Goal: Task Accomplishment & Management: Manage account settings

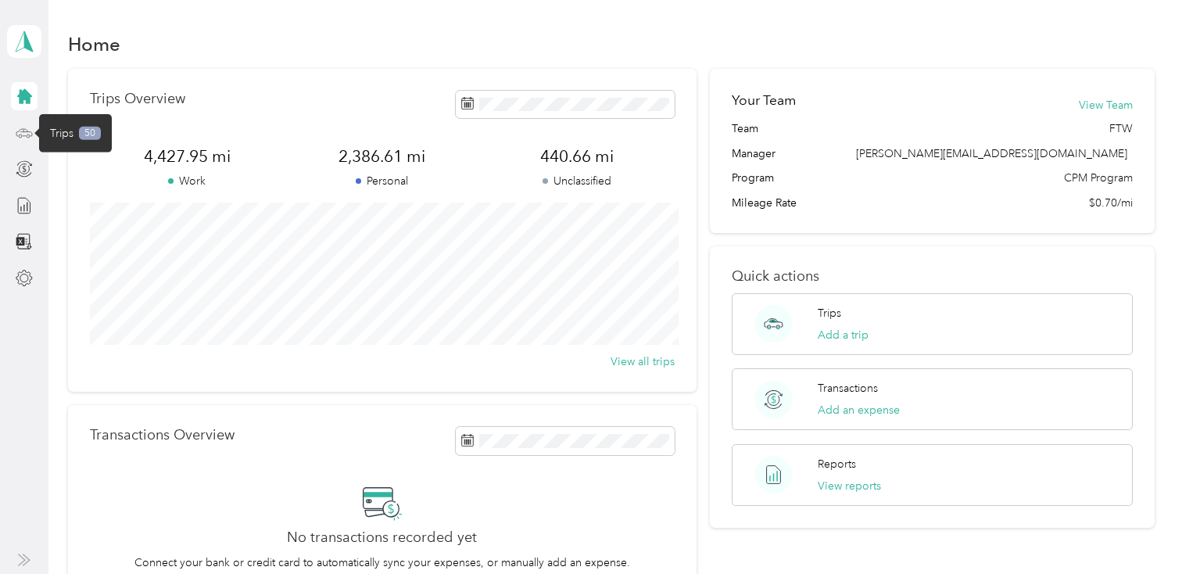
click at [26, 132] on icon at bounding box center [24, 132] width 17 height 17
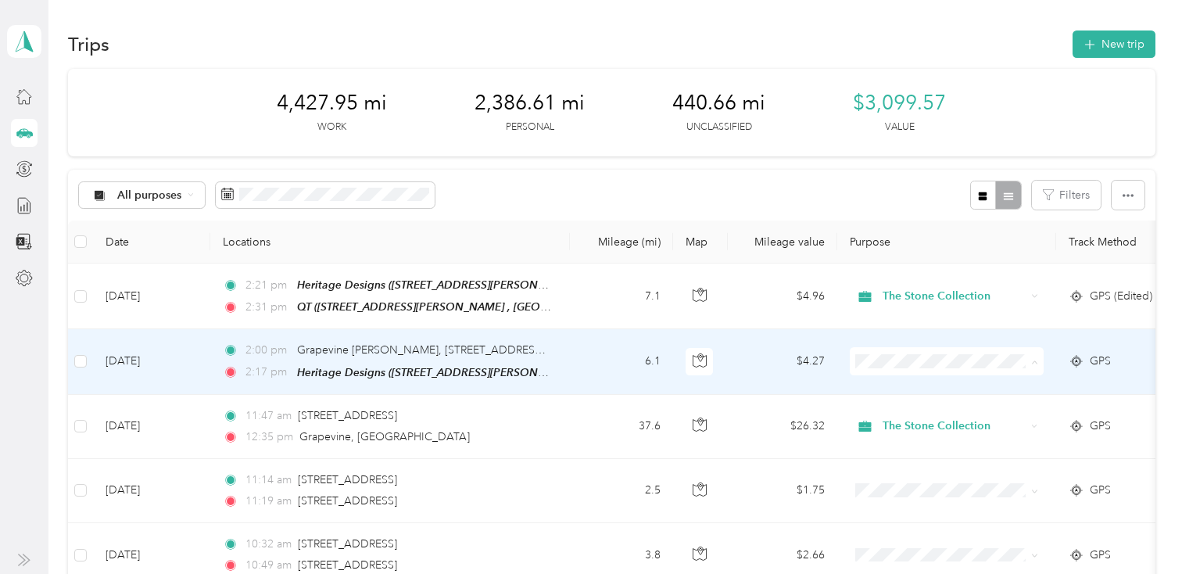
click at [917, 384] on span "The Stone Collection" at bounding box center [960, 390] width 145 height 16
click at [611, 356] on td "6.1" at bounding box center [621, 361] width 103 height 65
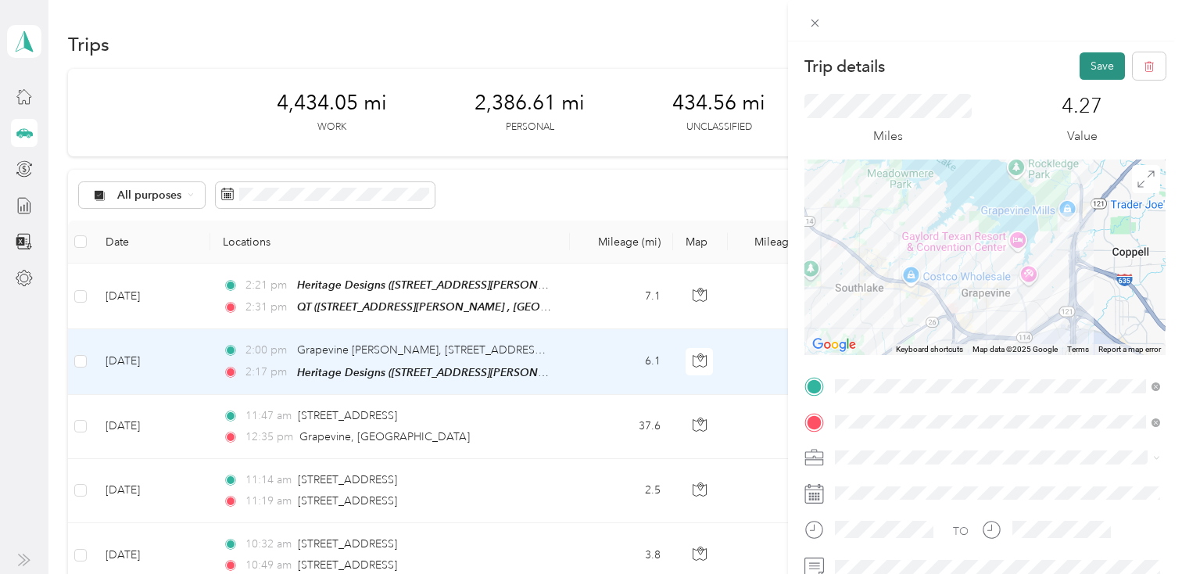
click at [1097, 63] on button "Save" at bounding box center [1102, 65] width 45 height 27
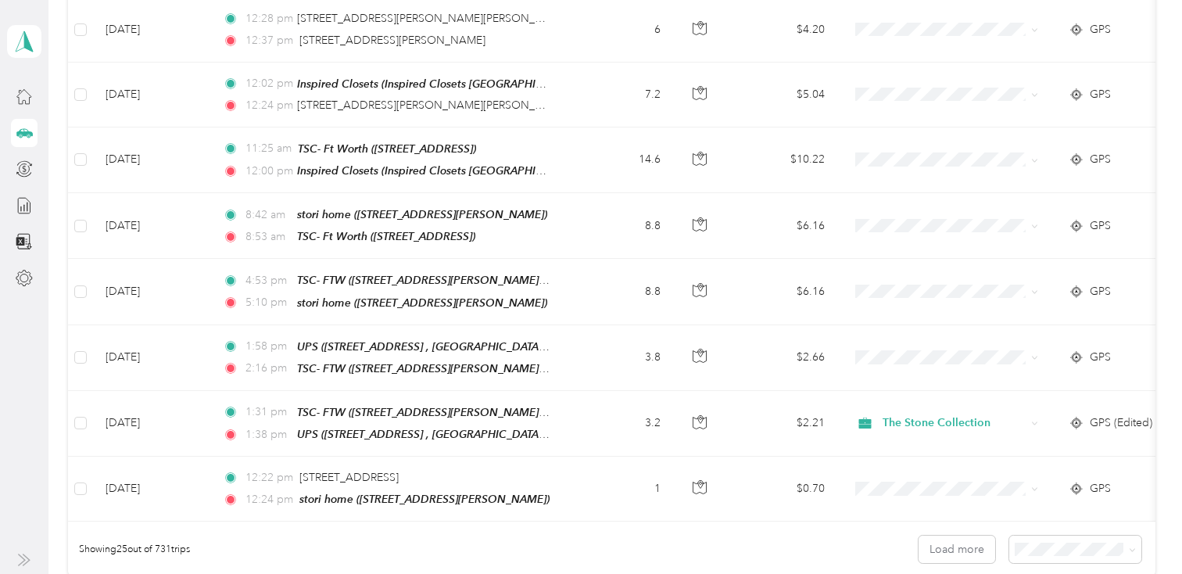
scroll to position [1578, 0]
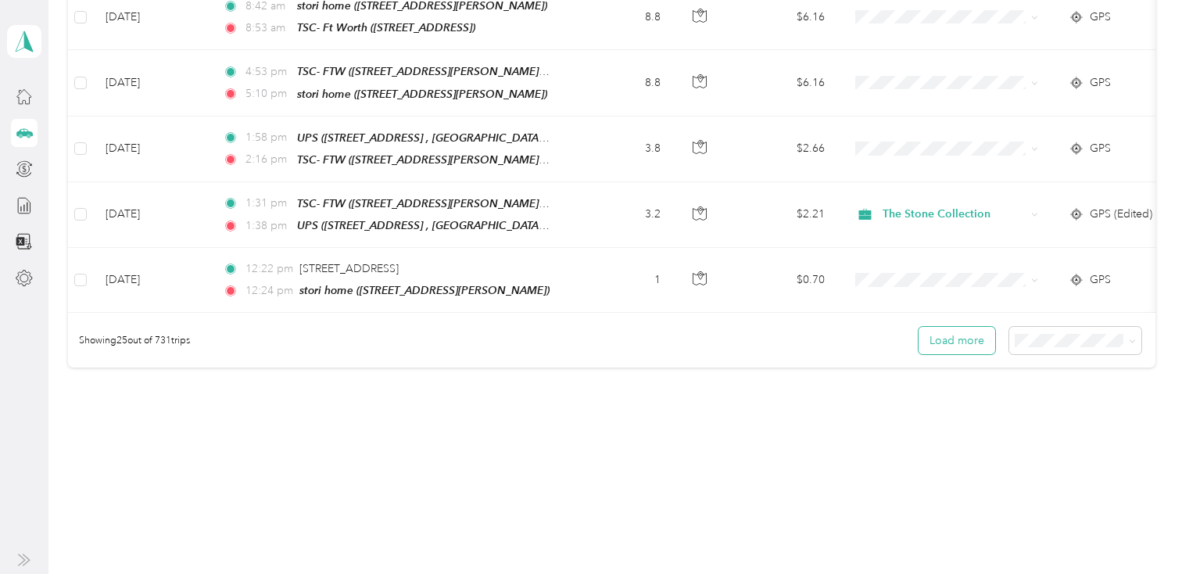
click at [974, 331] on button "Load more" at bounding box center [957, 340] width 77 height 27
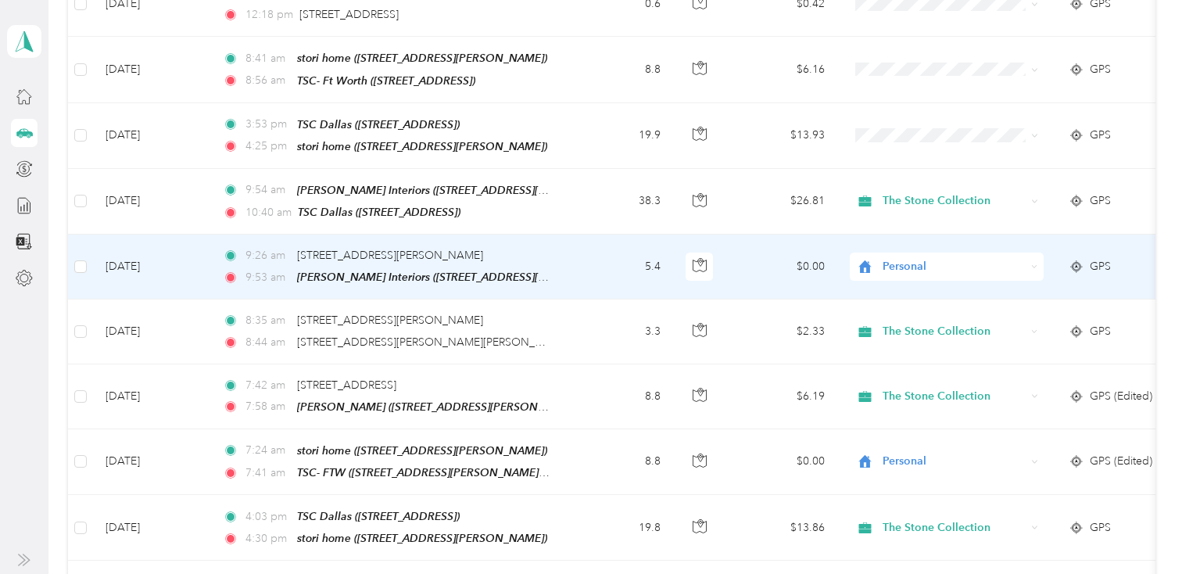
scroll to position [3197, 0]
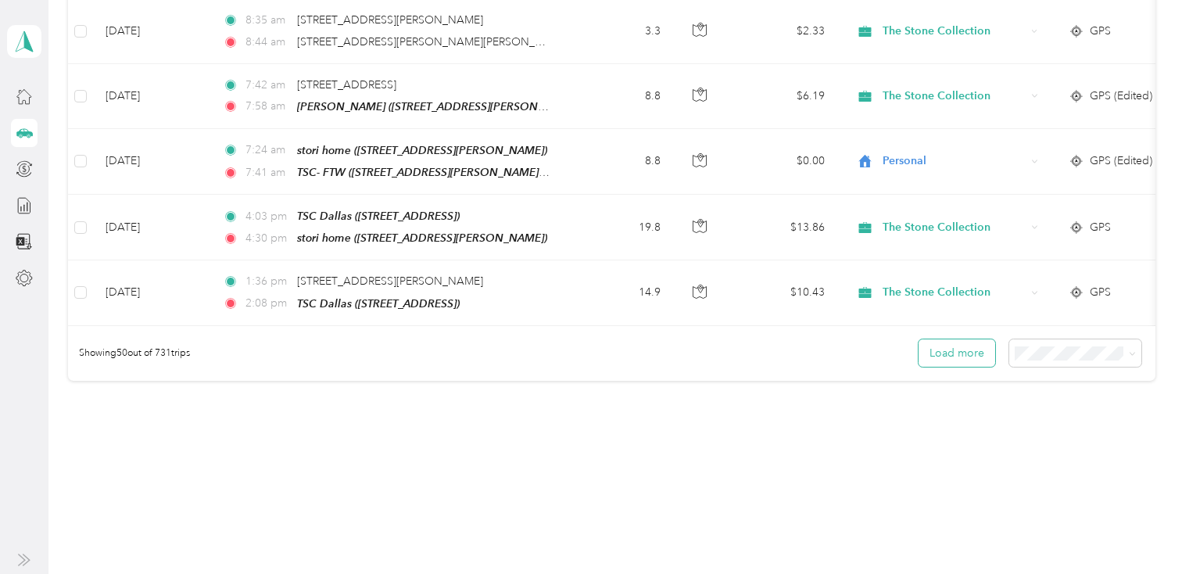
click at [961, 339] on button "Load more" at bounding box center [957, 352] width 77 height 27
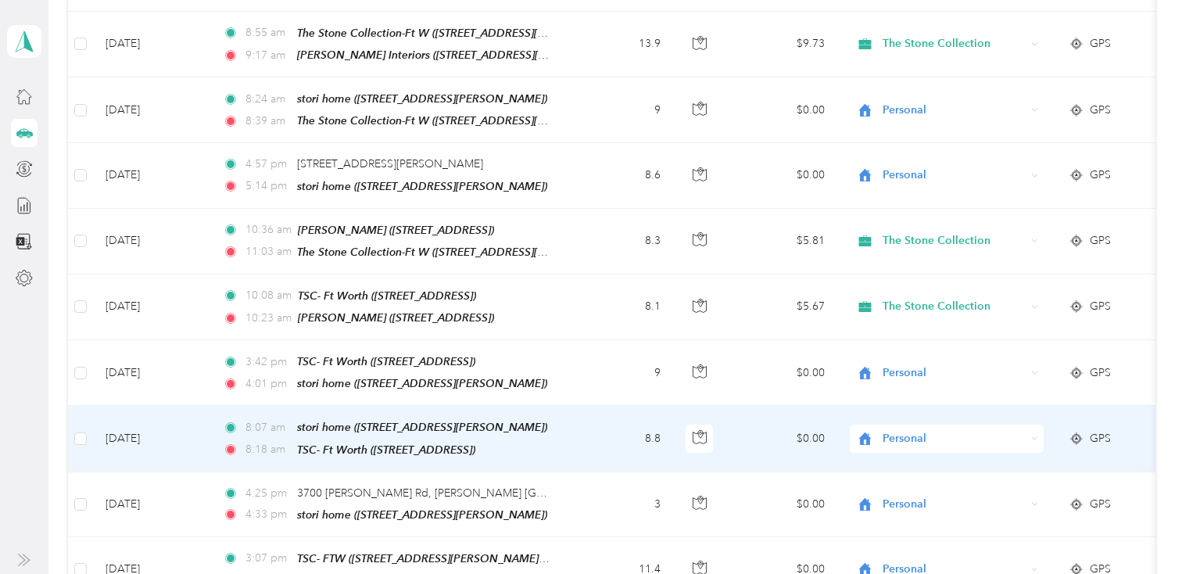
scroll to position [4075, 0]
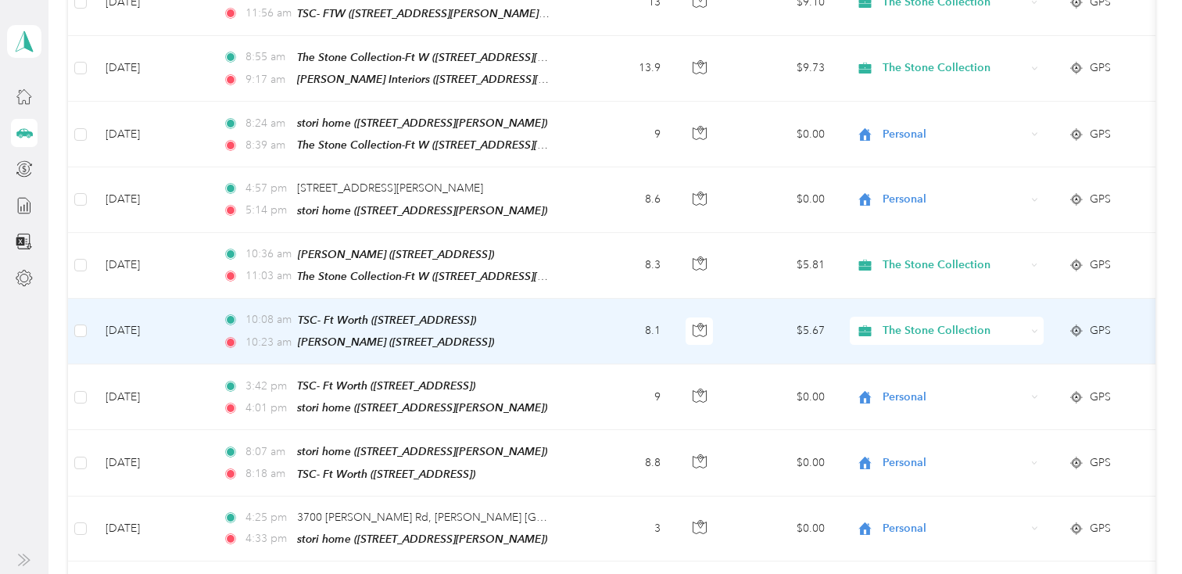
click at [591, 299] on td "8.1" at bounding box center [621, 332] width 103 height 66
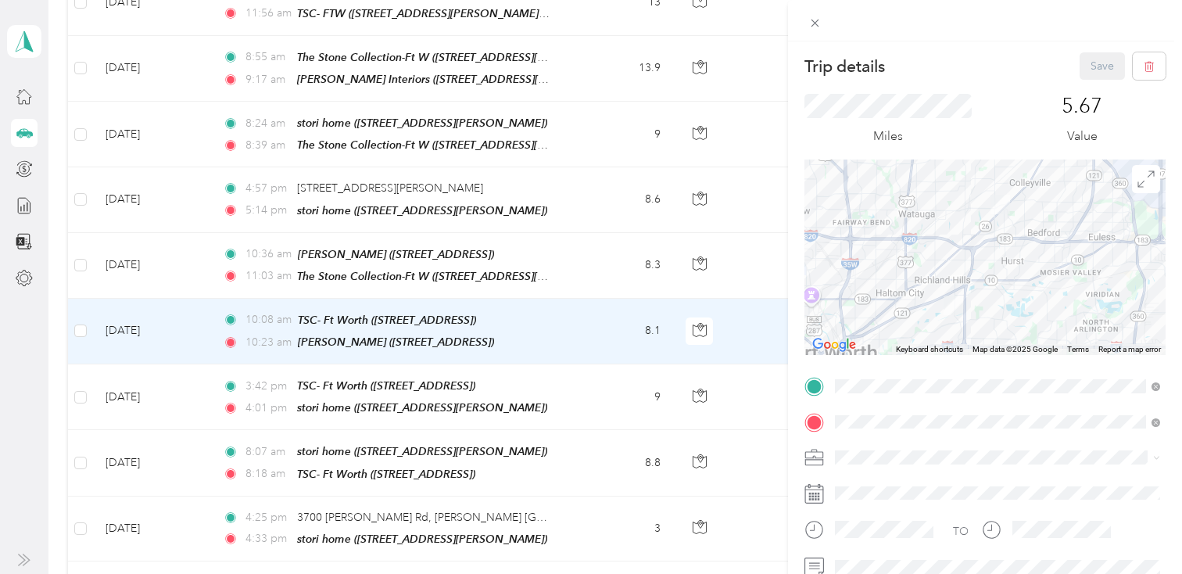
click at [585, 227] on div "Trip details Save This trip cannot be edited because it is either under review,…" at bounding box center [591, 287] width 1182 height 574
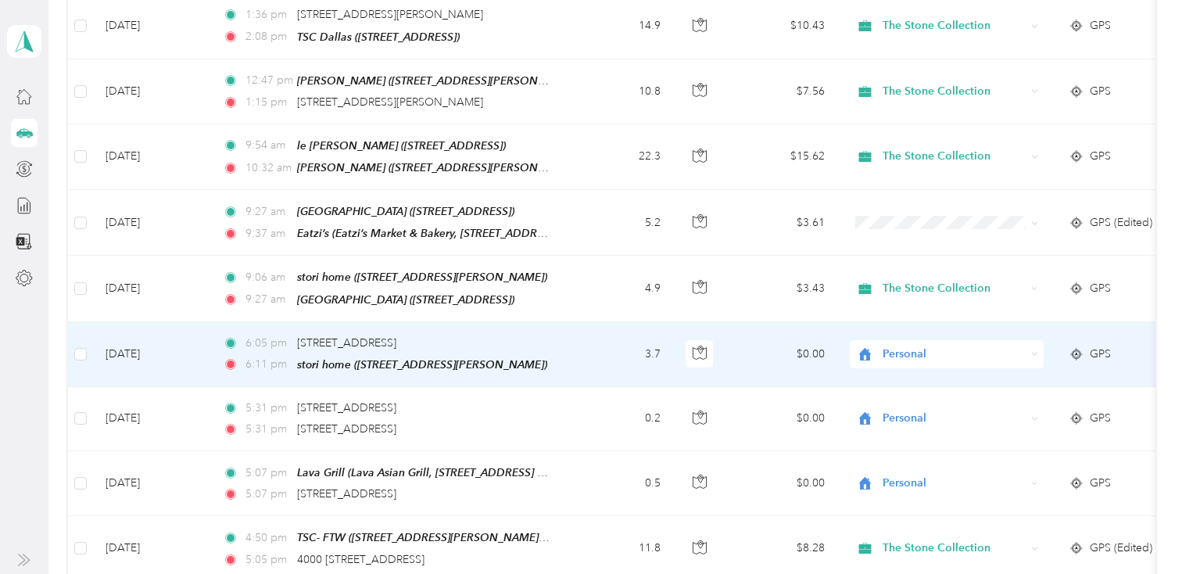
scroll to position [3448, 0]
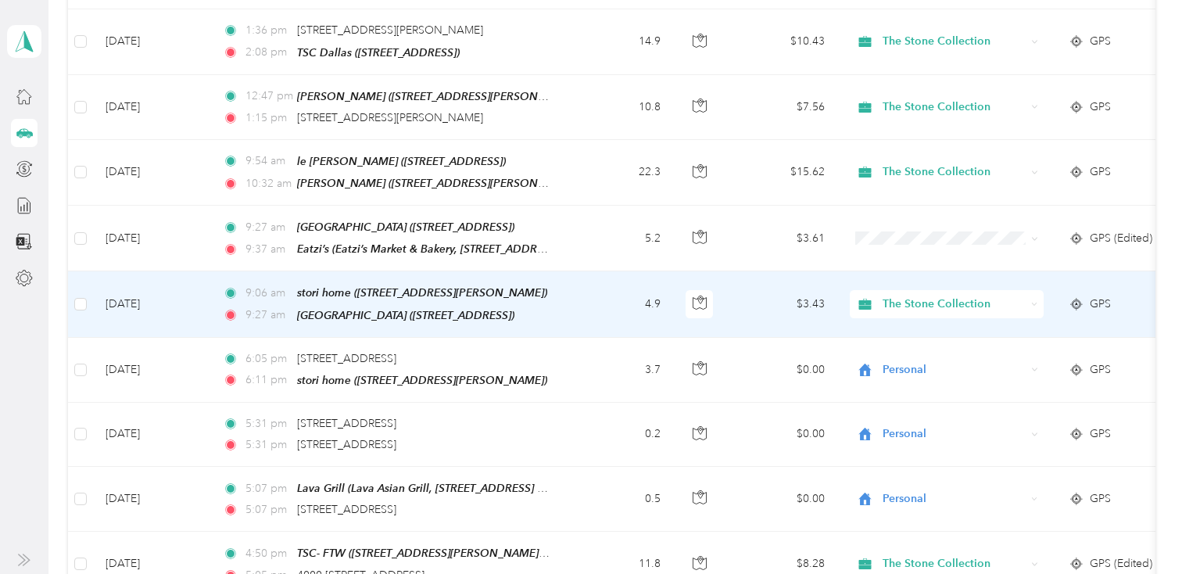
click at [937, 296] on span "The Stone Collection" at bounding box center [954, 304] width 143 height 17
click at [919, 331] on span "Personal" at bounding box center [960, 336] width 145 height 16
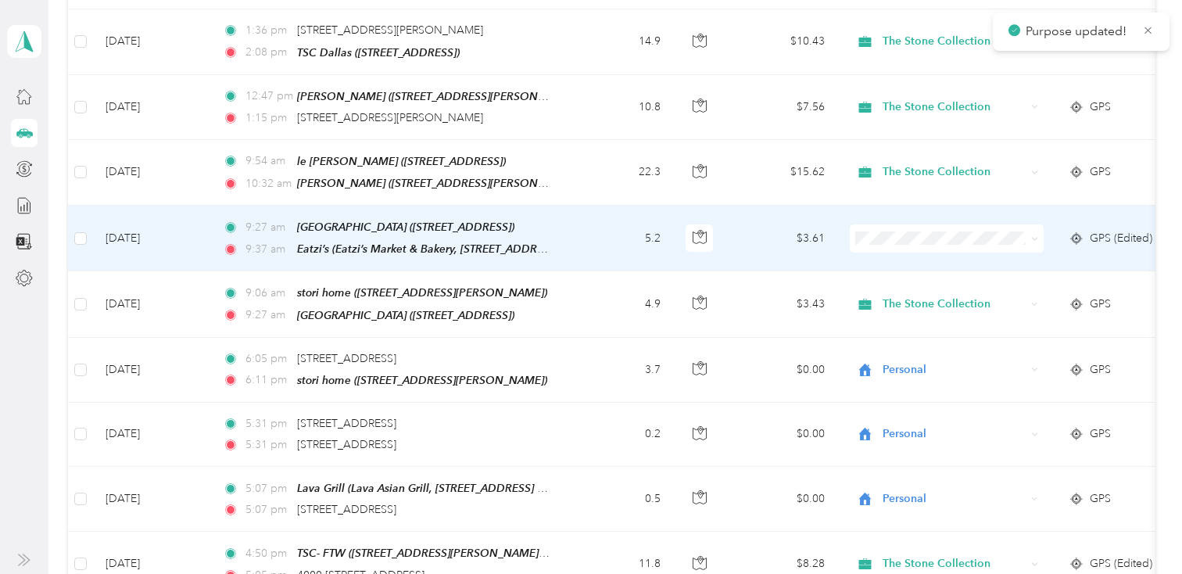
click at [908, 225] on span at bounding box center [947, 238] width 194 height 28
click at [910, 236] on span "The Stone Collection" at bounding box center [960, 243] width 145 height 16
click at [586, 210] on td "5.2" at bounding box center [621, 239] width 103 height 66
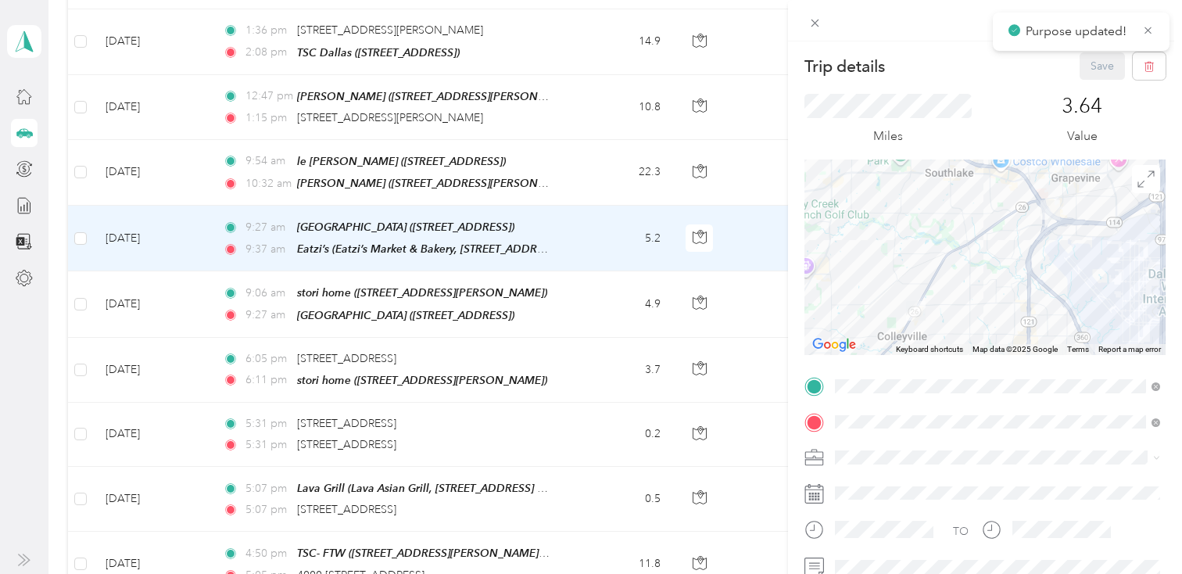
click at [574, 161] on div "Trip details Save This trip cannot be edited because it is either under review,…" at bounding box center [591, 287] width 1182 height 574
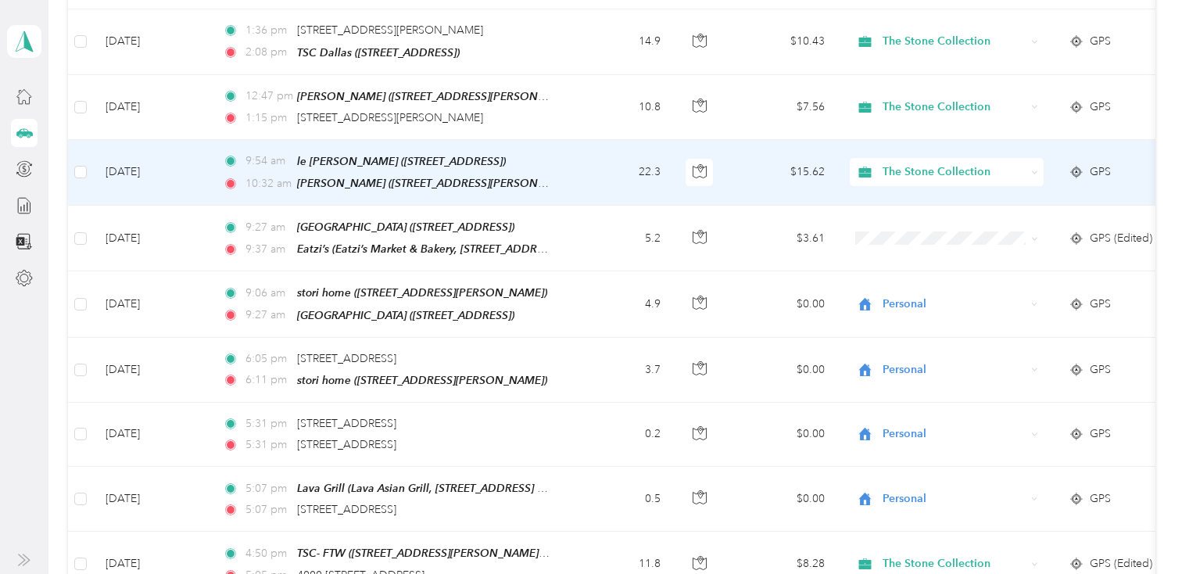
click at [575, 161] on td "22.3" at bounding box center [621, 173] width 103 height 66
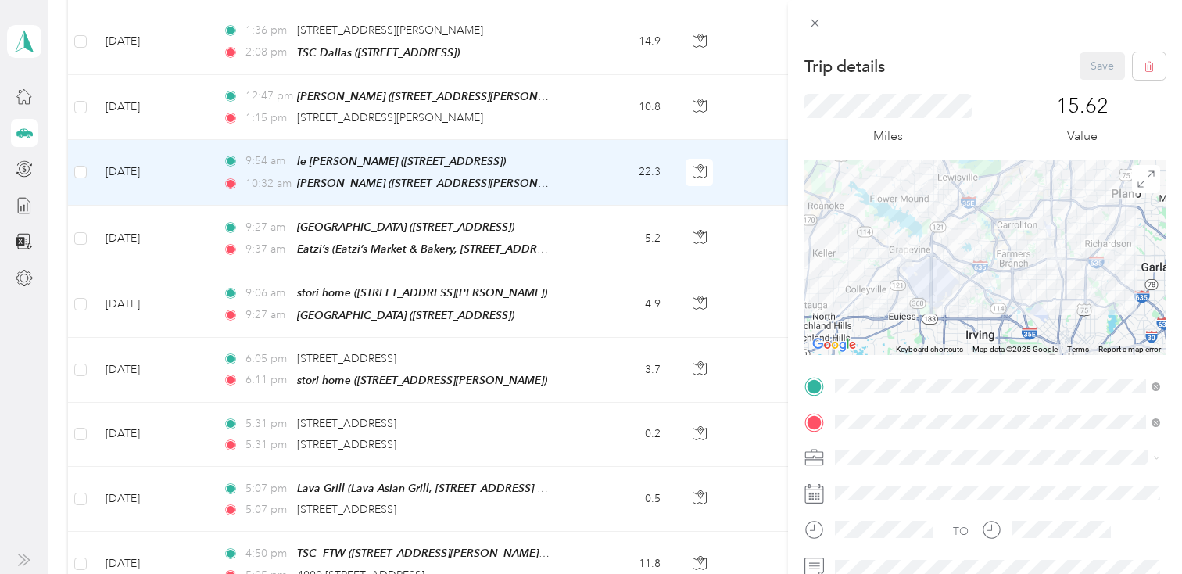
click at [577, 160] on div "Trip details Save This trip cannot be edited because it is either under review,…" at bounding box center [591, 287] width 1182 height 574
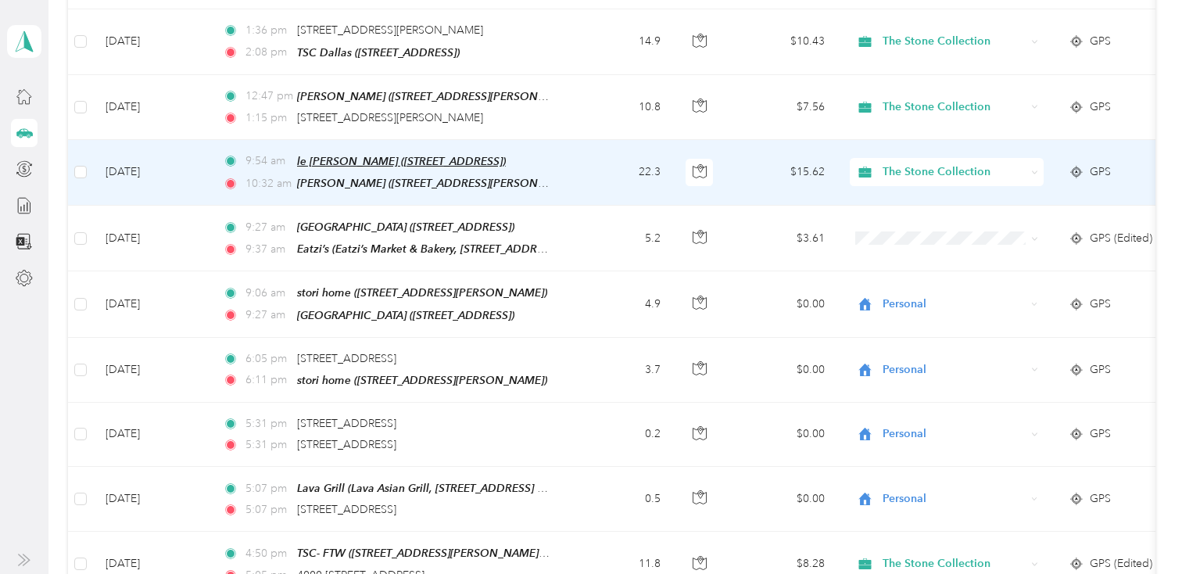
click at [506, 155] on span "le [PERSON_NAME] ([STREET_ADDRESS])" at bounding box center [401, 161] width 209 height 13
click at [368, 101] on button "Edit Place" at bounding box center [345, 100] width 89 height 27
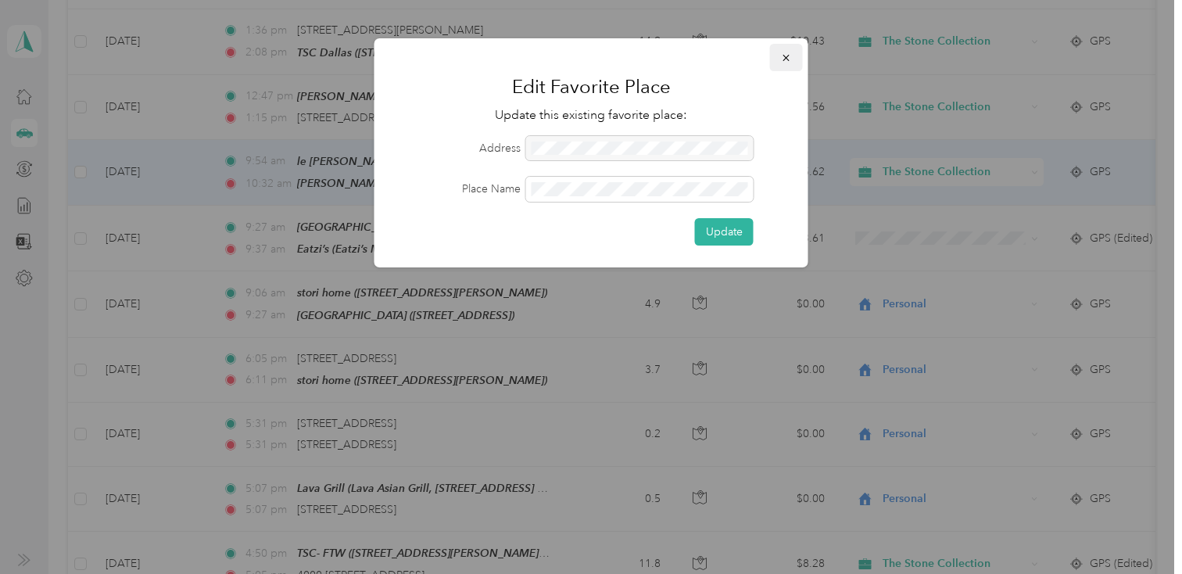
click at [789, 56] on icon "button" at bounding box center [786, 57] width 11 height 11
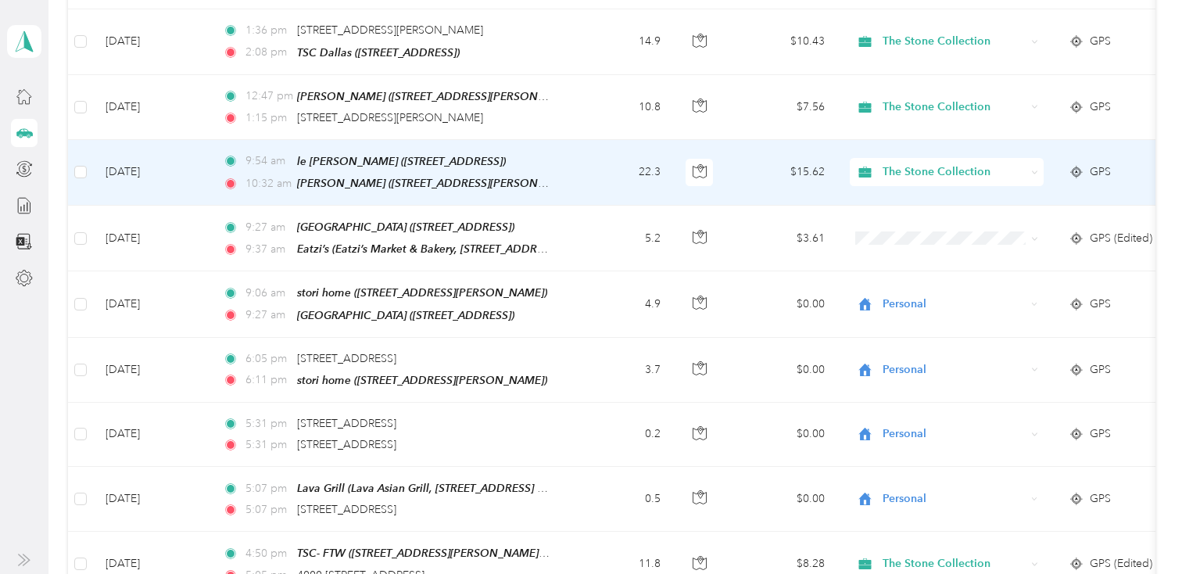
click at [557, 158] on td "9:54 am le [PERSON_NAME] ([STREET_ADDRESS]) 10:32 am [PERSON_NAME] ([STREET_ADD…" at bounding box center [390, 173] width 360 height 66
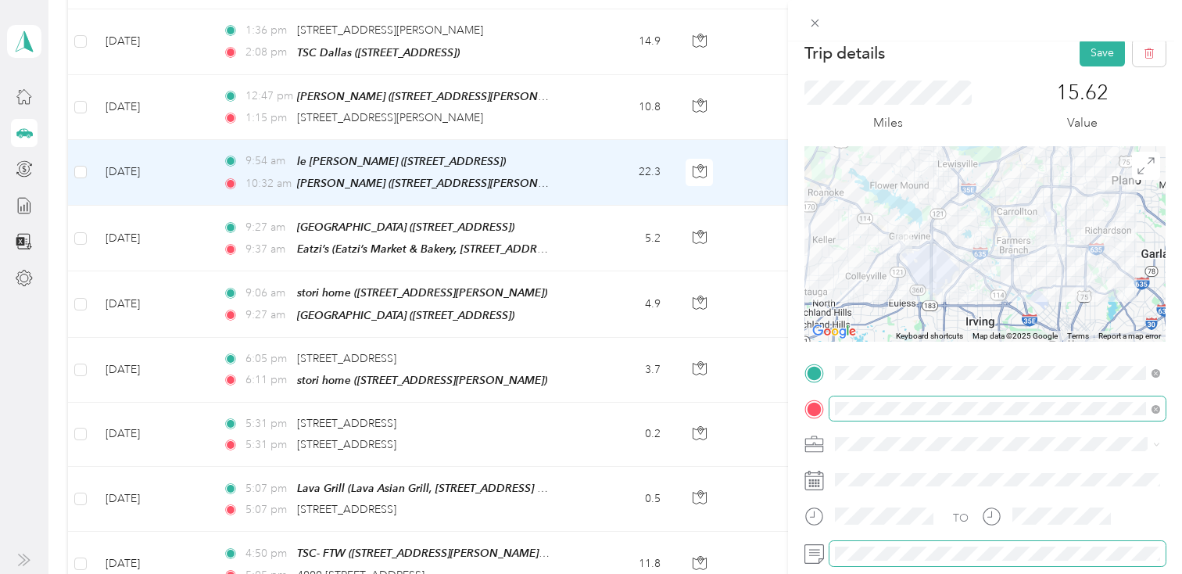
scroll to position [16, 0]
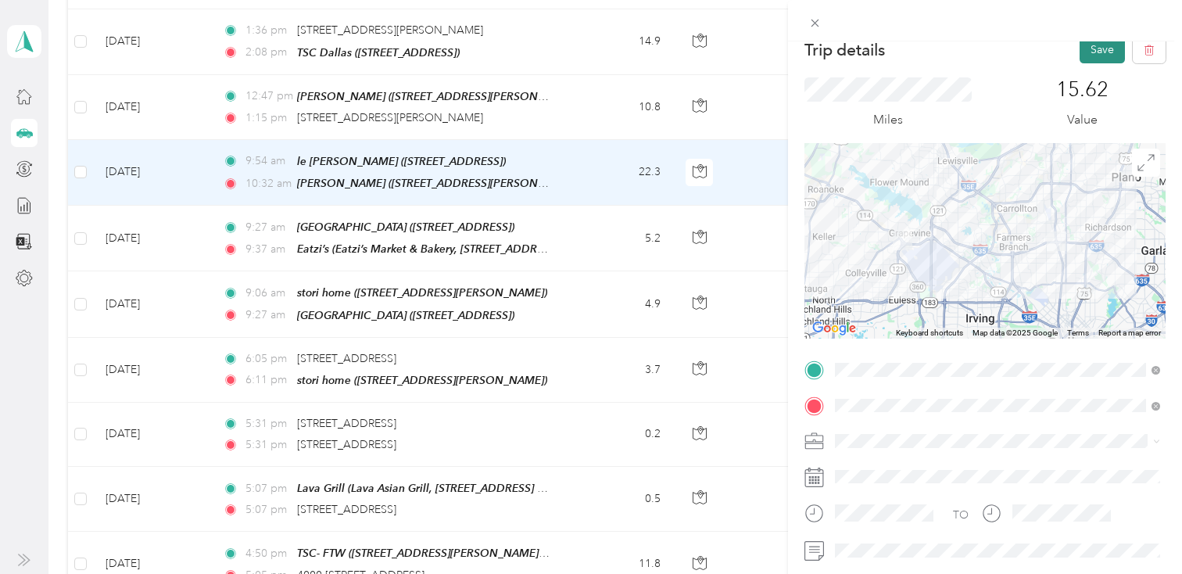
click at [1106, 45] on button "Save" at bounding box center [1102, 49] width 45 height 27
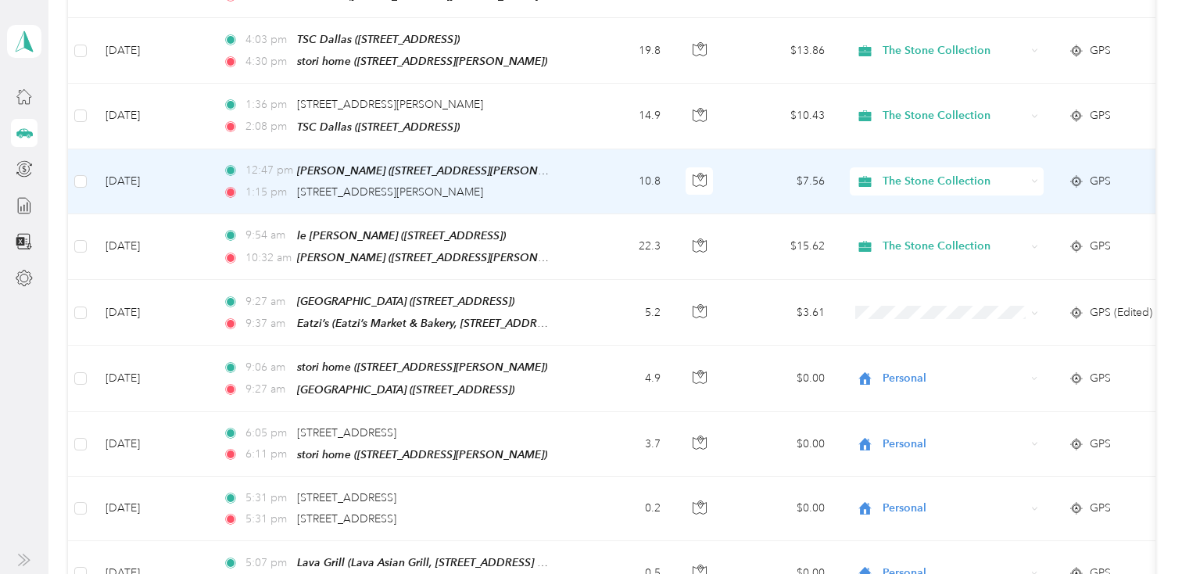
scroll to position [3373, 0]
click at [609, 159] on td "10.8" at bounding box center [621, 183] width 103 height 65
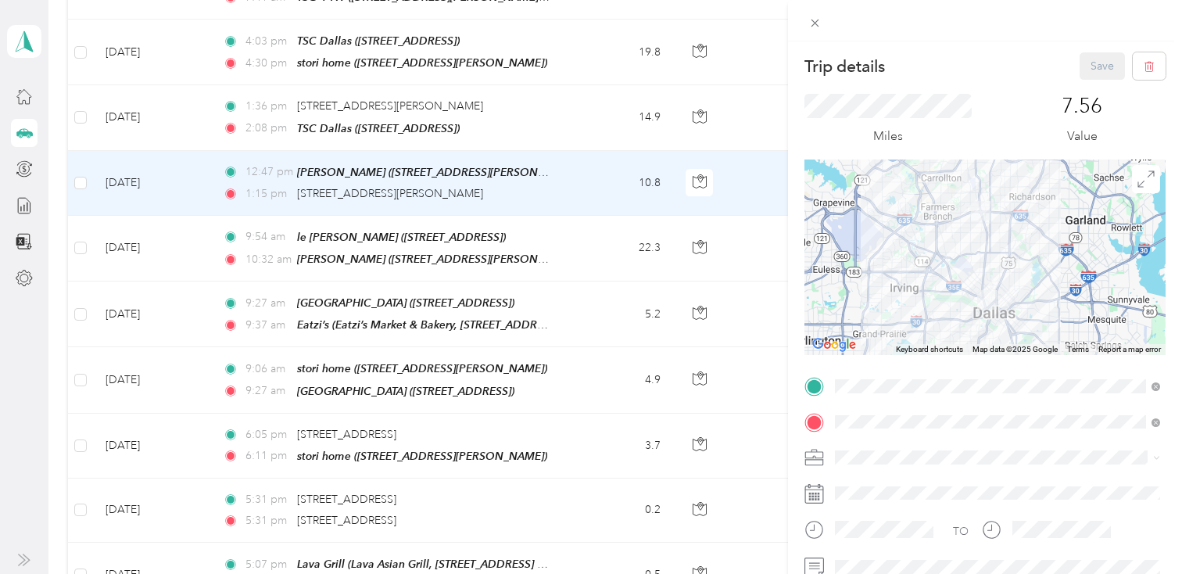
click at [609, 159] on div "Trip details Save This trip cannot be edited because it is either under review,…" at bounding box center [591, 287] width 1182 height 574
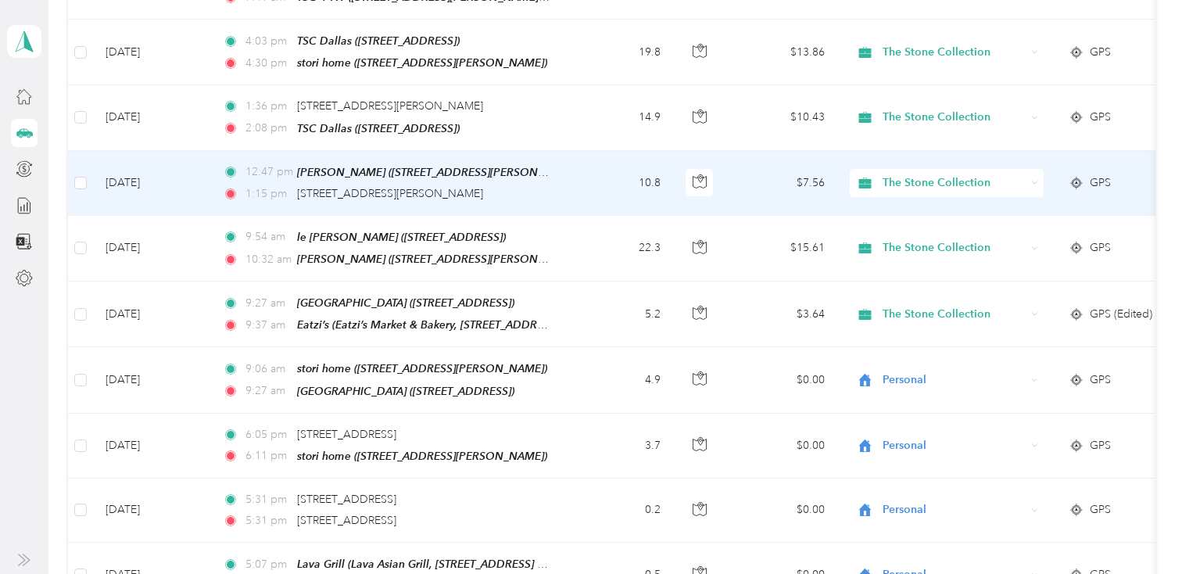
click at [608, 159] on td "10.8" at bounding box center [621, 183] width 103 height 65
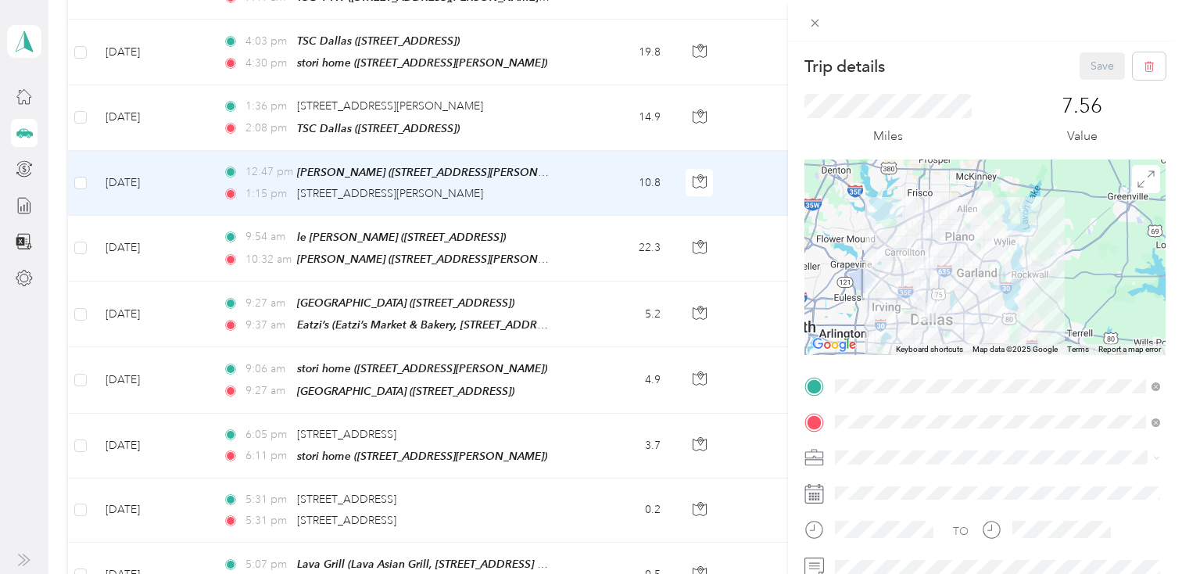
click at [596, 161] on div "Trip details Save This trip cannot be edited because it is either under review,…" at bounding box center [591, 287] width 1182 height 574
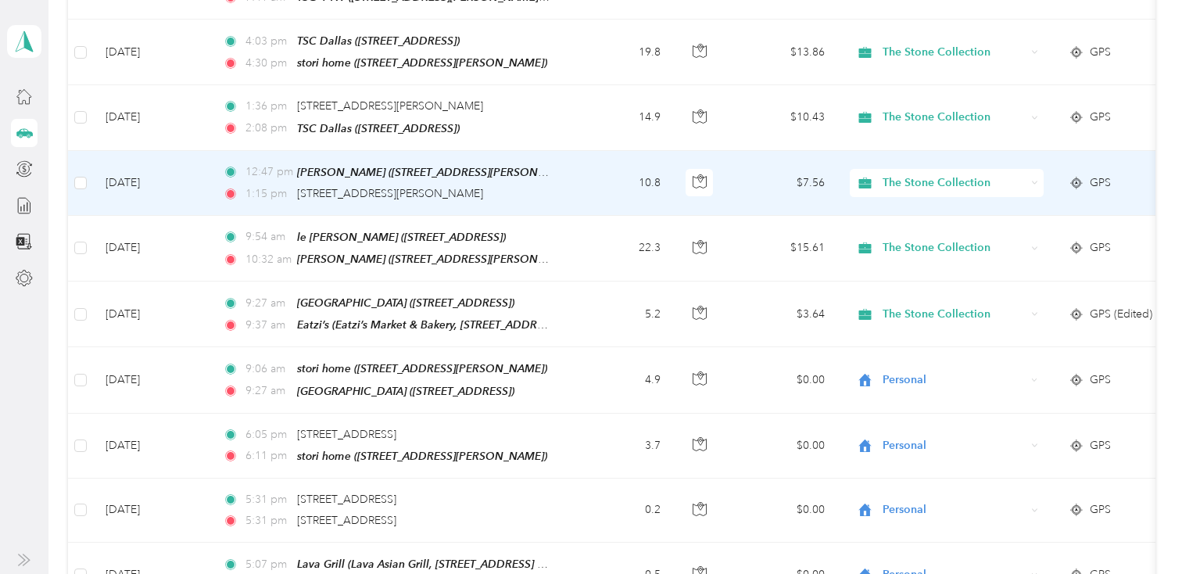
click at [577, 153] on td "10.8" at bounding box center [621, 183] width 103 height 65
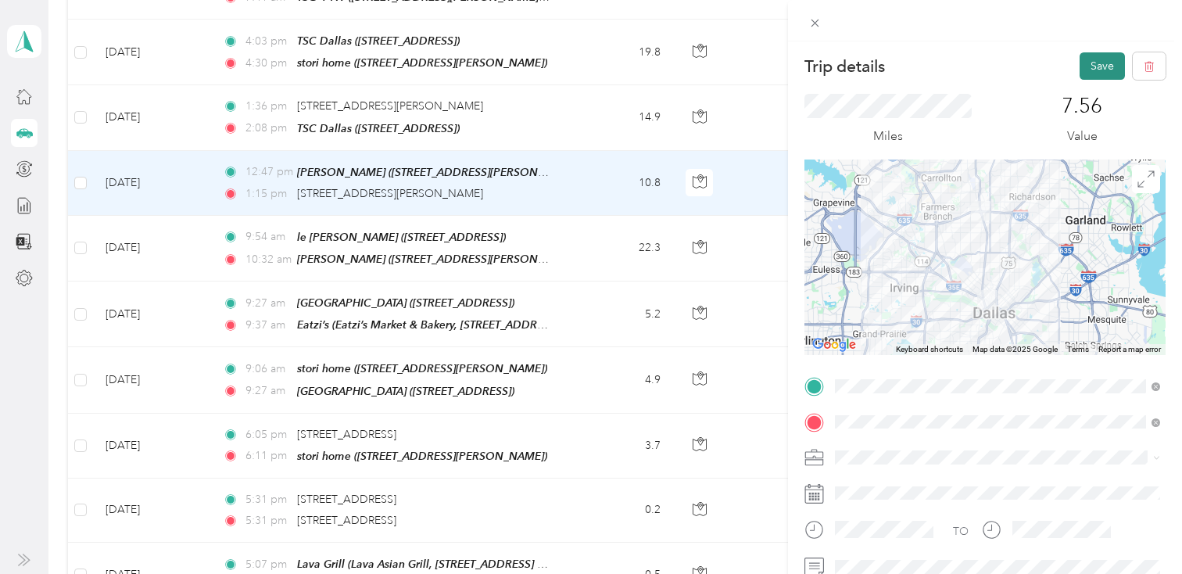
click at [1103, 59] on button "Save" at bounding box center [1102, 65] width 45 height 27
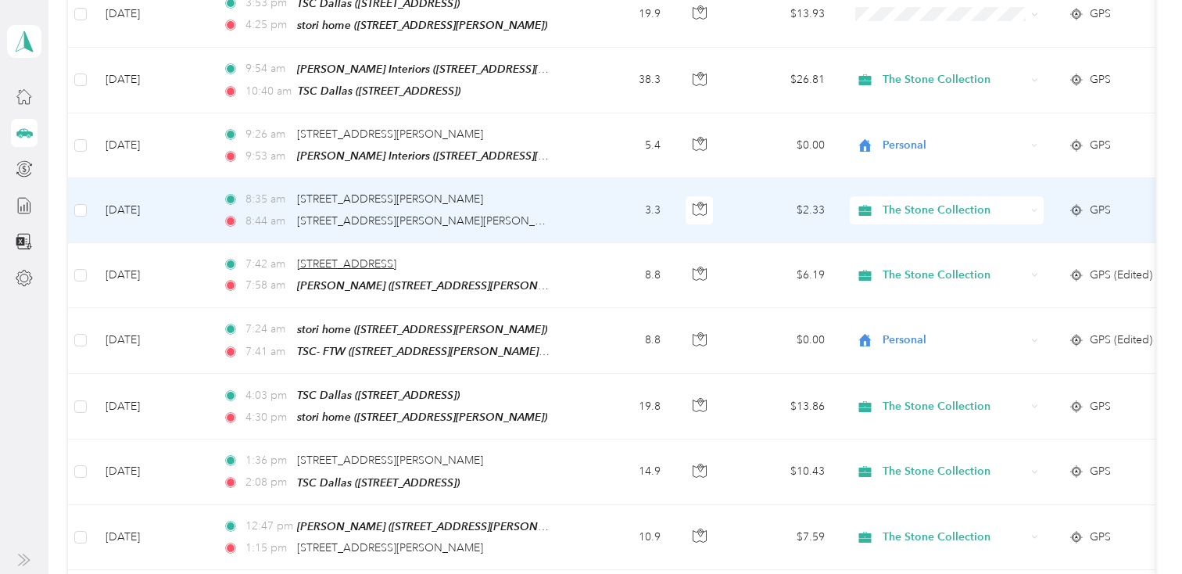
scroll to position [3017, 0]
click at [577, 195] on td "3.3" at bounding box center [621, 212] width 103 height 64
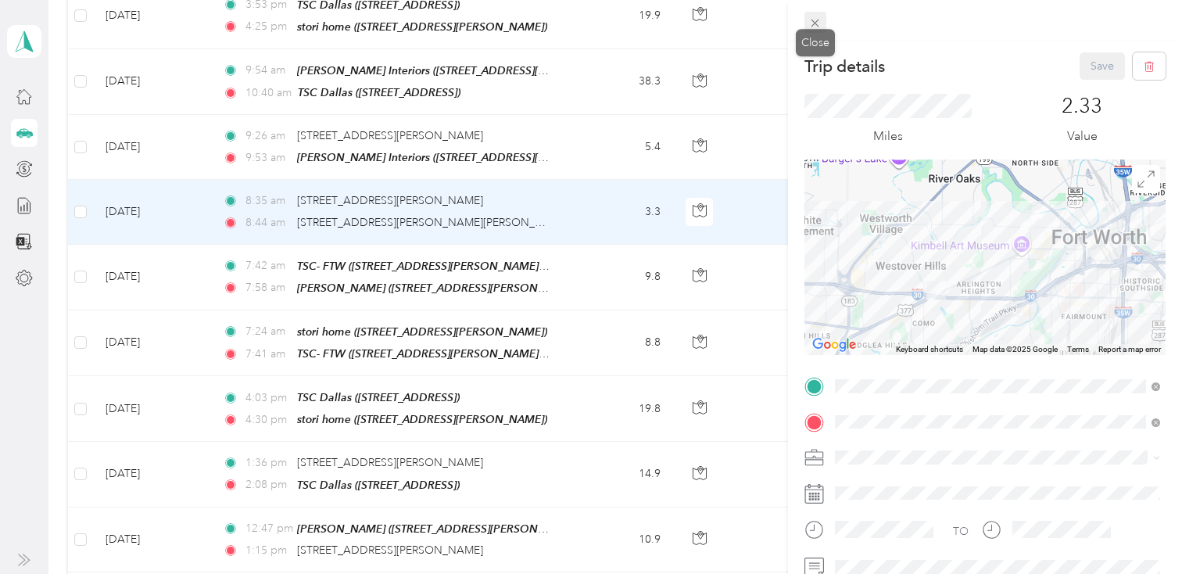
click at [822, 19] on span at bounding box center [815, 23] width 22 height 22
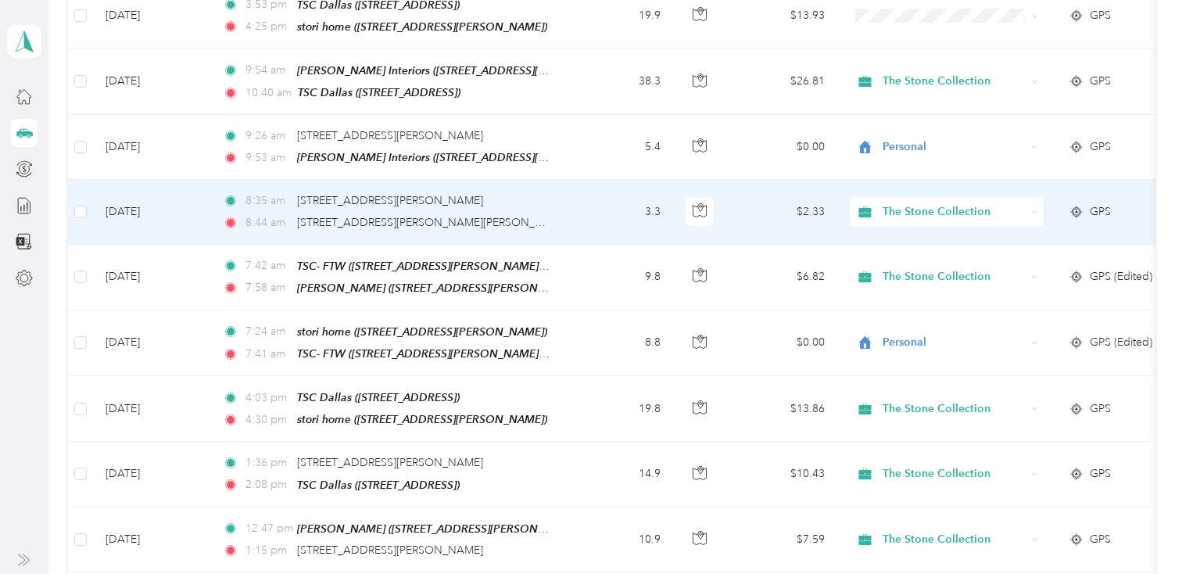
click at [916, 203] on span "The Stone Collection" at bounding box center [954, 211] width 143 height 17
click at [906, 249] on span "Personal" at bounding box center [960, 248] width 145 height 16
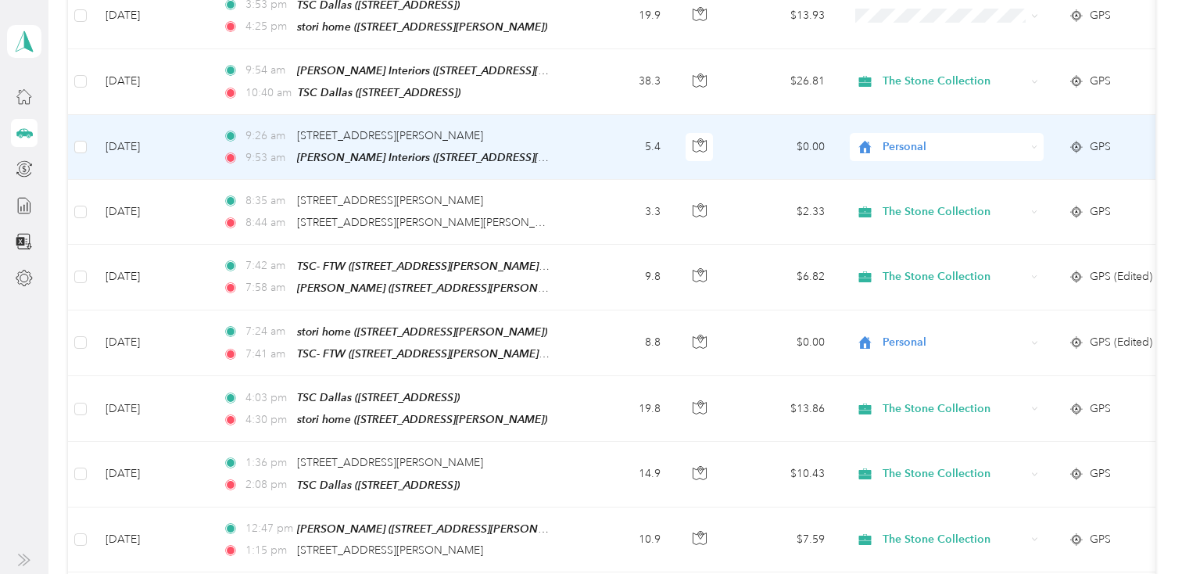
click at [929, 133] on div "Personal" at bounding box center [947, 147] width 194 height 28
click at [929, 158] on span "The Stone Collection" at bounding box center [960, 153] width 145 height 16
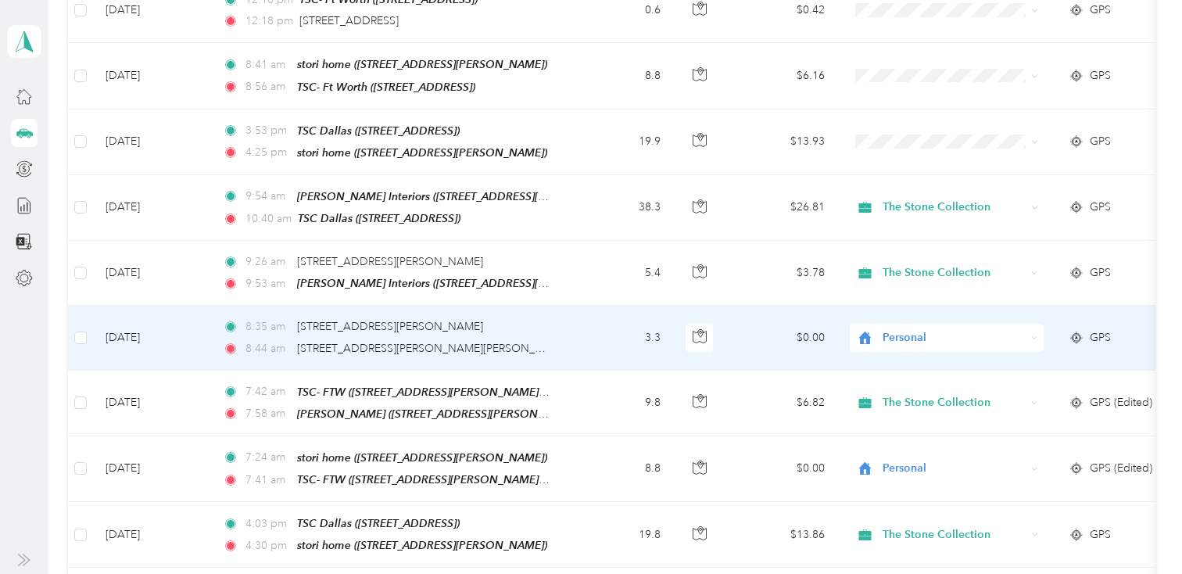
scroll to position [2893, 0]
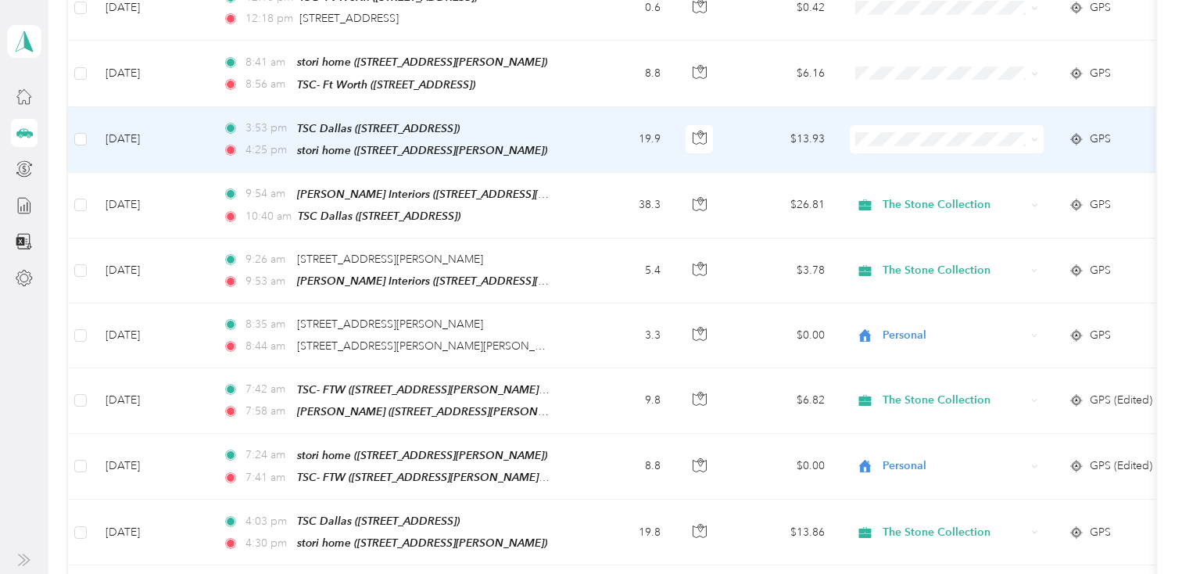
click at [905, 131] on span at bounding box center [947, 139] width 194 height 28
click at [600, 126] on td "19.9" at bounding box center [621, 140] width 103 height 66
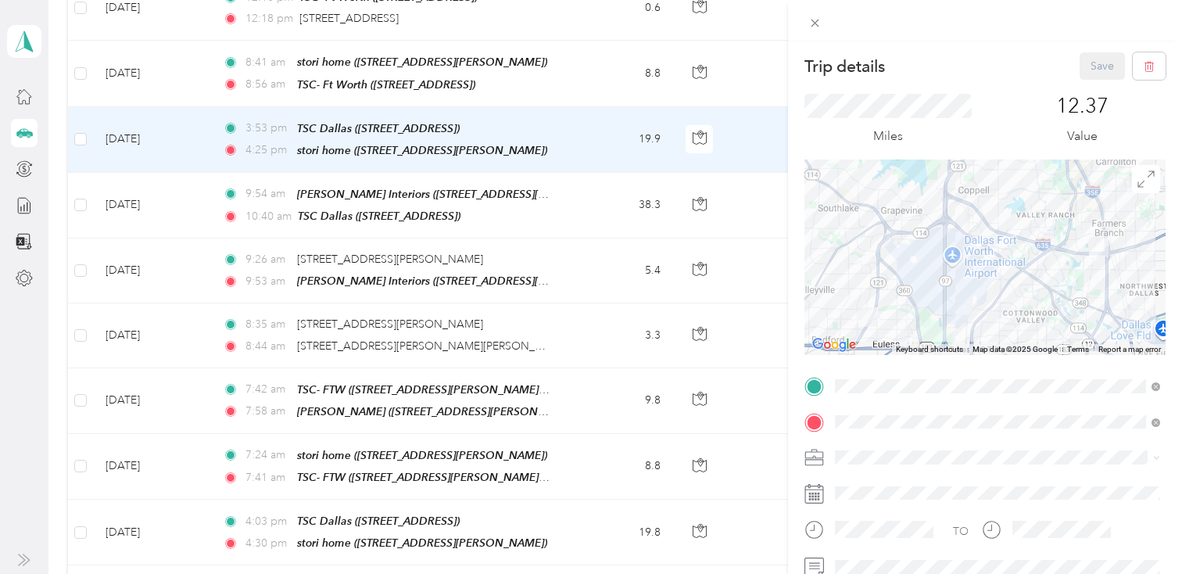
click at [568, 62] on div "Trip details Save This trip cannot be edited because it is either under review,…" at bounding box center [591, 287] width 1182 height 574
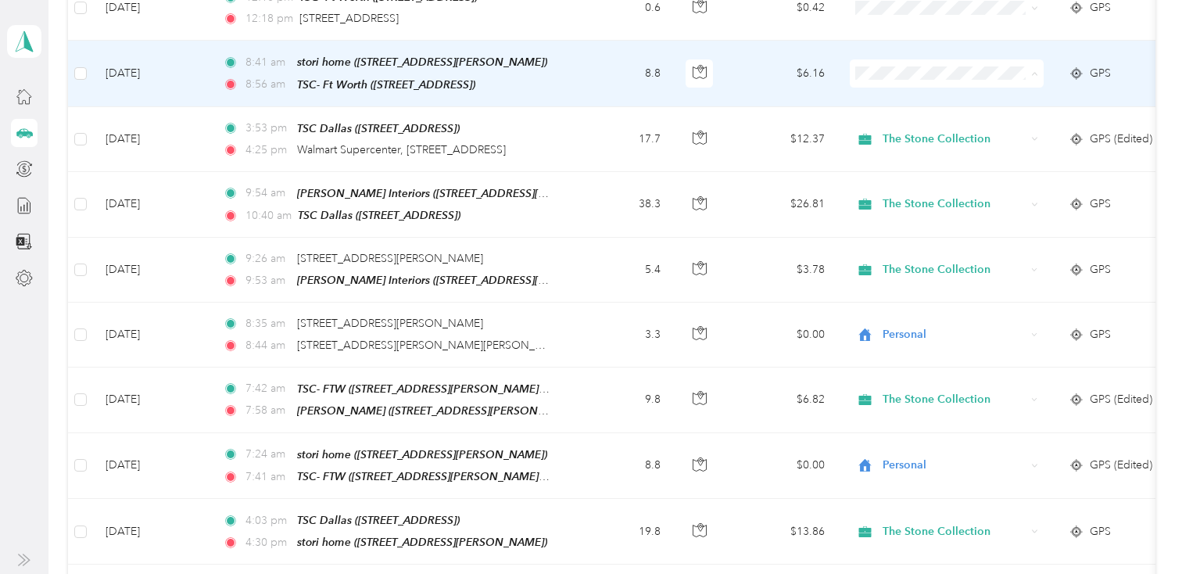
click at [892, 106] on span "Personal" at bounding box center [960, 112] width 145 height 16
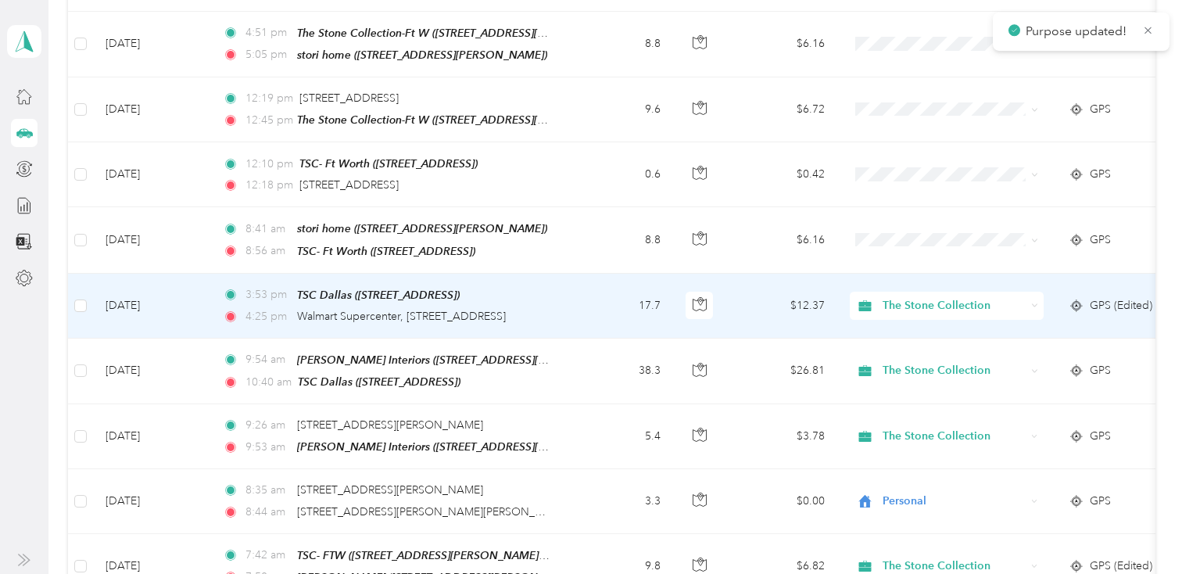
scroll to position [2718, 0]
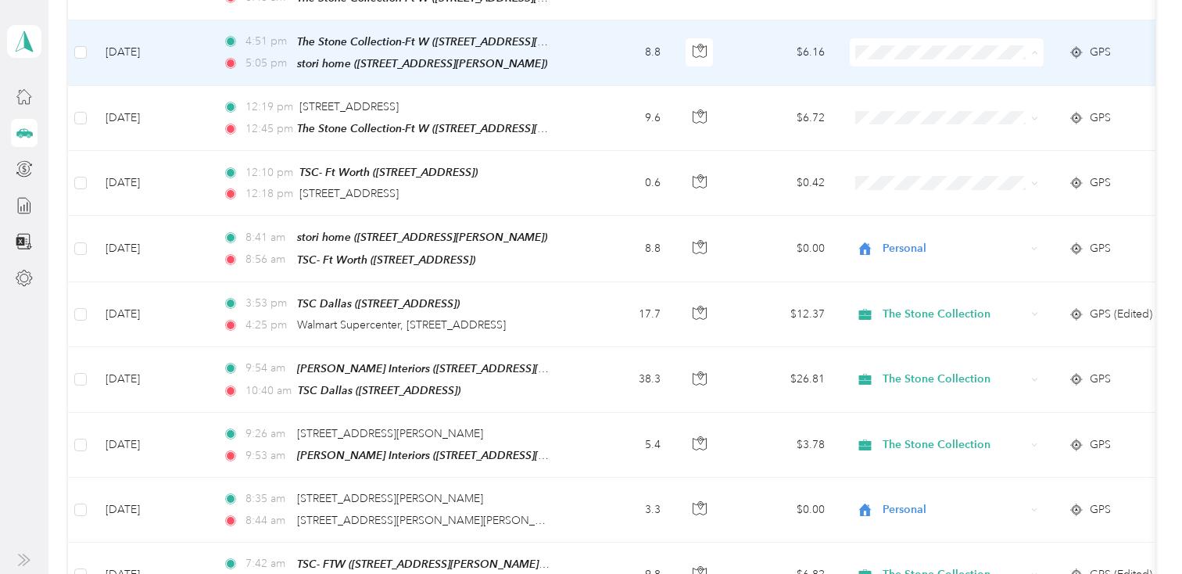
click at [929, 90] on span "Personal" at bounding box center [960, 93] width 145 height 16
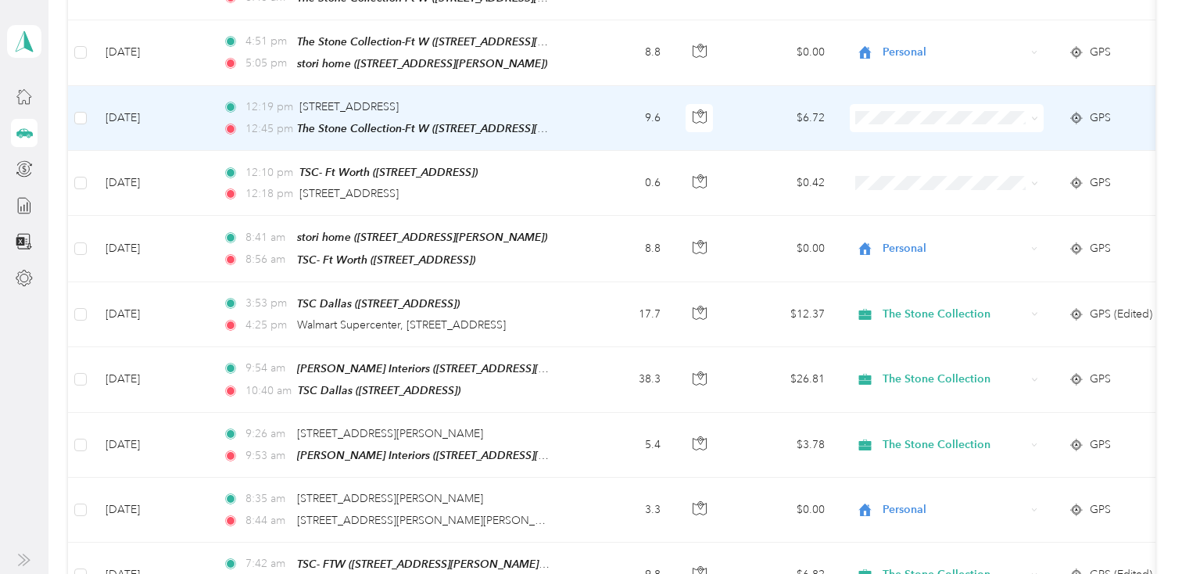
click at [575, 111] on td "9.6" at bounding box center [621, 118] width 103 height 65
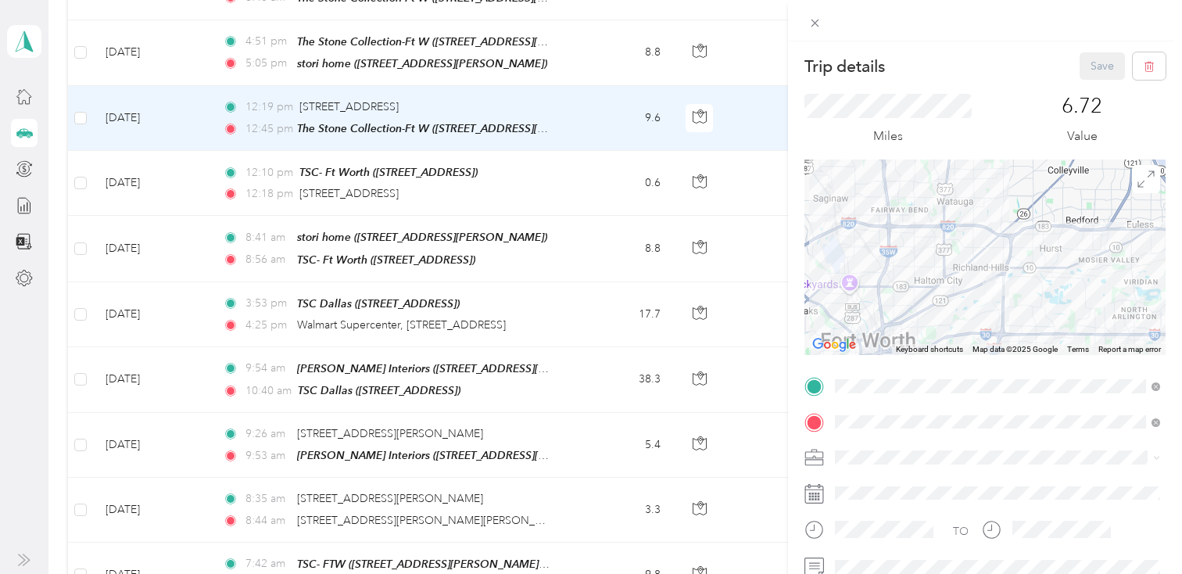
click at [991, 279] on img at bounding box center [996, 286] width 20 height 20
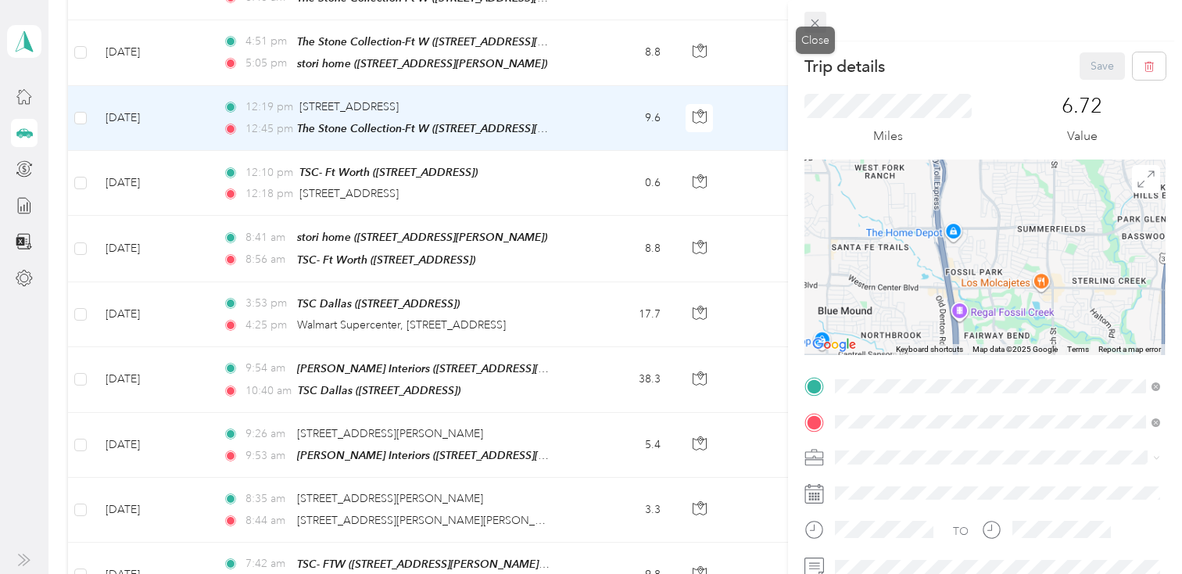
click at [817, 19] on icon at bounding box center [814, 22] width 13 height 13
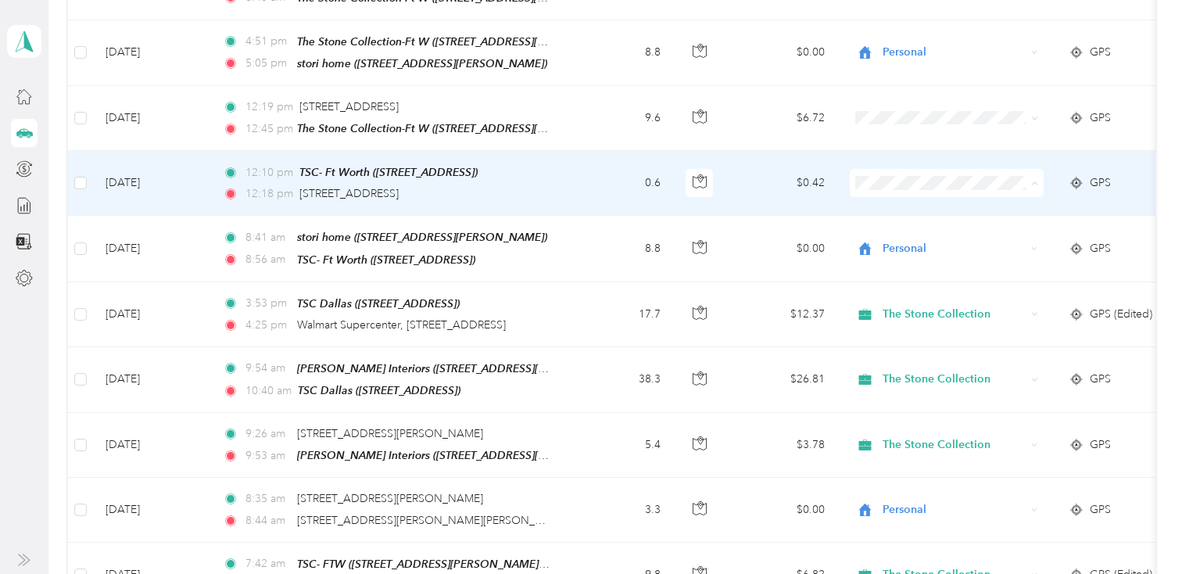
click at [887, 227] on li "Personal" at bounding box center [947, 222] width 194 height 27
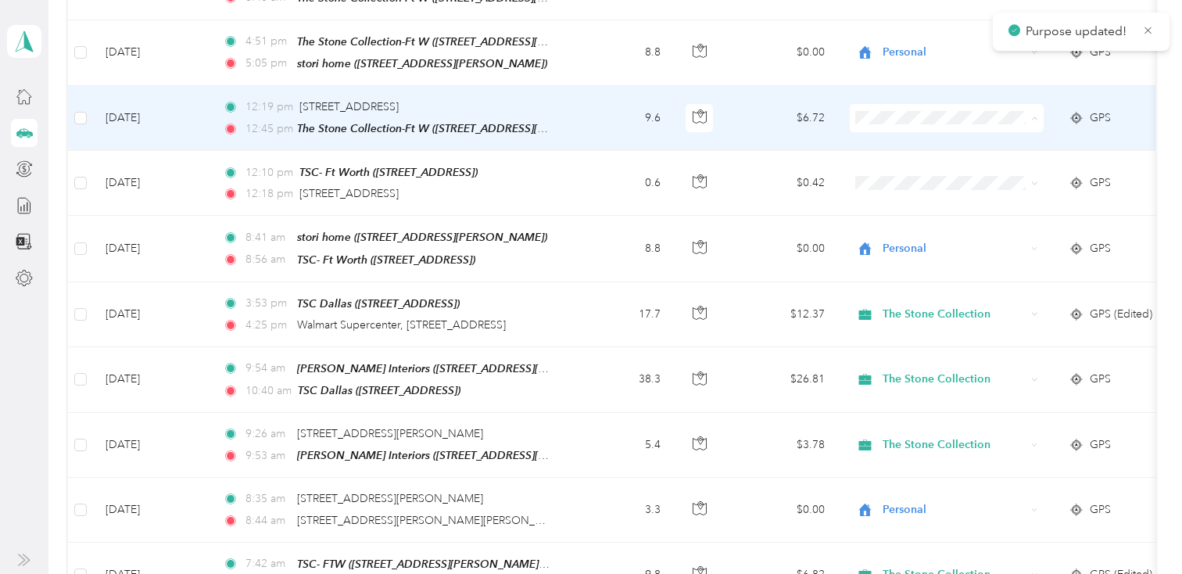
click at [886, 165] on li "Personal" at bounding box center [947, 158] width 194 height 27
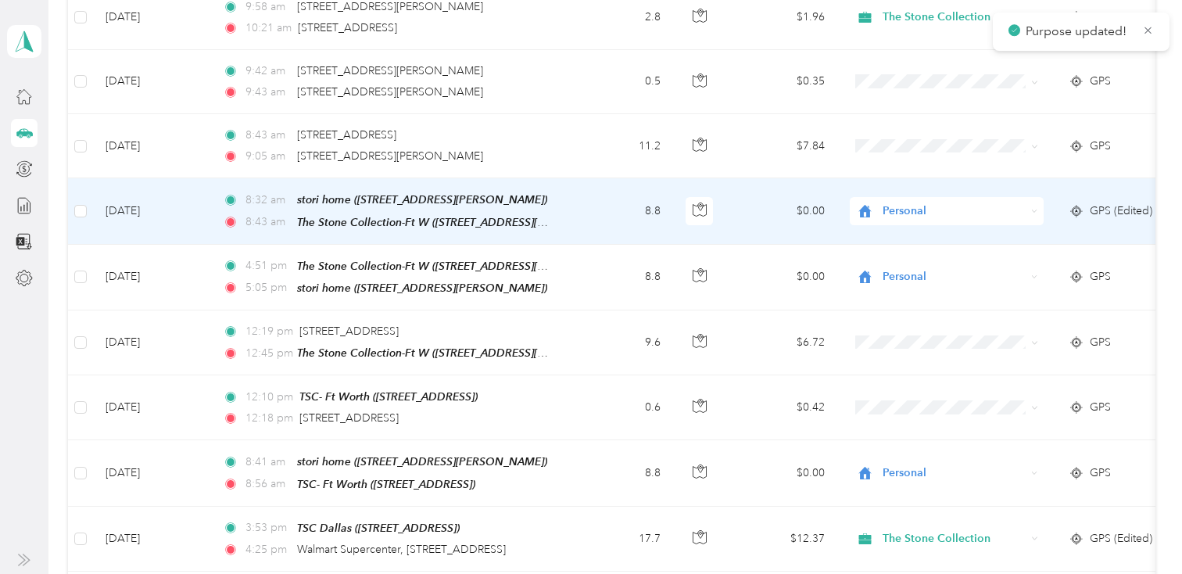
scroll to position [2492, 0]
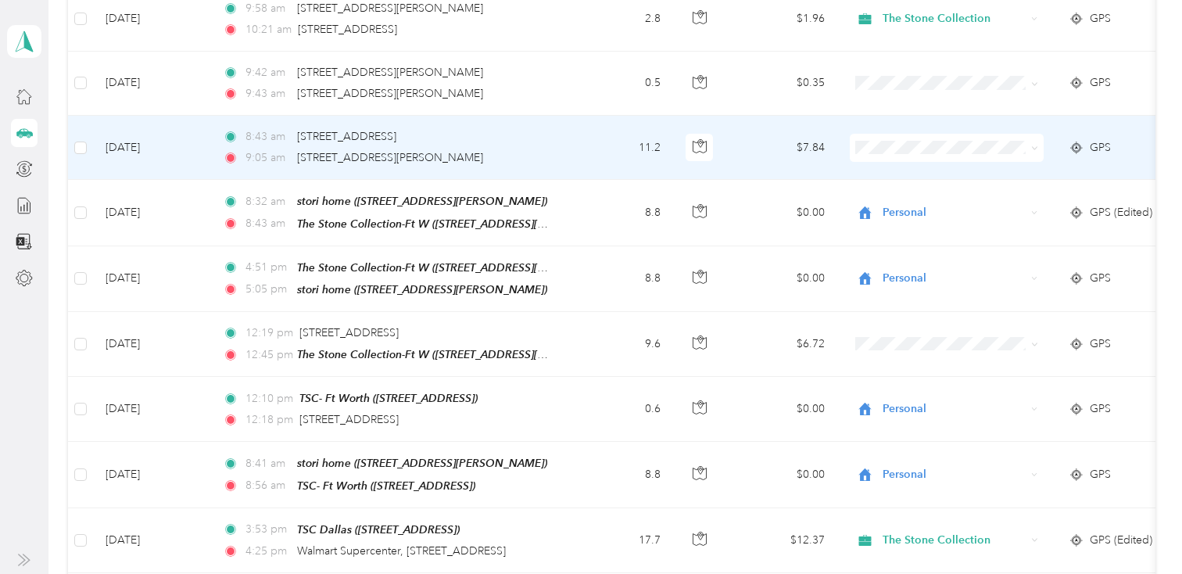
click at [899, 167] on li "The Stone Collection" at bounding box center [947, 162] width 194 height 27
click at [560, 126] on td "8:43 am [STREET_ADDRESS] 9:05 am 3051–[STREET_ADDRESS][PERSON_NAME]" at bounding box center [390, 148] width 360 height 64
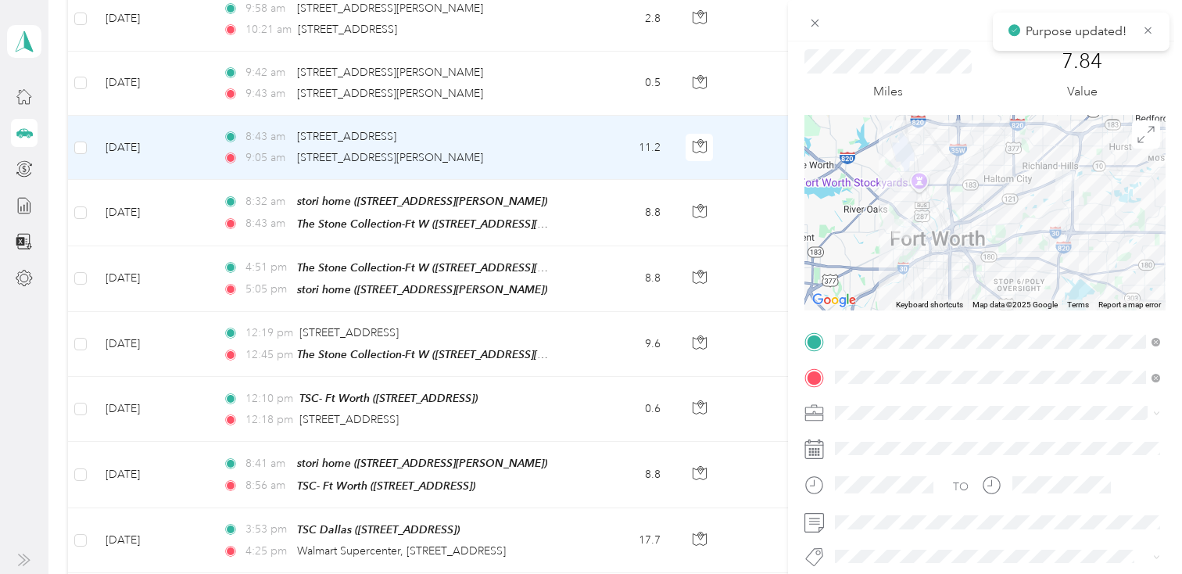
scroll to position [48, 0]
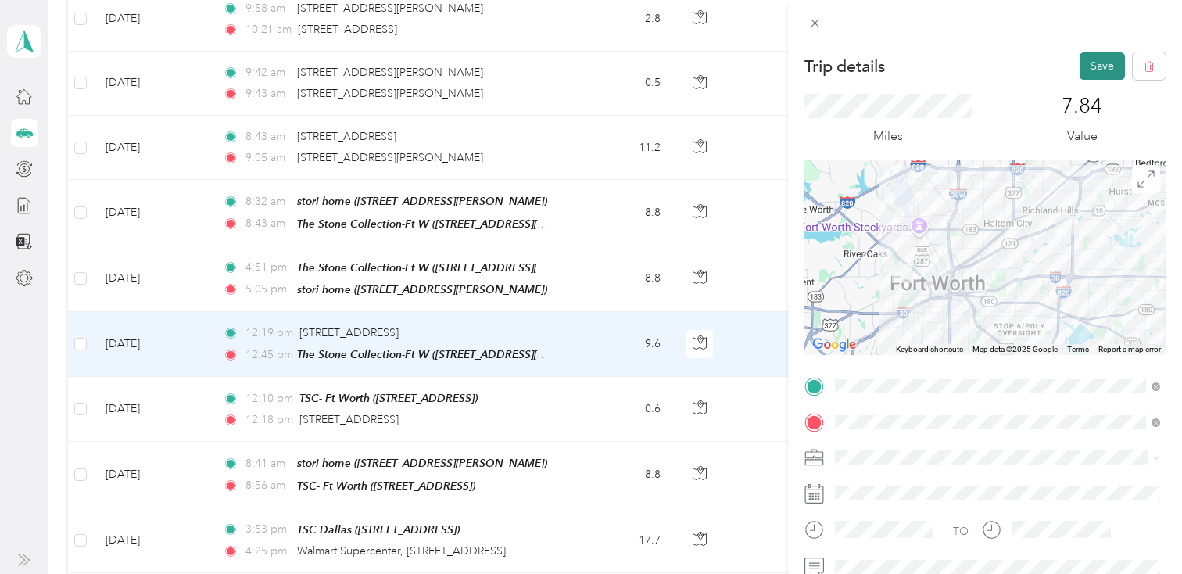
click at [1109, 68] on button "Save" at bounding box center [1102, 65] width 45 height 27
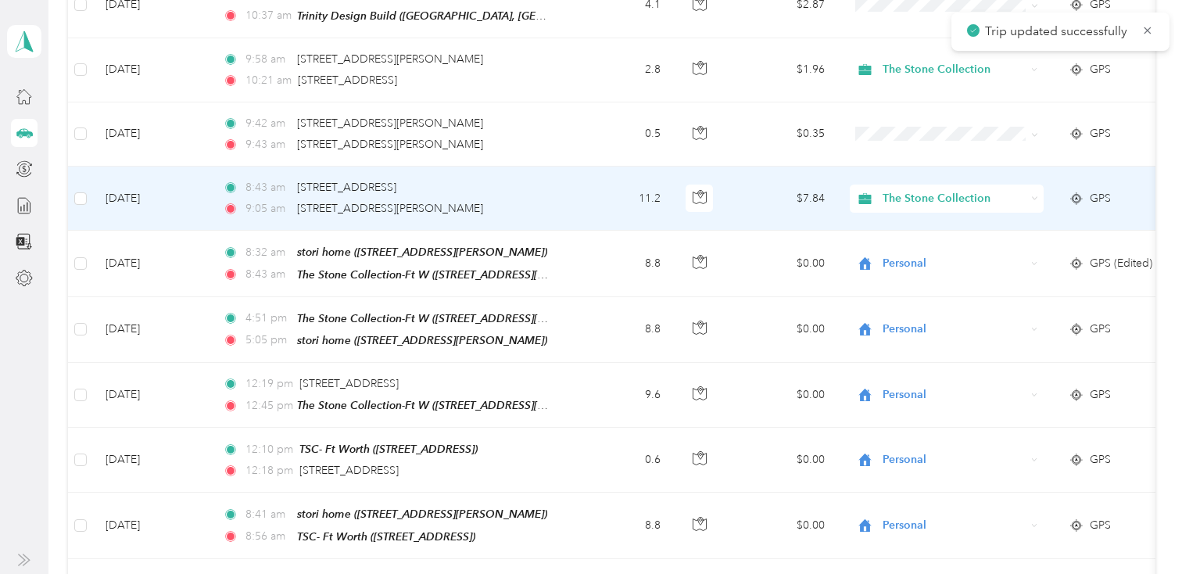
scroll to position [2428, 0]
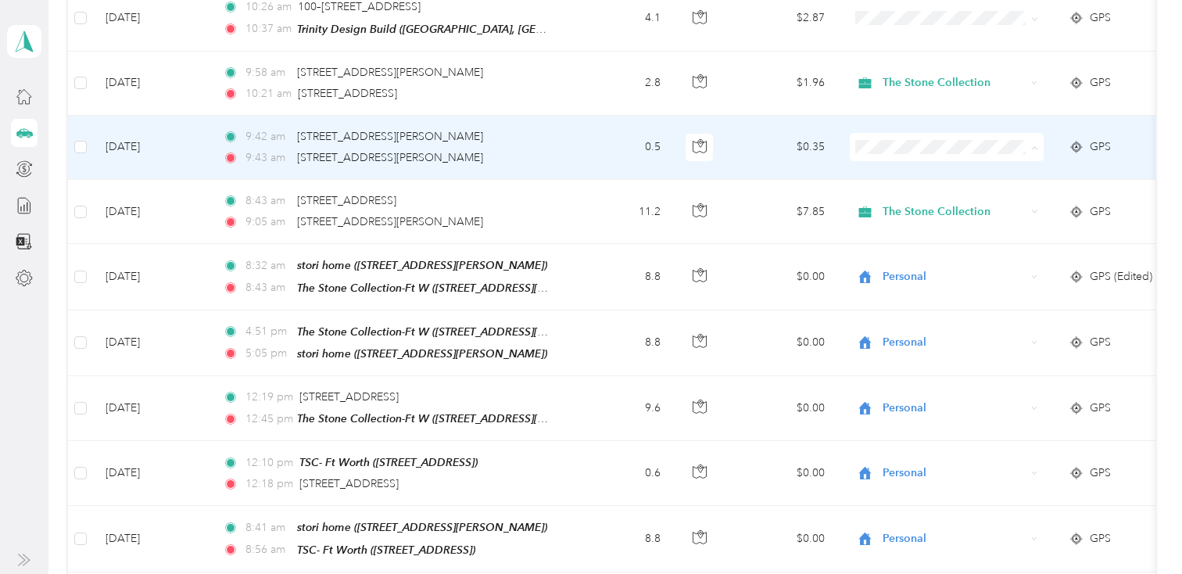
click at [926, 165] on li "The Stone Collection" at bounding box center [947, 161] width 194 height 27
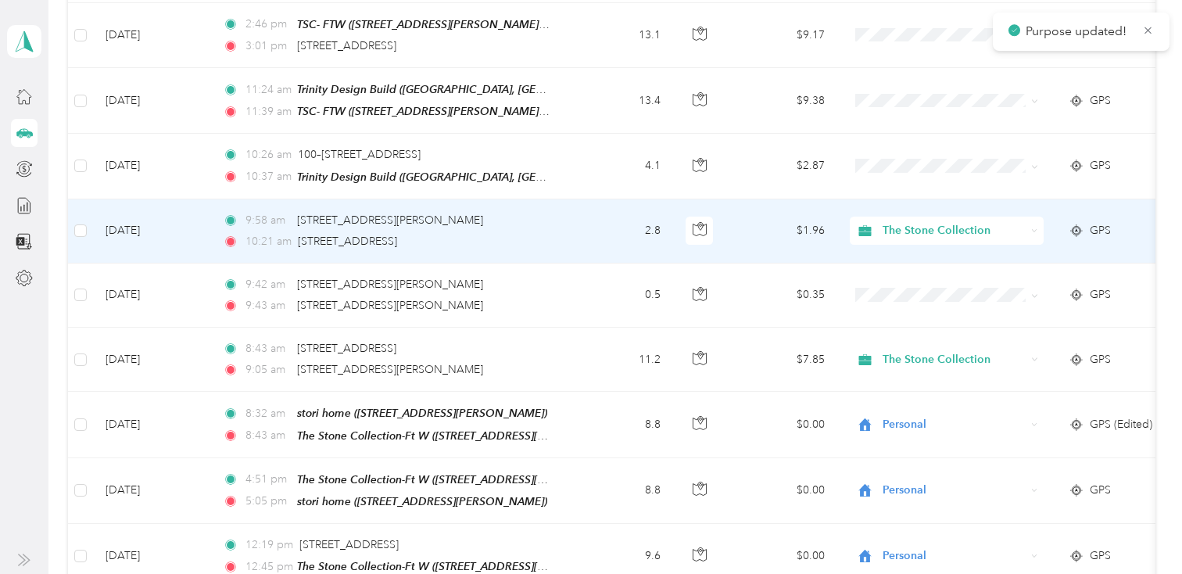
scroll to position [2274, 0]
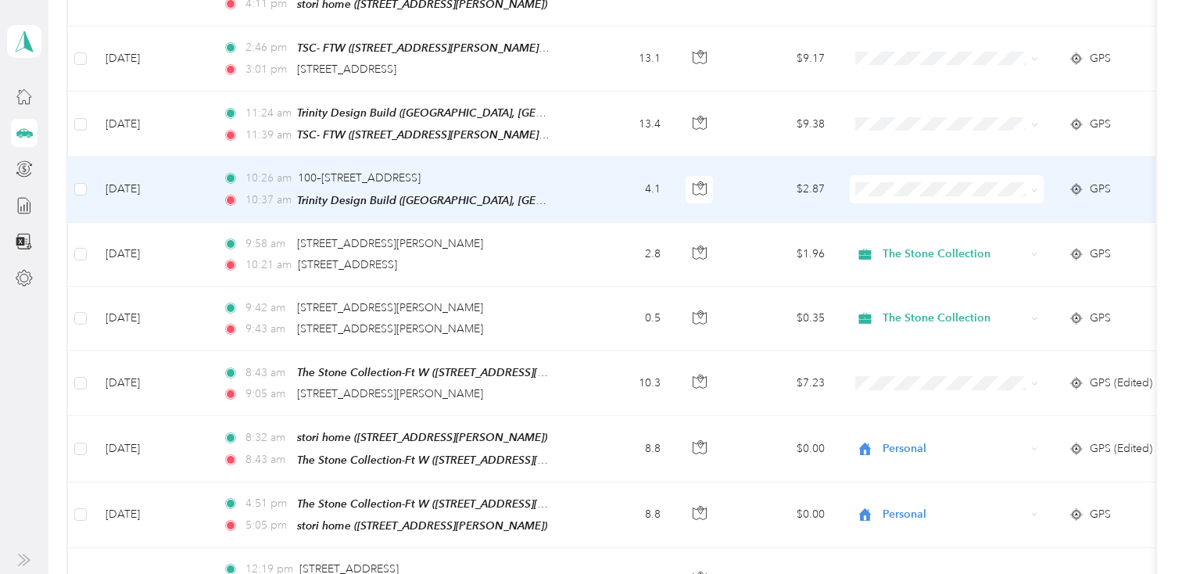
scroll to position [2248, 0]
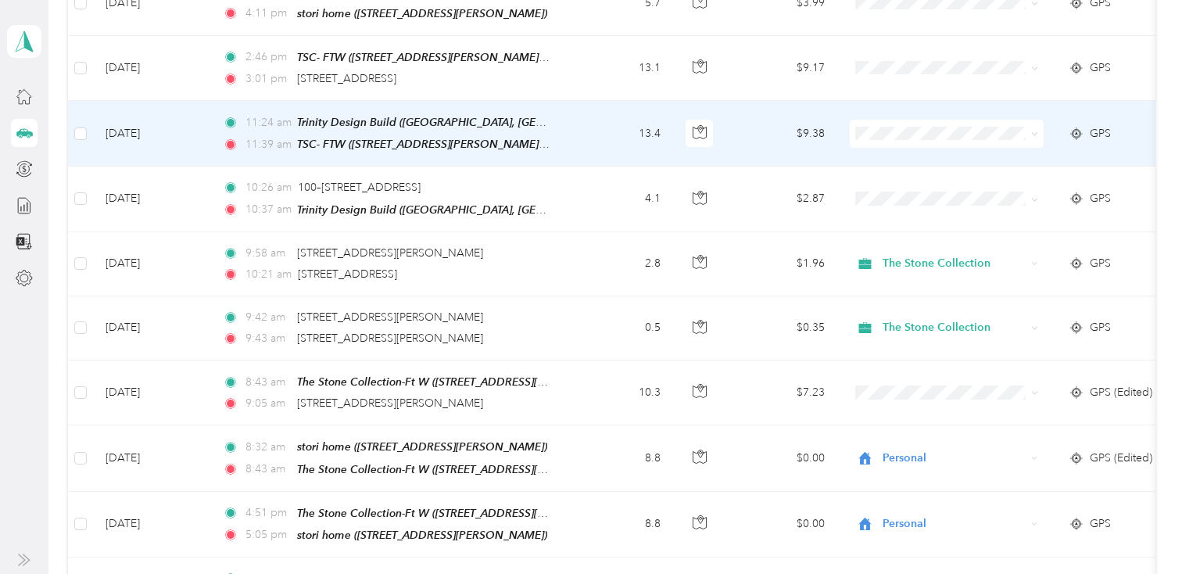
click at [888, 104] on td at bounding box center [946, 134] width 219 height 66
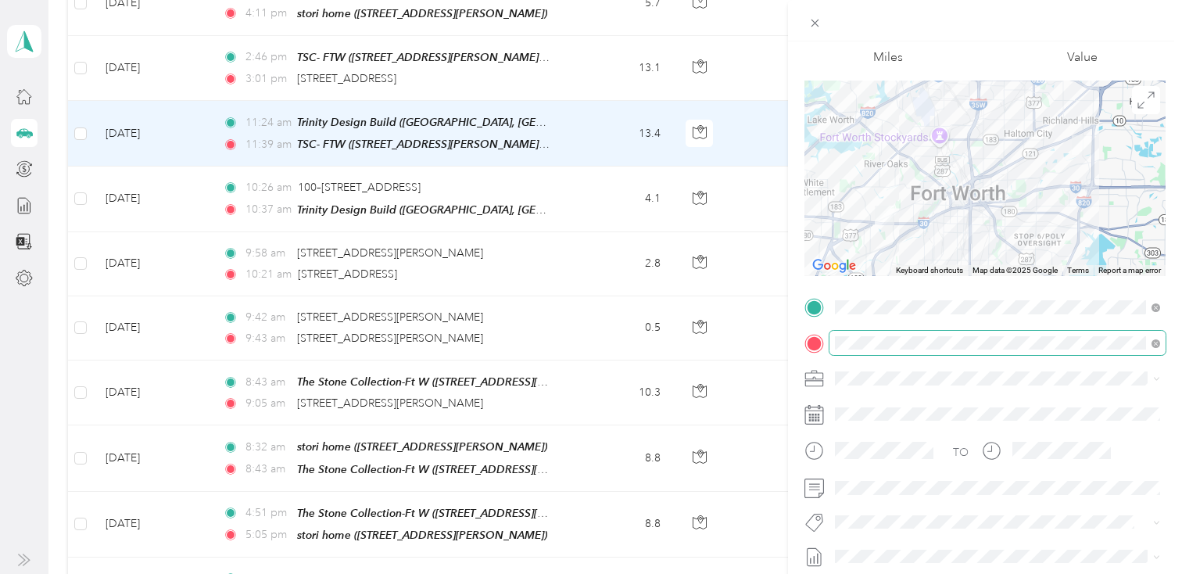
scroll to position [87, 0]
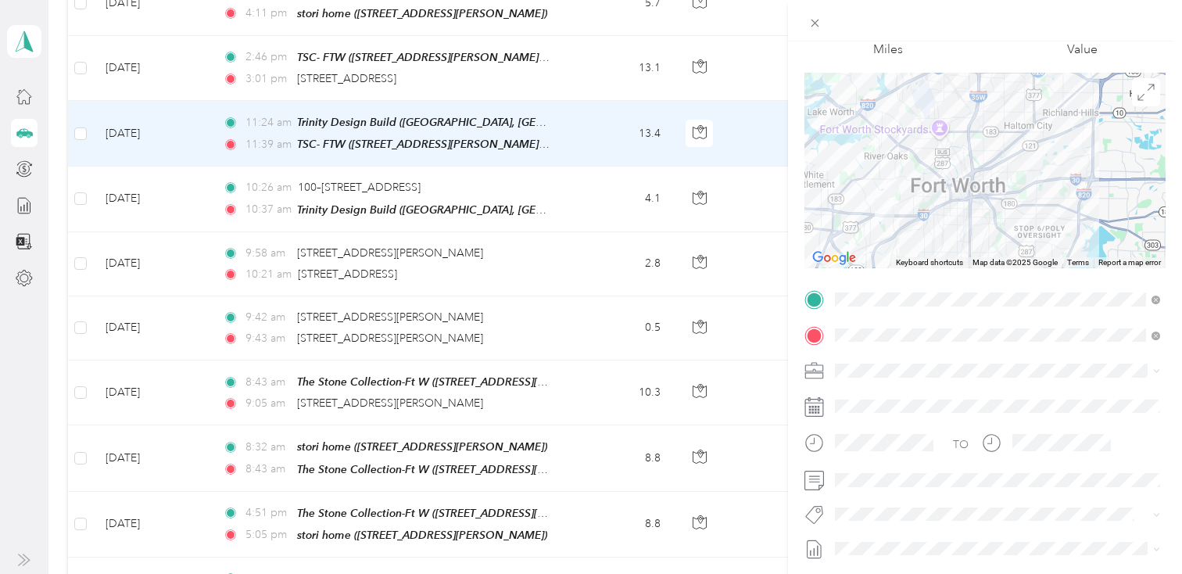
click at [876, 389] on li "The Stone Collection" at bounding box center [997, 396] width 336 height 27
click at [815, 18] on icon at bounding box center [814, 22] width 13 height 13
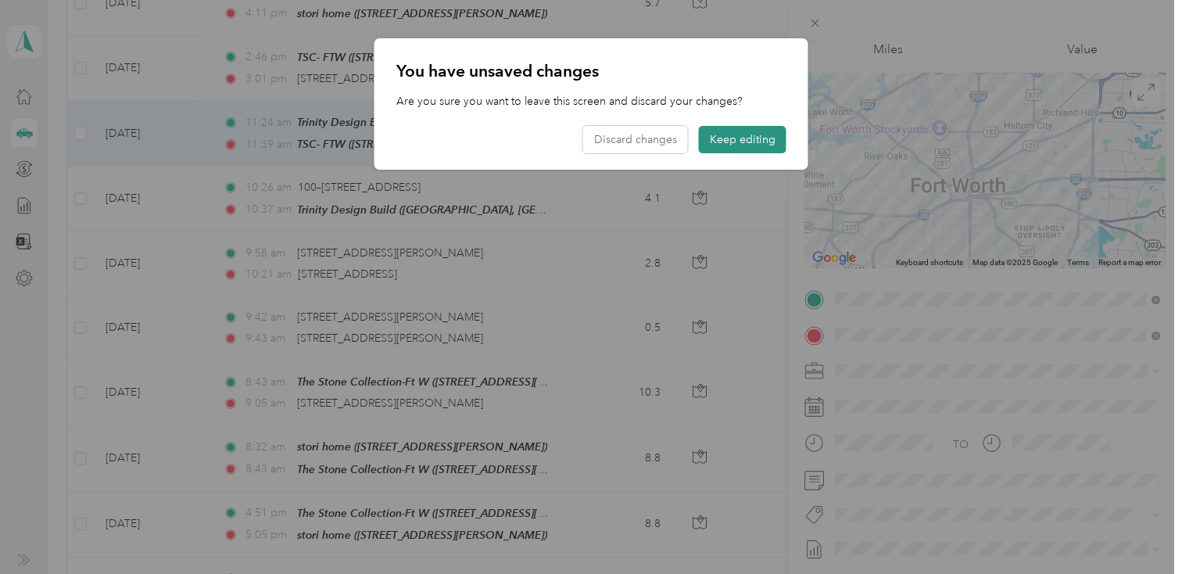
click at [730, 131] on button "Keep editing" at bounding box center [743, 139] width 88 height 27
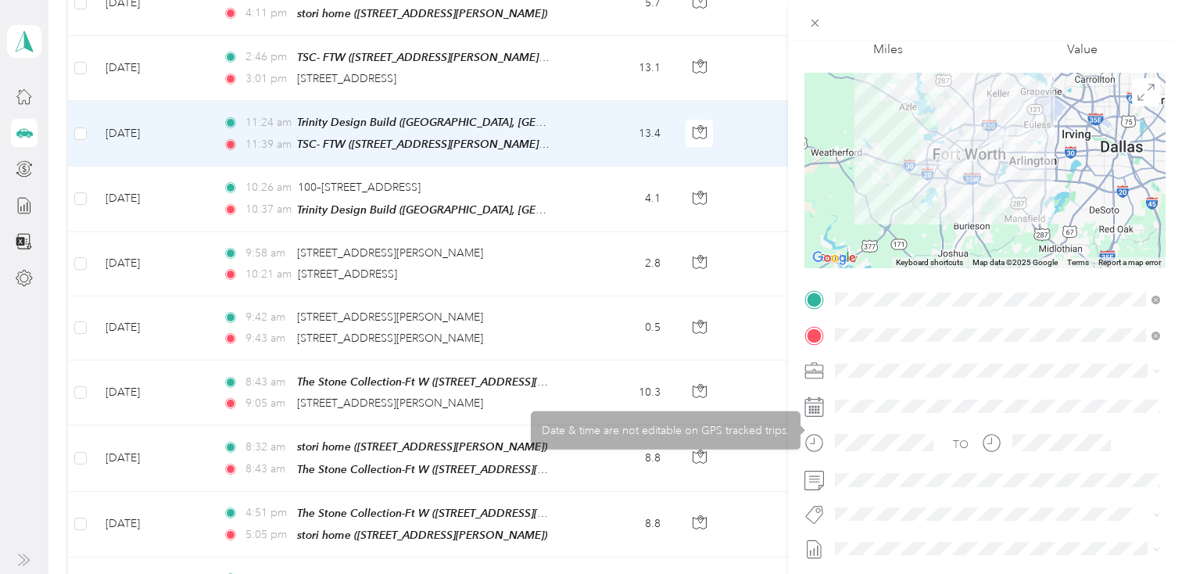
scroll to position [0, 0]
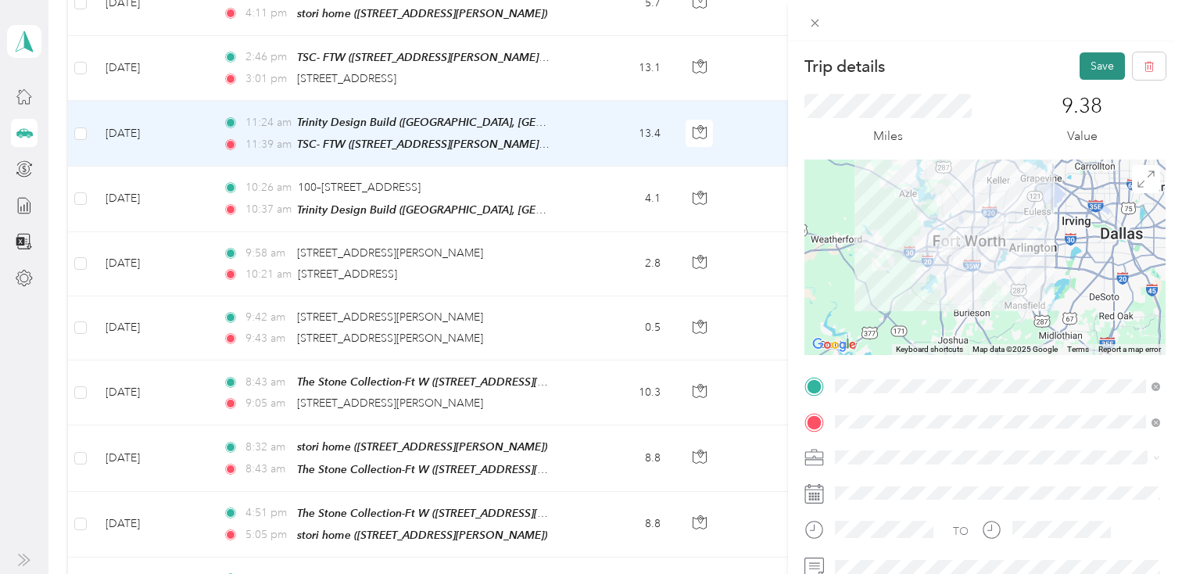
click at [1094, 59] on button "Save" at bounding box center [1102, 65] width 45 height 27
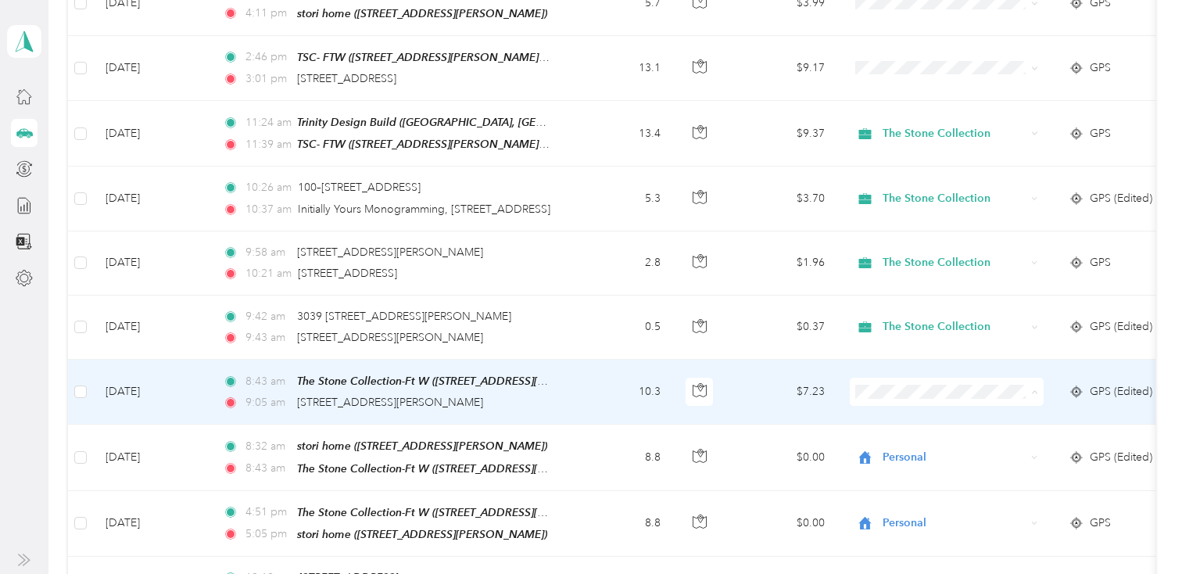
click at [896, 400] on span "The Stone Collection" at bounding box center [960, 406] width 145 height 16
click at [605, 381] on td "10.3" at bounding box center [621, 392] width 103 height 65
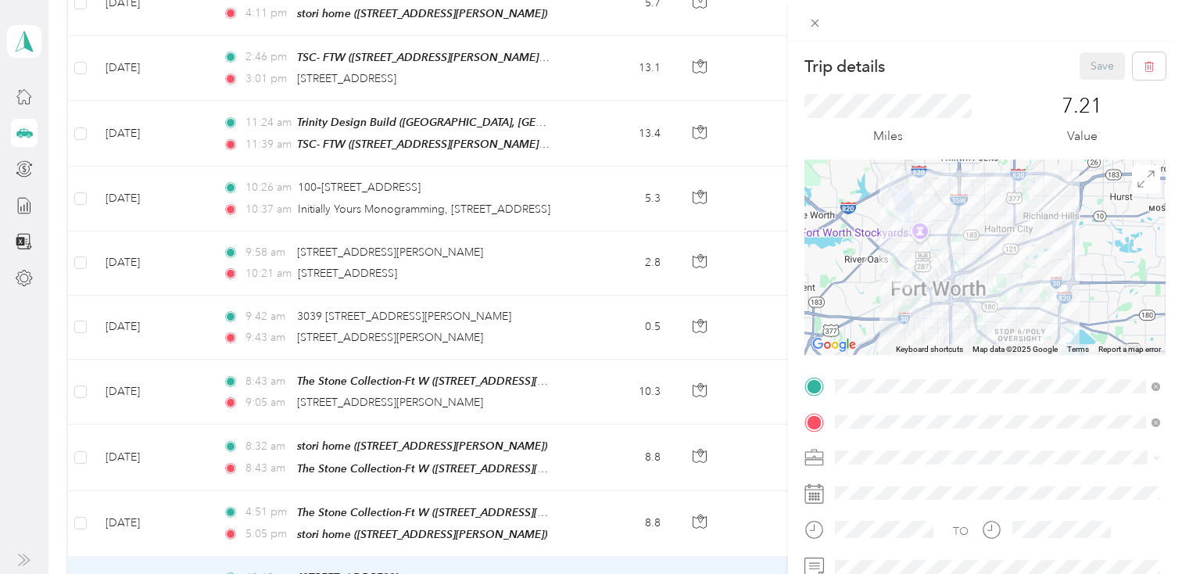
click at [605, 381] on div "Trip details Save This trip cannot be edited because it is either under review,…" at bounding box center [591, 287] width 1182 height 574
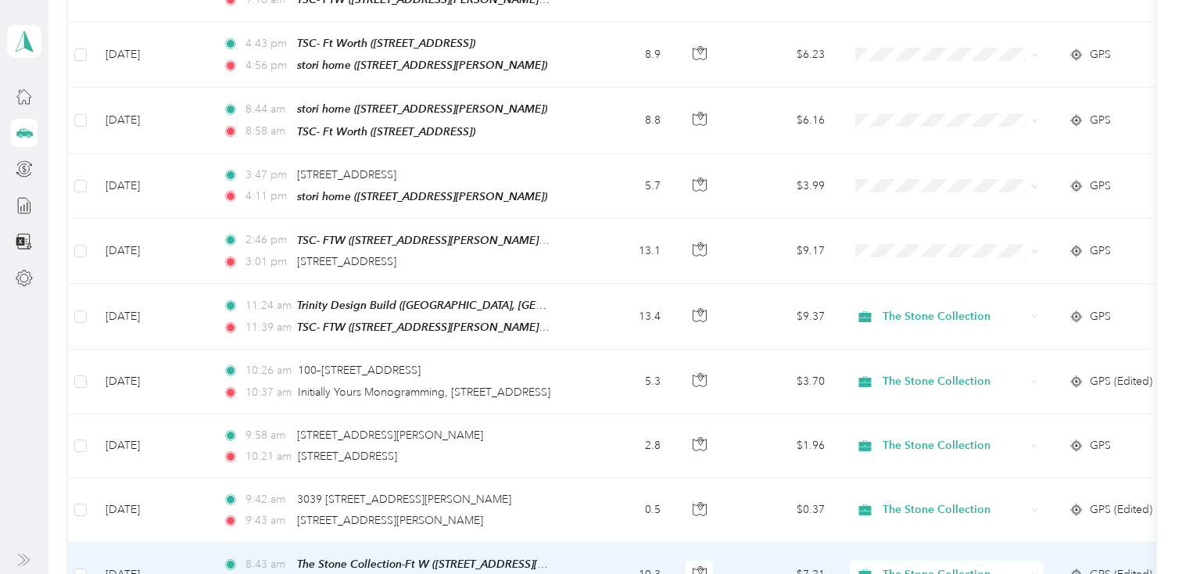
scroll to position [2063, 0]
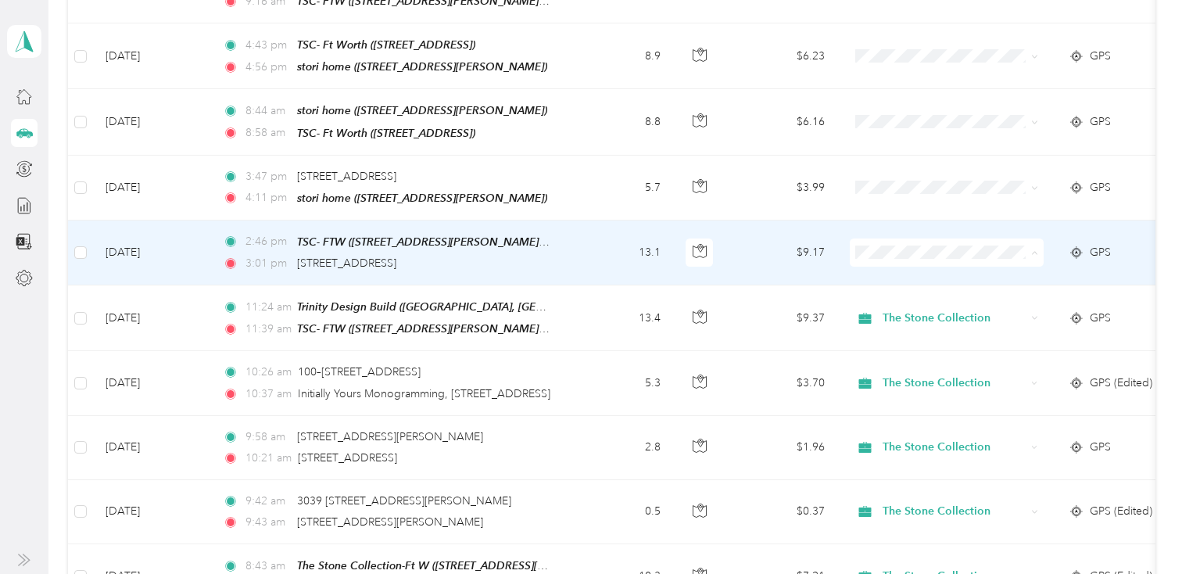
click at [890, 292] on span "Personal" at bounding box center [960, 296] width 145 height 16
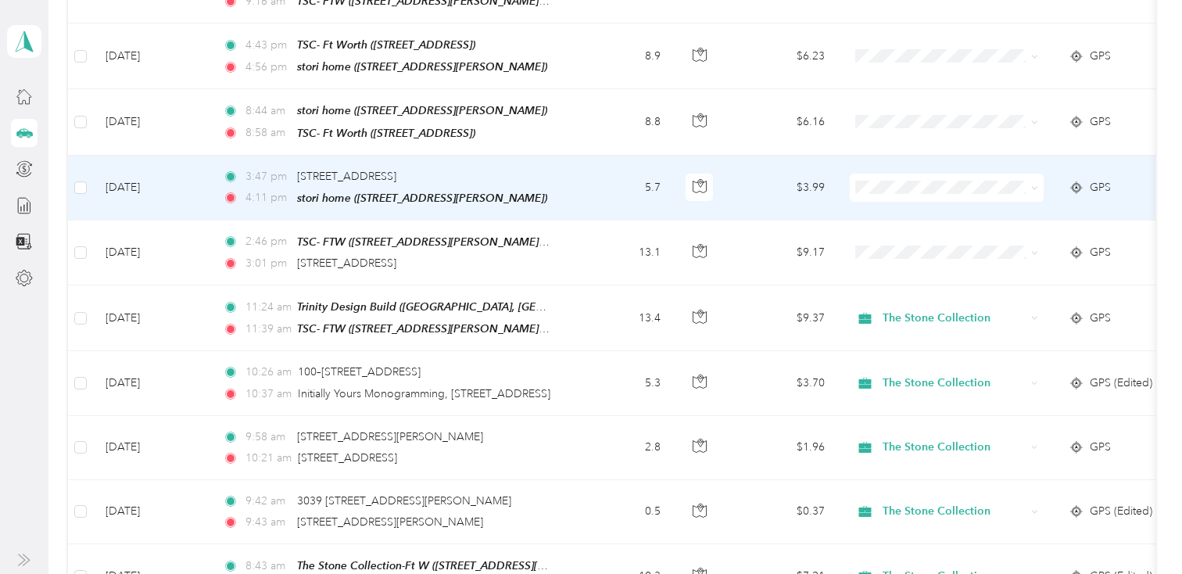
click at [893, 231] on span "Personal" at bounding box center [960, 226] width 145 height 16
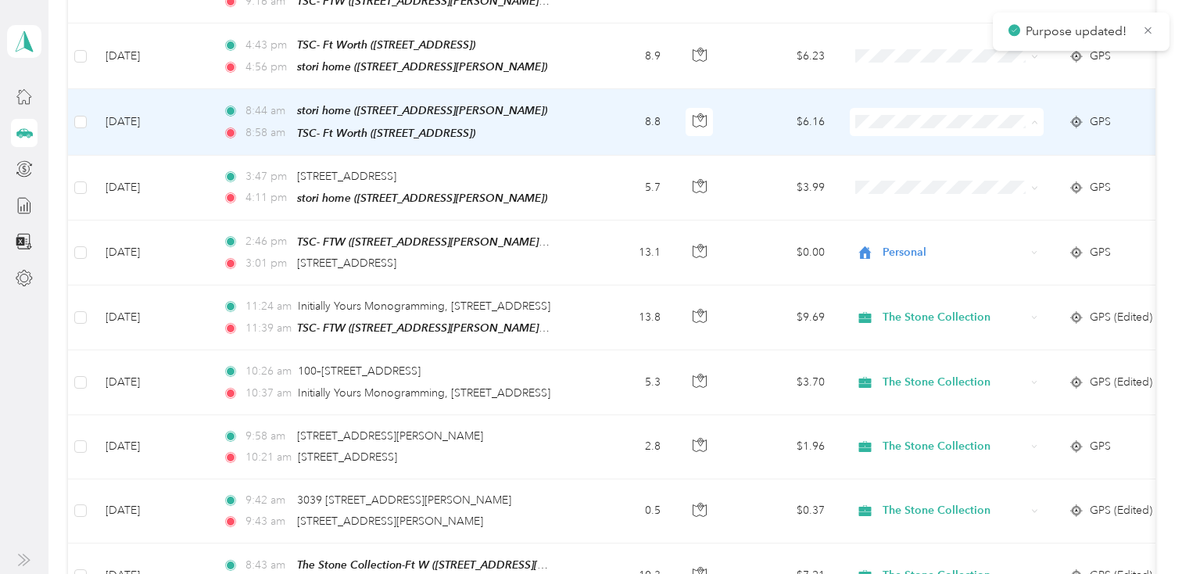
click at [892, 166] on li "Personal" at bounding box center [947, 165] width 194 height 27
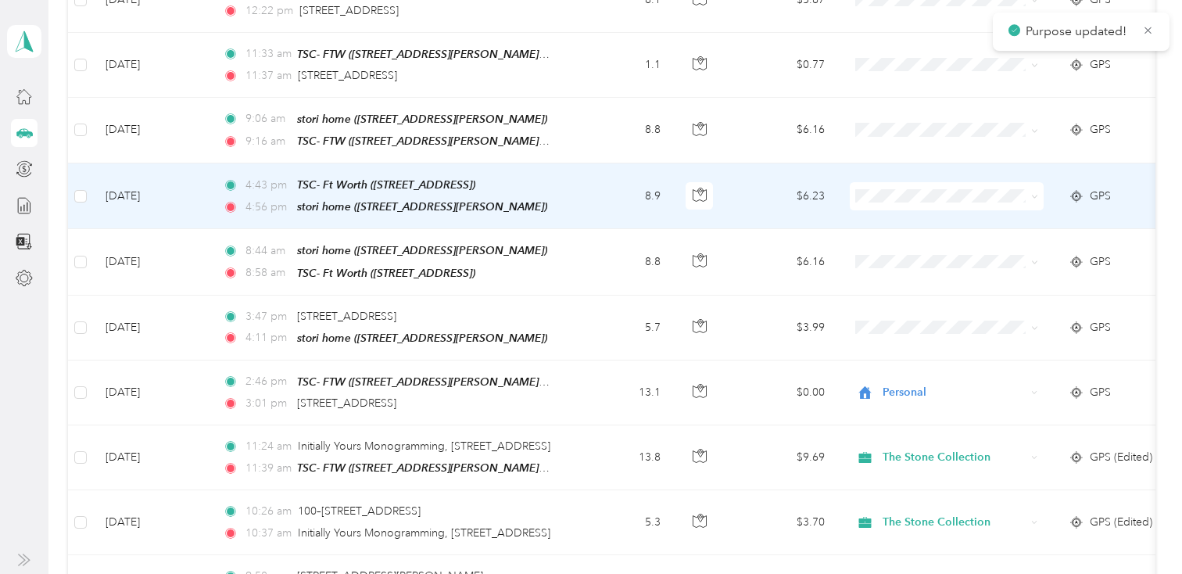
scroll to position [1920, 0]
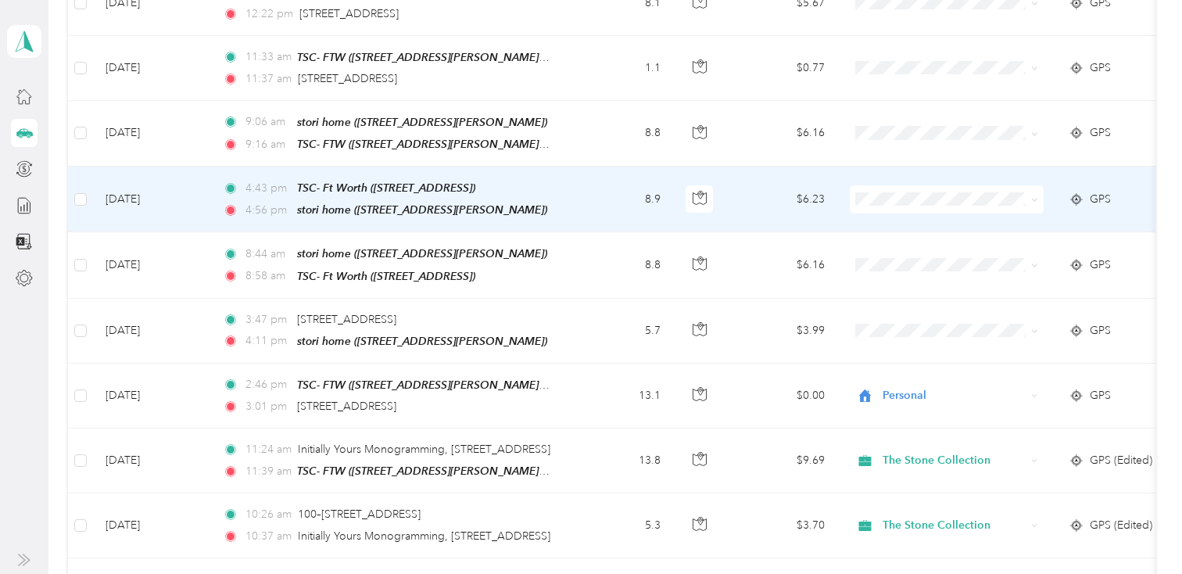
click at [896, 237] on span "Personal" at bounding box center [960, 238] width 145 height 16
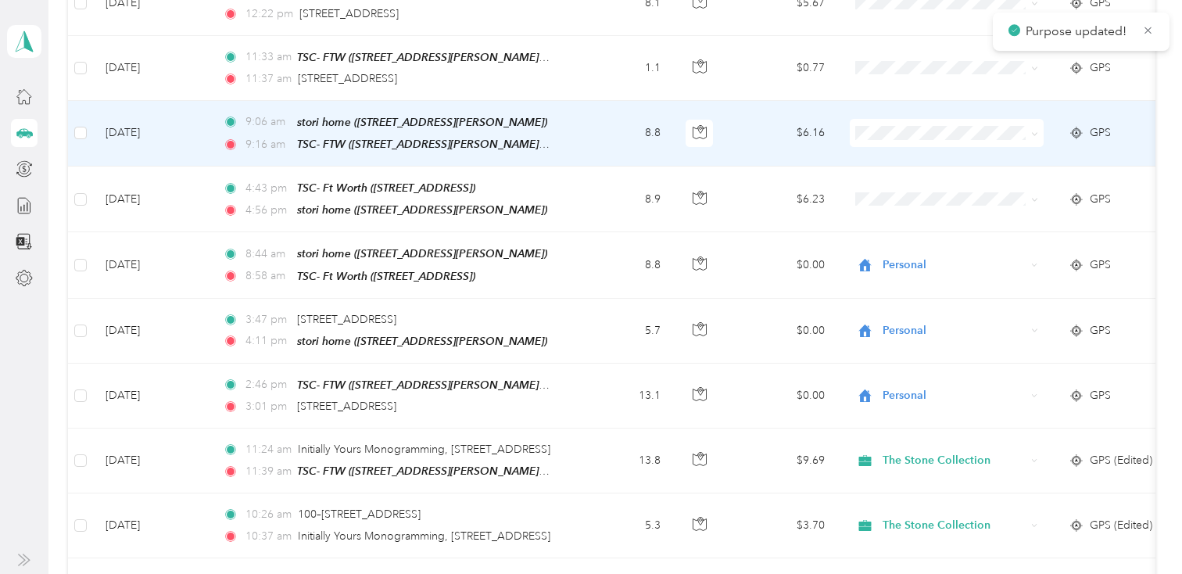
click at [887, 119] on span at bounding box center [947, 133] width 194 height 28
click at [887, 131] on span at bounding box center [947, 133] width 194 height 28
click at [883, 174] on span "Personal" at bounding box center [947, 178] width 172 height 16
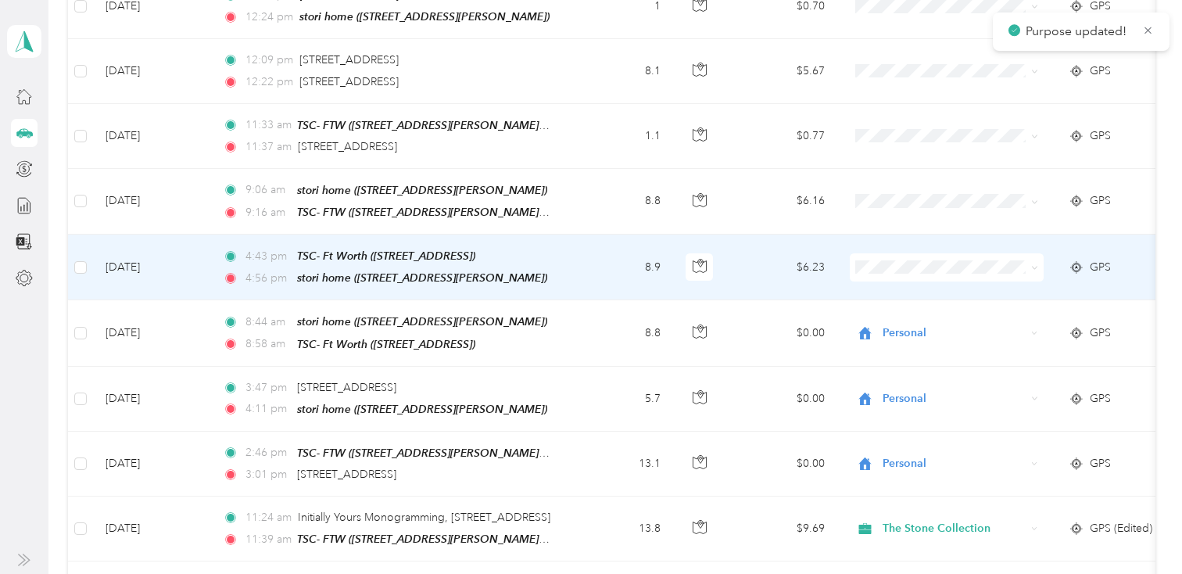
scroll to position [1830, 0]
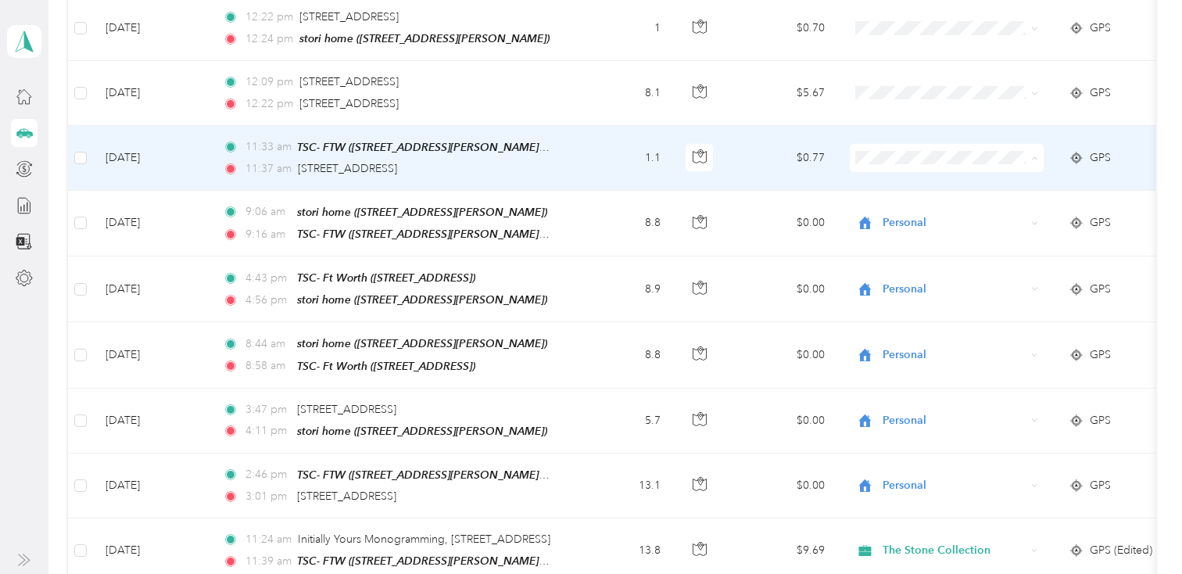
click at [885, 205] on span "Personal" at bounding box center [947, 203] width 172 height 16
click at [556, 157] on td "11:33 am TSC- FTW ([STREET_ADDRESS][PERSON_NAME] , [GEOGRAPHIC_DATA], [GEOGRAPH…" at bounding box center [390, 158] width 360 height 65
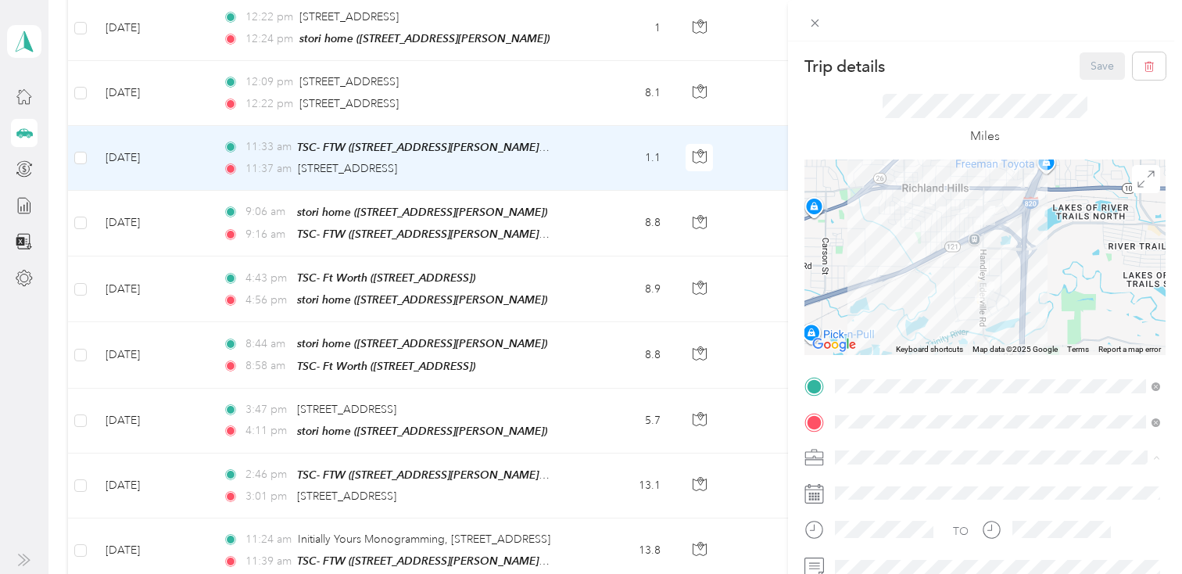
click at [870, 478] on span "The Stone Collection" at bounding box center [892, 484] width 104 height 13
click at [1094, 69] on button "Save" at bounding box center [1102, 65] width 45 height 27
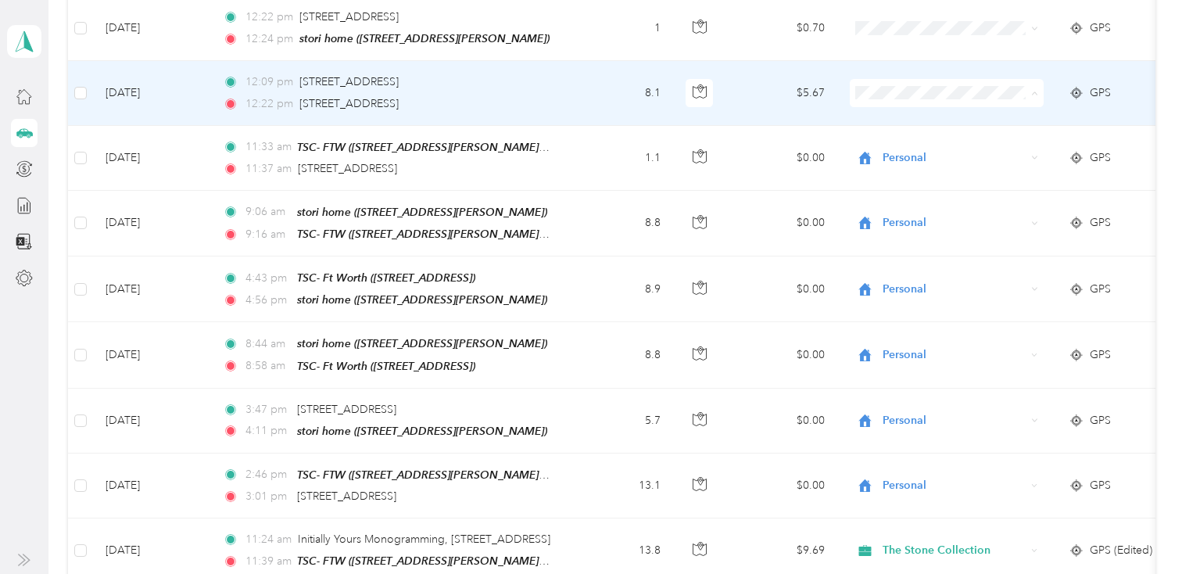
click at [925, 114] on li "The Stone Collection" at bounding box center [947, 112] width 194 height 27
click at [579, 82] on td "8.1" at bounding box center [621, 93] width 103 height 64
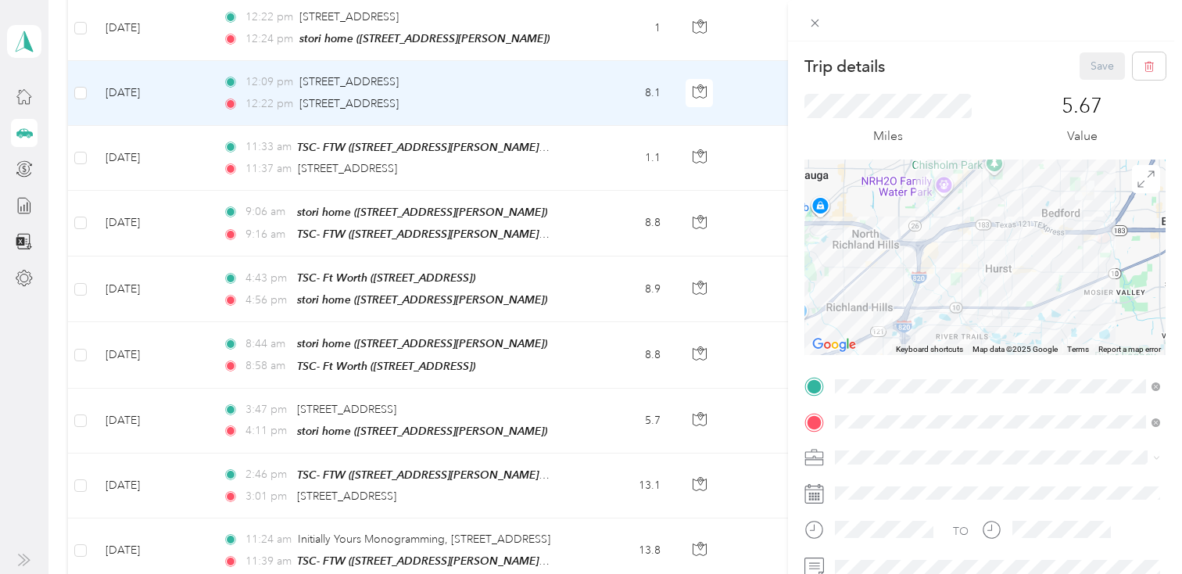
click at [604, 78] on div "Trip details Save This trip cannot be edited because it is either under review,…" at bounding box center [591, 287] width 1182 height 574
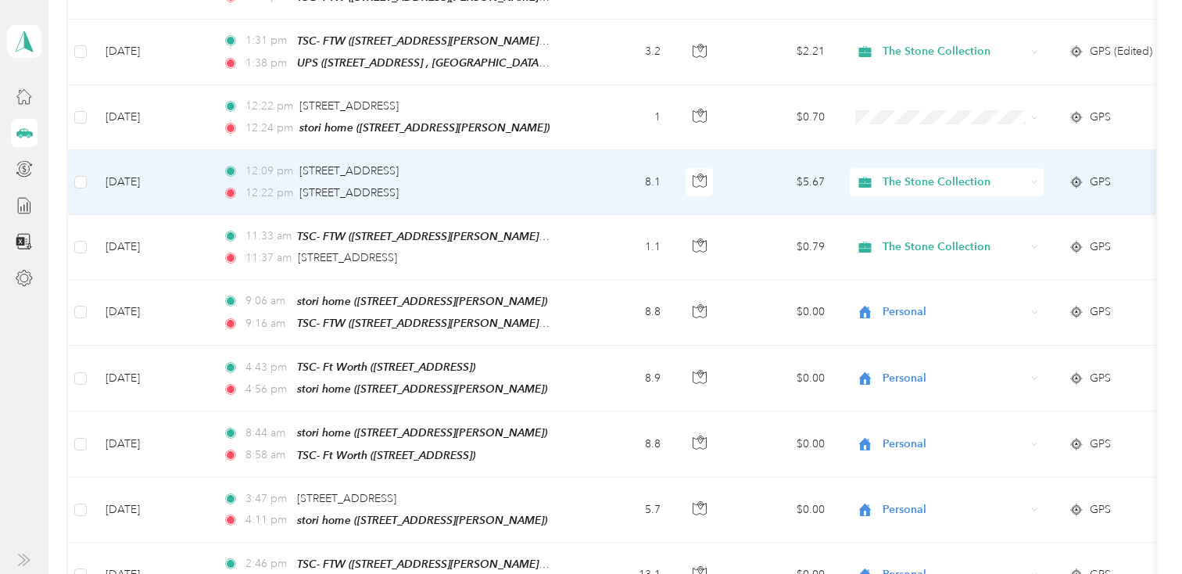
scroll to position [1740, 0]
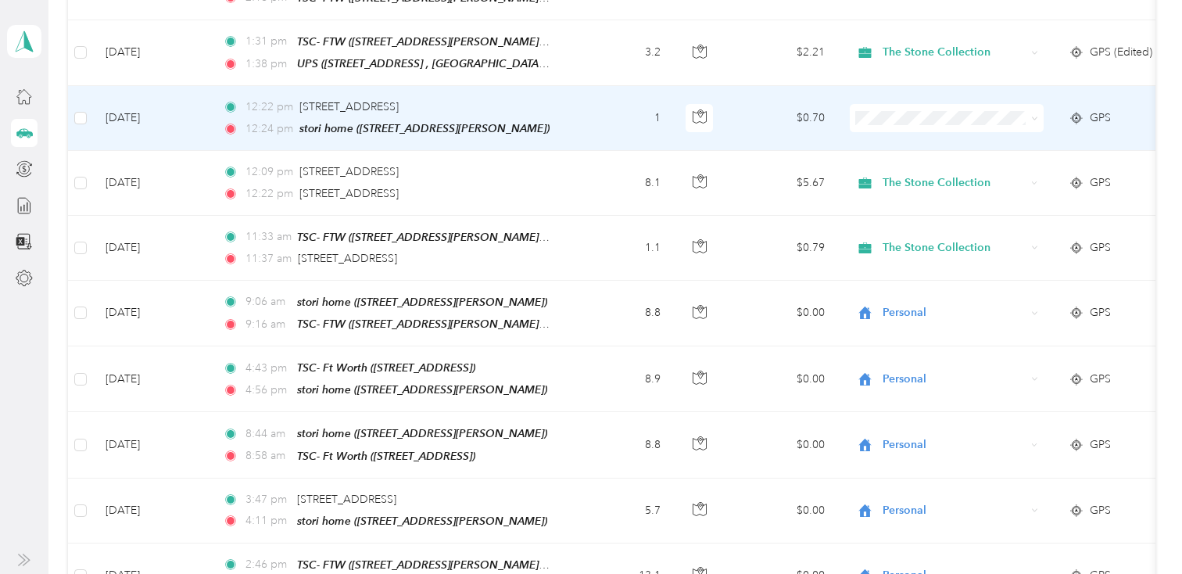
click at [972, 104] on span at bounding box center [947, 118] width 194 height 28
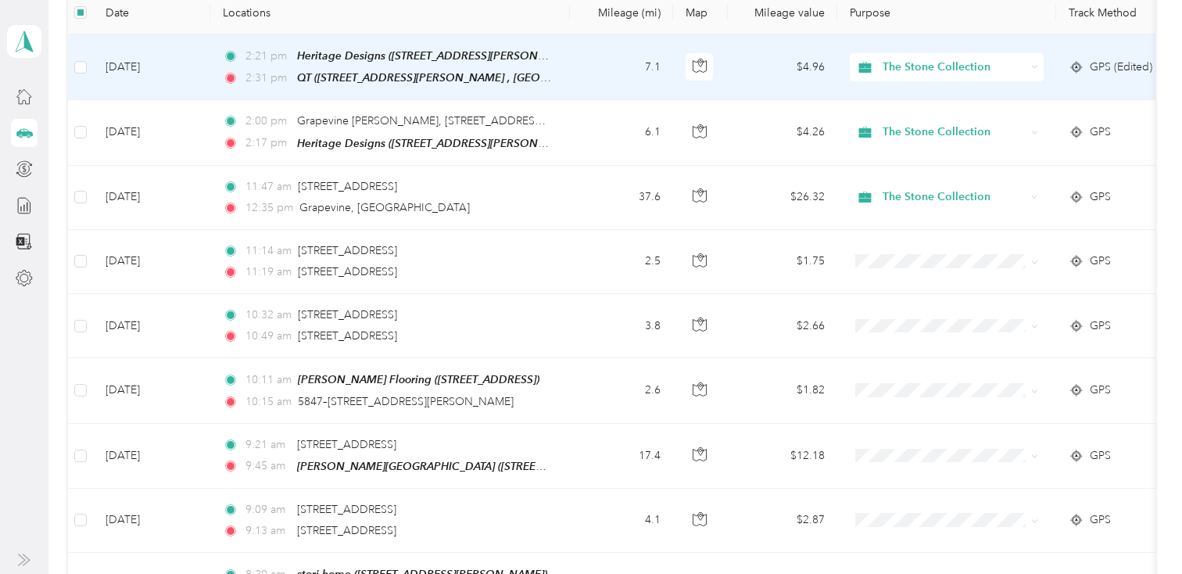
scroll to position [0, 0]
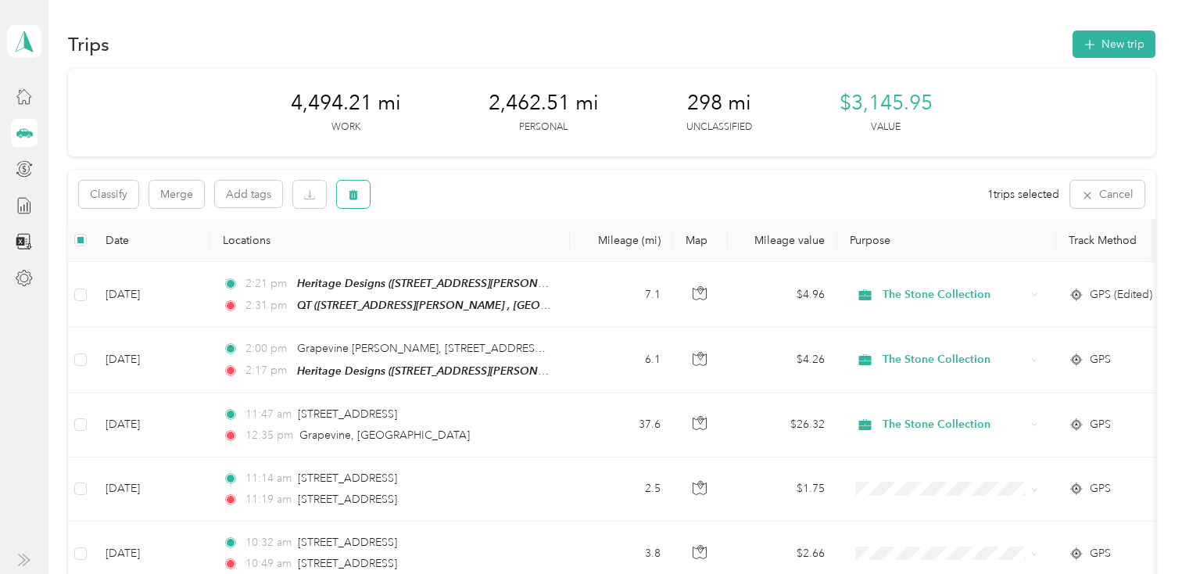
click at [356, 191] on icon "button" at bounding box center [353, 194] width 11 height 11
click at [460, 260] on button "Yes" at bounding box center [469, 259] width 30 height 25
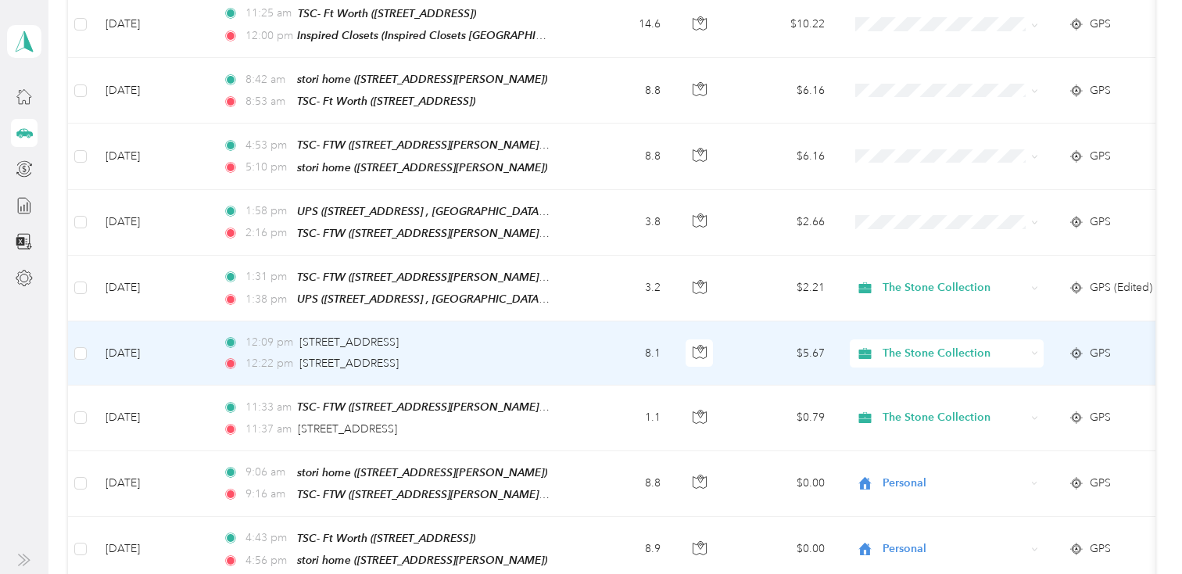
scroll to position [1503, 0]
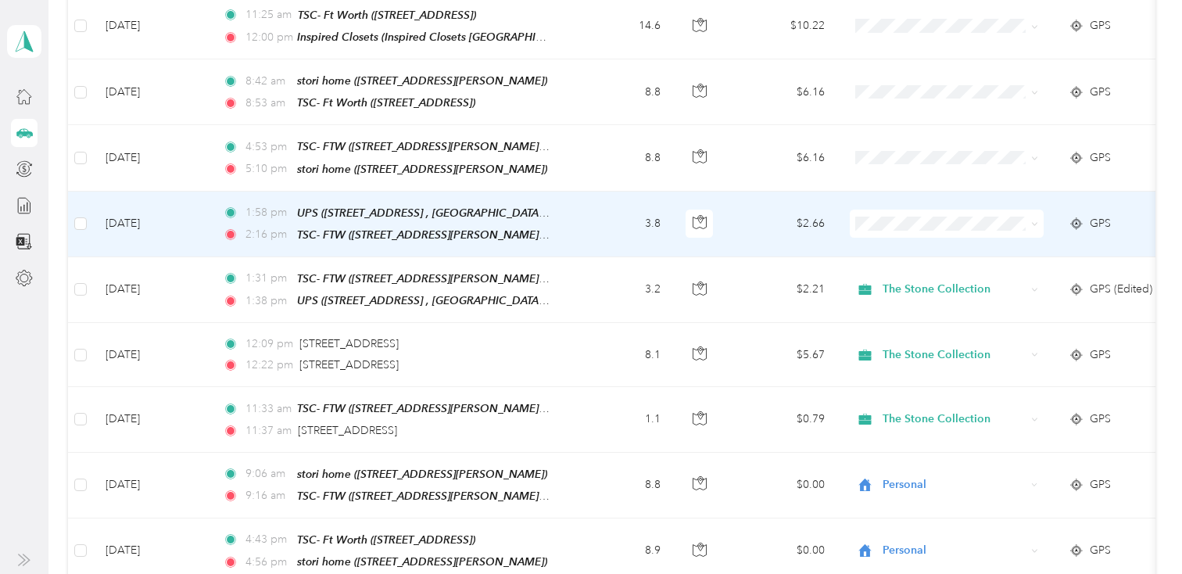
click at [897, 247] on span "The Stone Collection" at bounding box center [960, 244] width 145 height 16
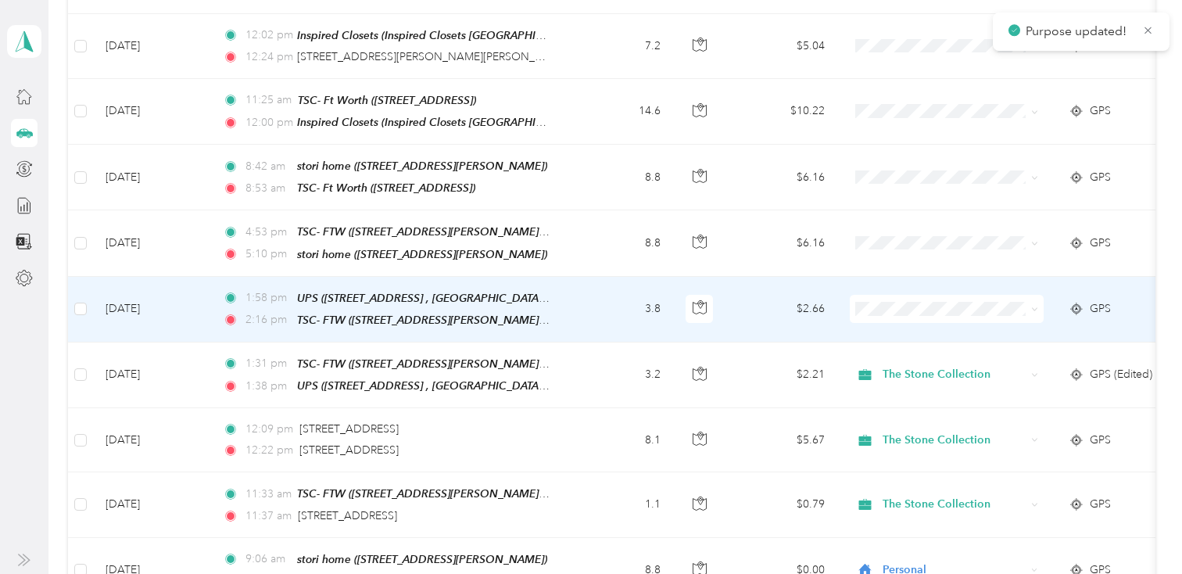
scroll to position [1417, 0]
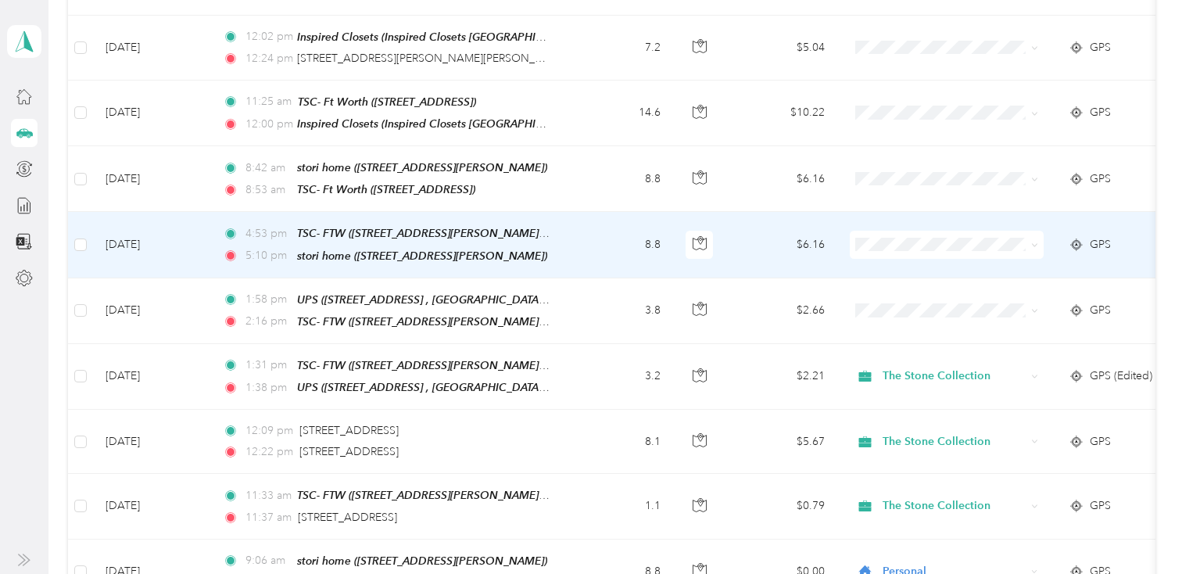
click at [897, 292] on span "Personal" at bounding box center [960, 292] width 145 height 16
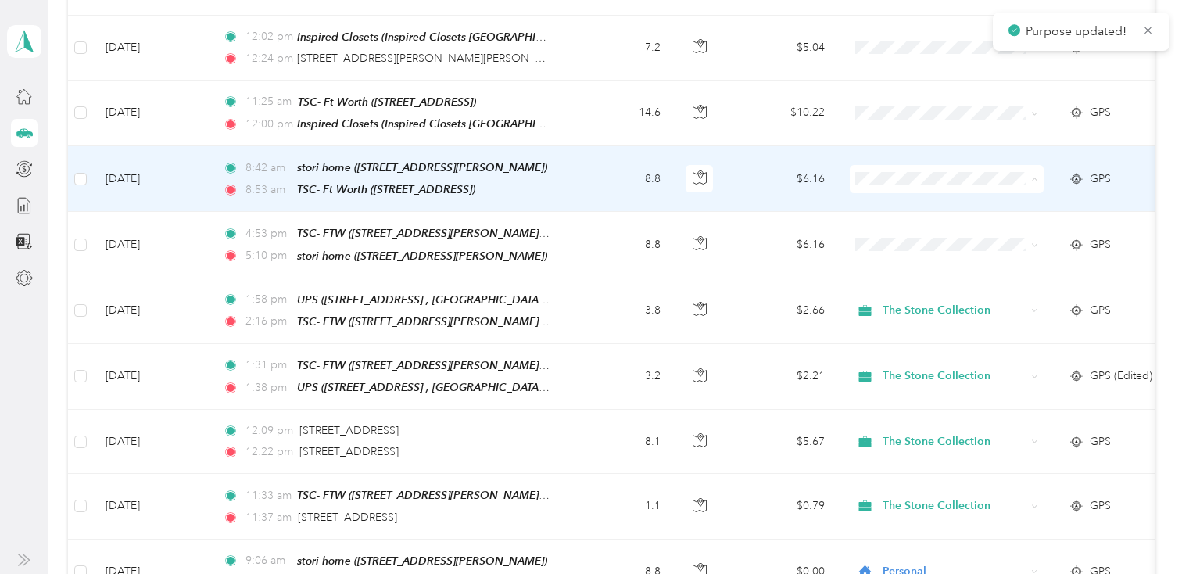
click at [893, 231] on li "Personal" at bounding box center [947, 228] width 194 height 27
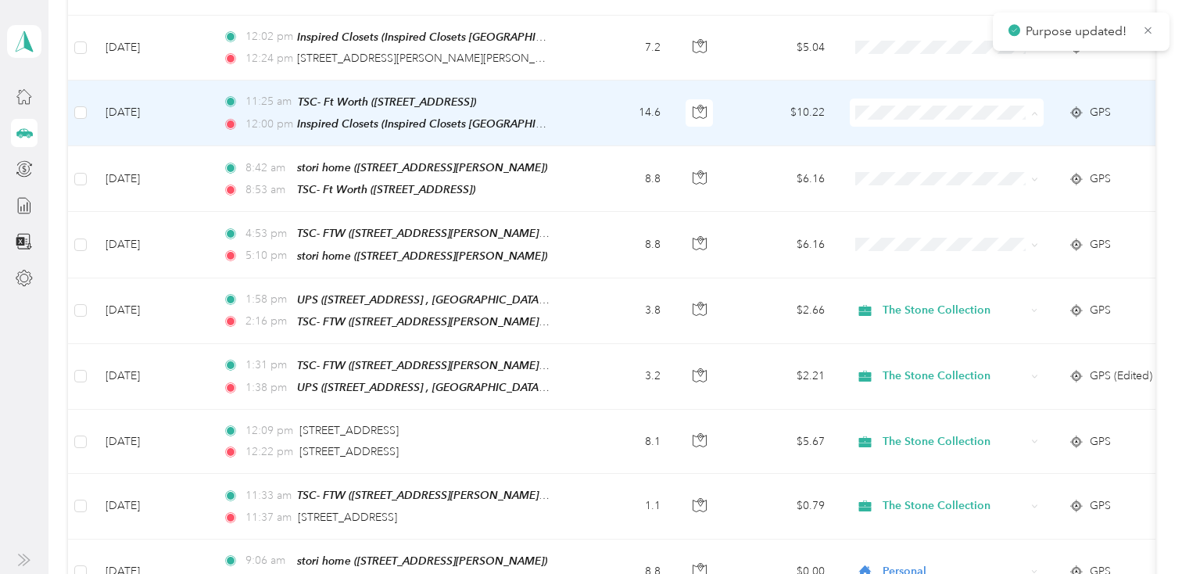
click at [902, 137] on span "The Stone Collection" at bounding box center [960, 135] width 145 height 16
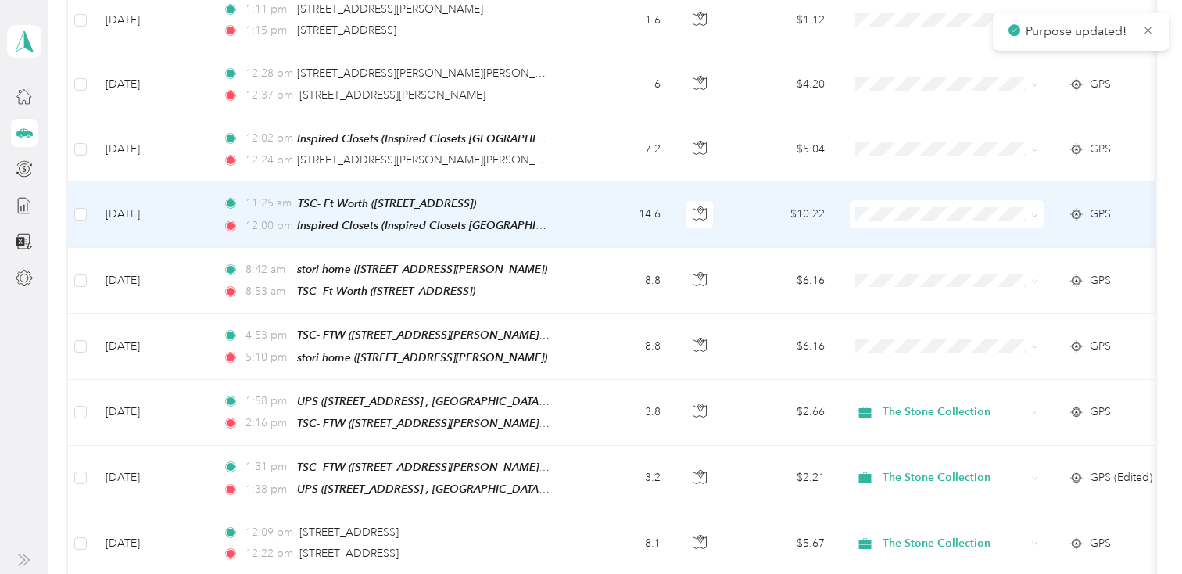
scroll to position [1314, 0]
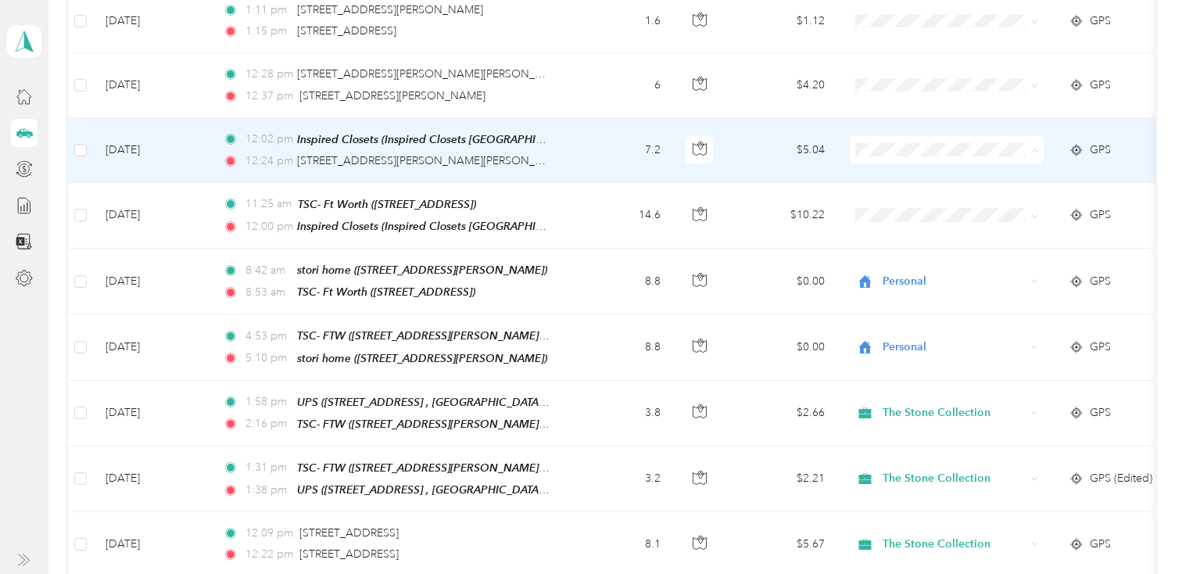
click at [903, 173] on span "The Stone Collection" at bounding box center [960, 173] width 145 height 16
click at [586, 150] on td "7.2" at bounding box center [621, 150] width 103 height 65
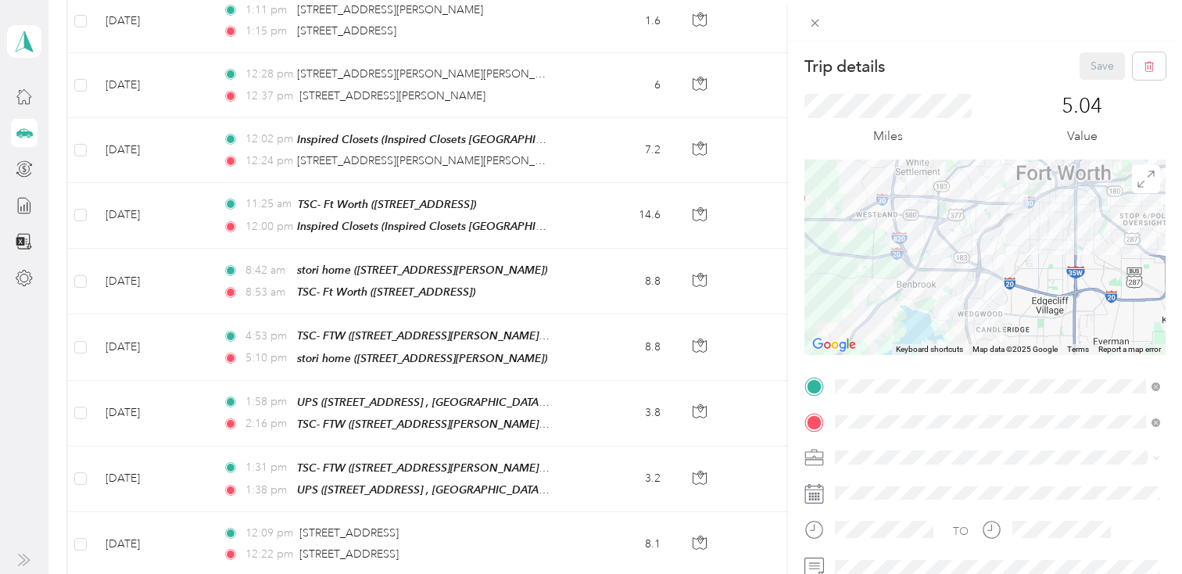
click at [586, 150] on div "Trip details Save This trip cannot be edited because it is either under review,…" at bounding box center [591, 287] width 1182 height 574
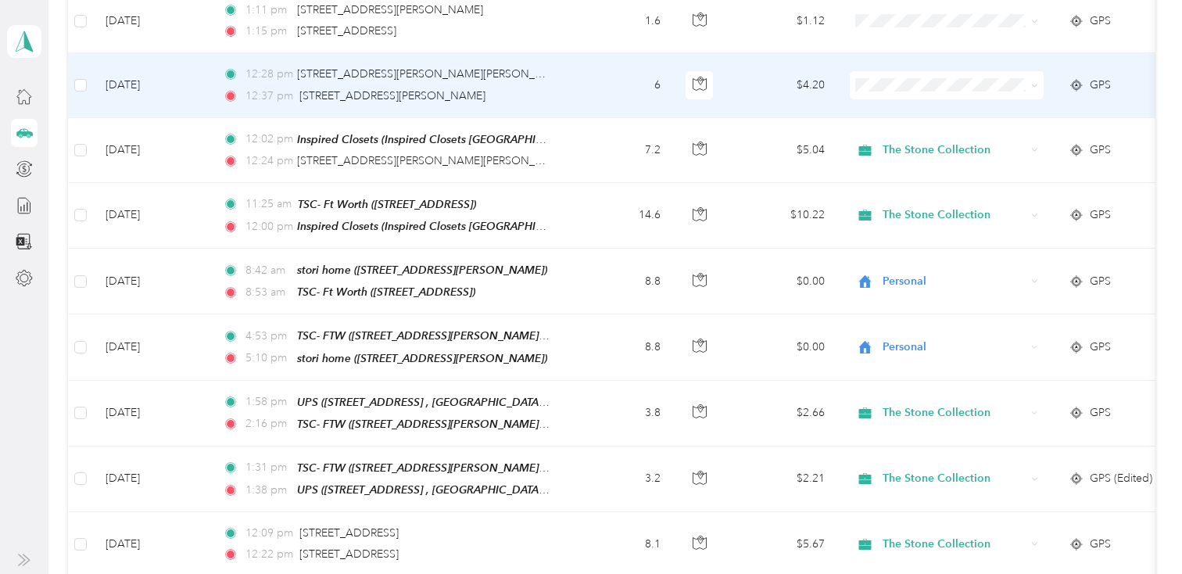
click at [914, 104] on span "The Stone Collection" at bounding box center [960, 108] width 145 height 16
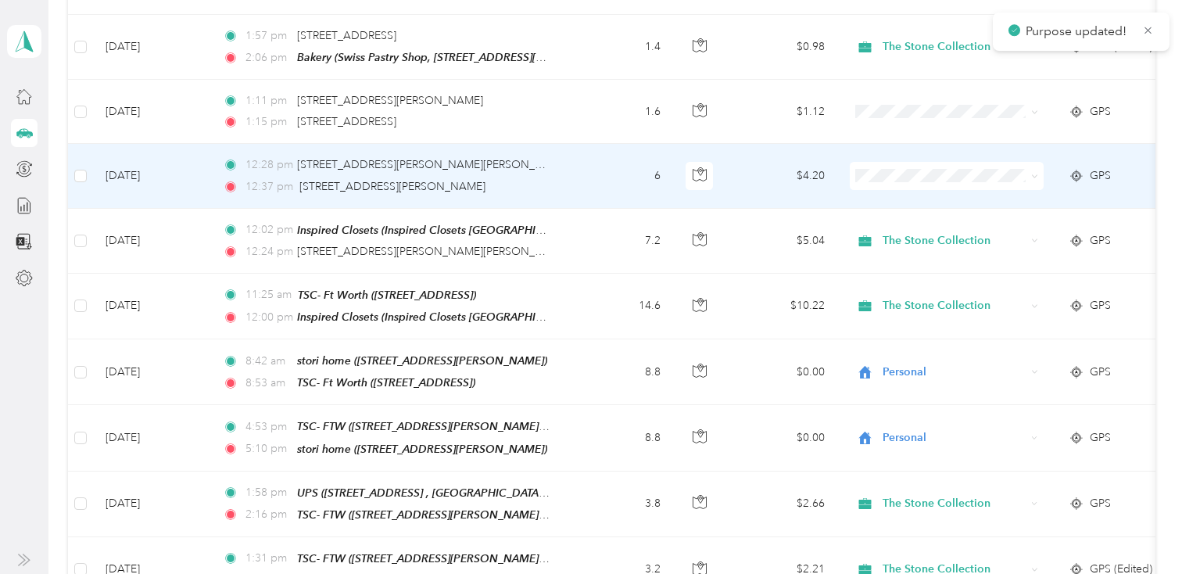
scroll to position [1223, 0]
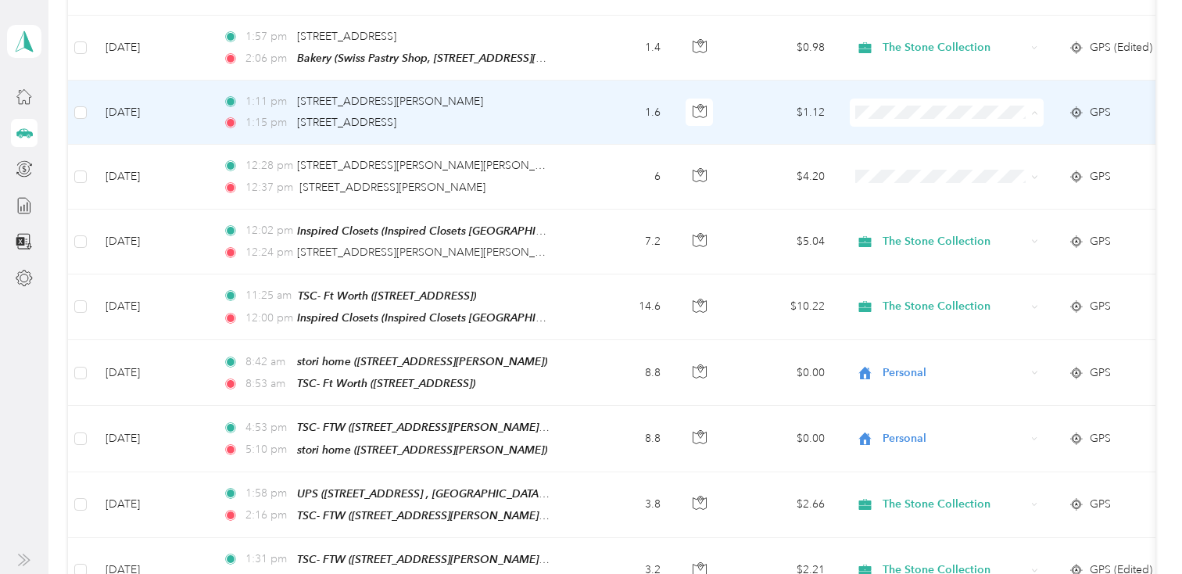
click at [913, 135] on span "The Stone Collection" at bounding box center [960, 136] width 145 height 16
click at [598, 93] on td "1.6" at bounding box center [621, 113] width 103 height 64
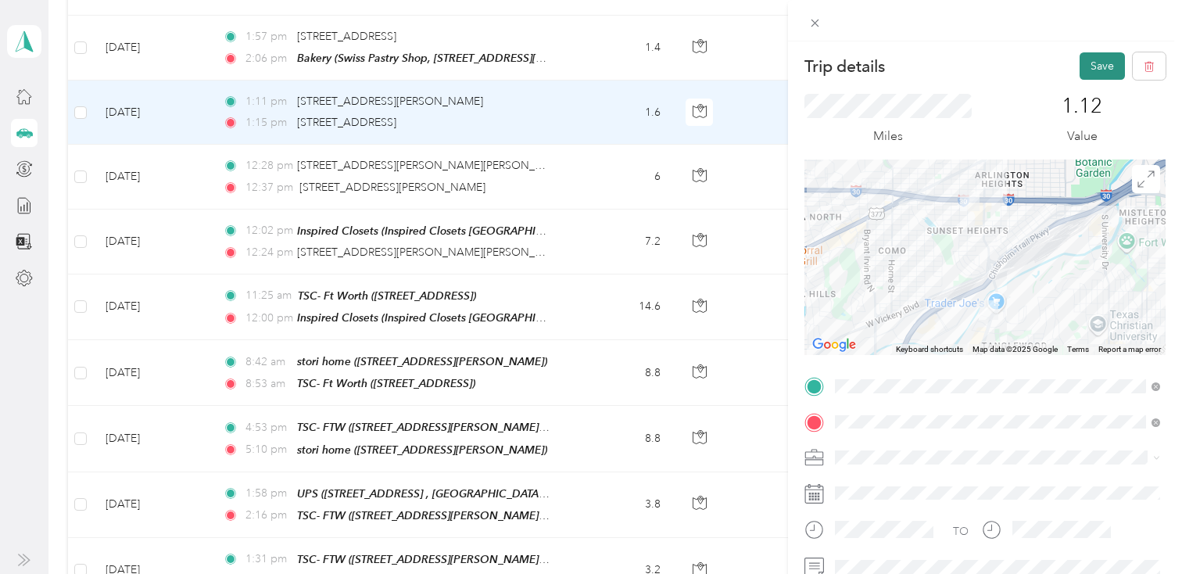
click at [1116, 59] on button "Save" at bounding box center [1102, 65] width 45 height 27
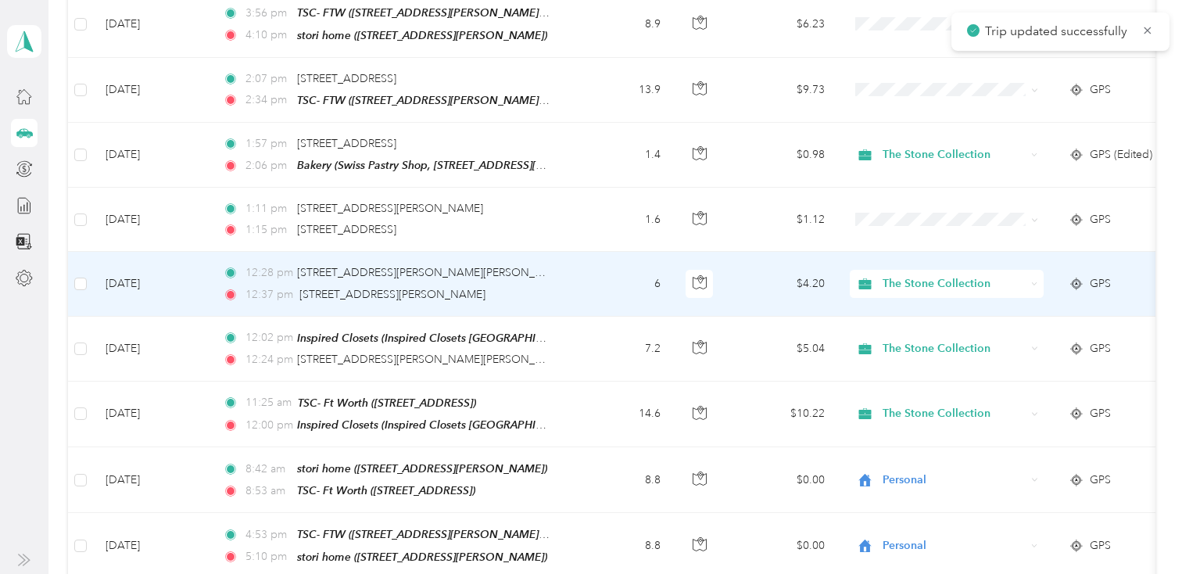
scroll to position [1104, 0]
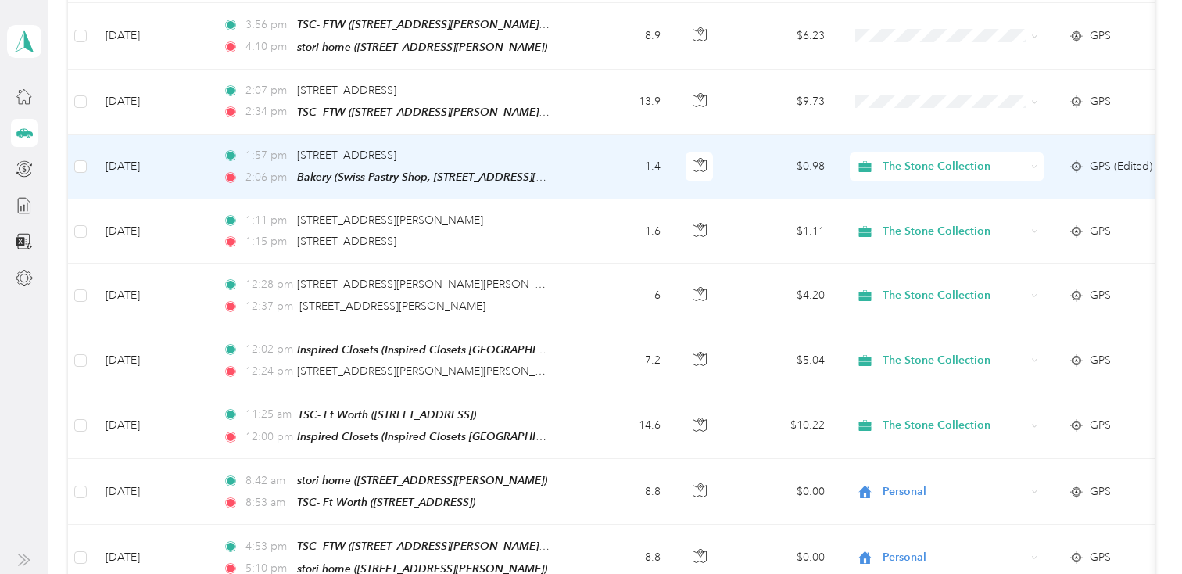
click at [613, 158] on td "1.4" at bounding box center [621, 166] width 103 height 65
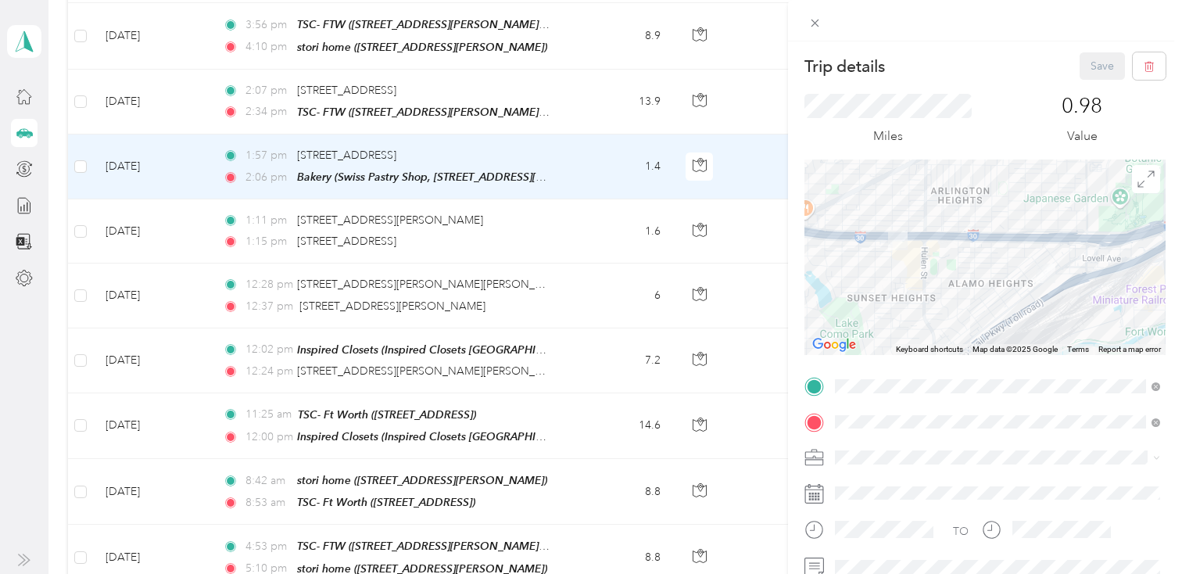
click at [597, 101] on div "Trip details Save This trip cannot be edited because it is either under review,…" at bounding box center [591, 287] width 1182 height 574
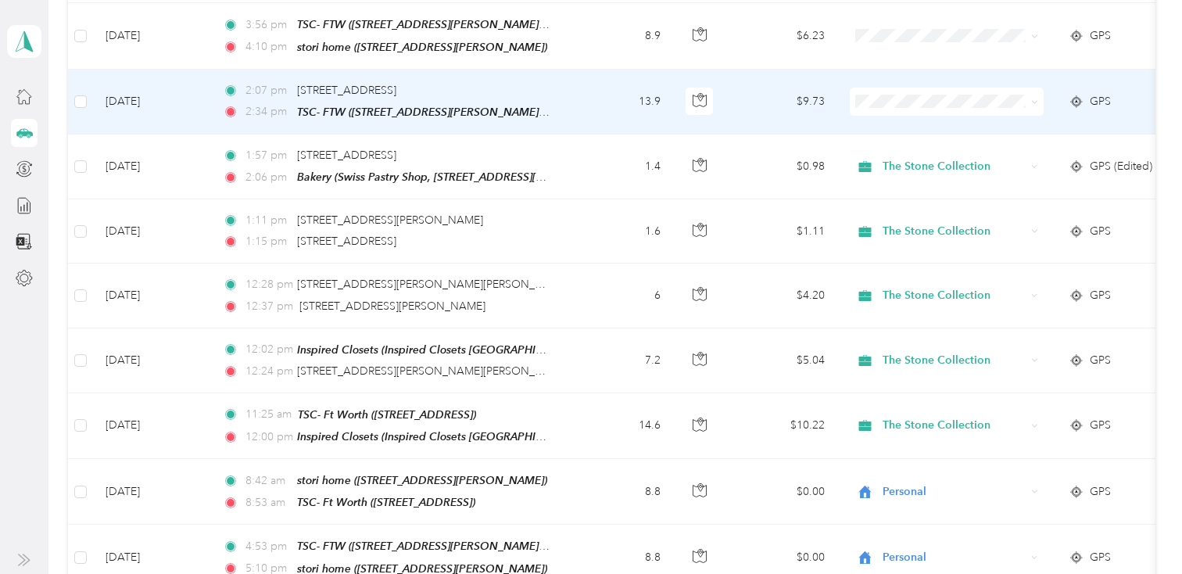
click at [916, 103] on span at bounding box center [947, 102] width 194 height 28
click at [918, 120] on span "The Stone Collection" at bounding box center [960, 125] width 145 height 16
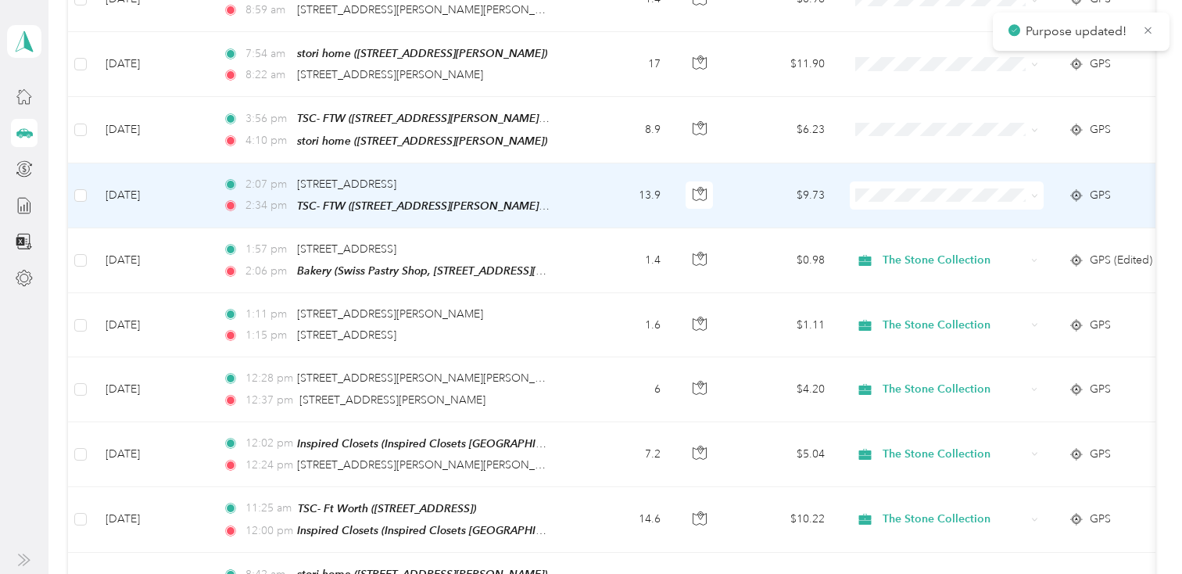
scroll to position [994, 0]
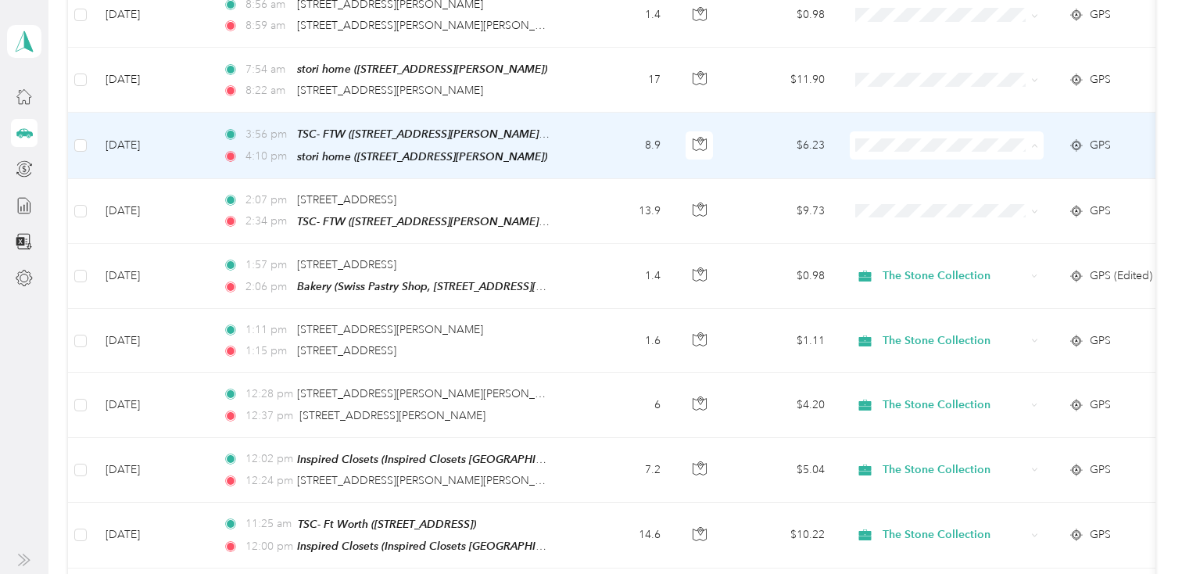
click at [900, 194] on span "Personal" at bounding box center [960, 197] width 145 height 16
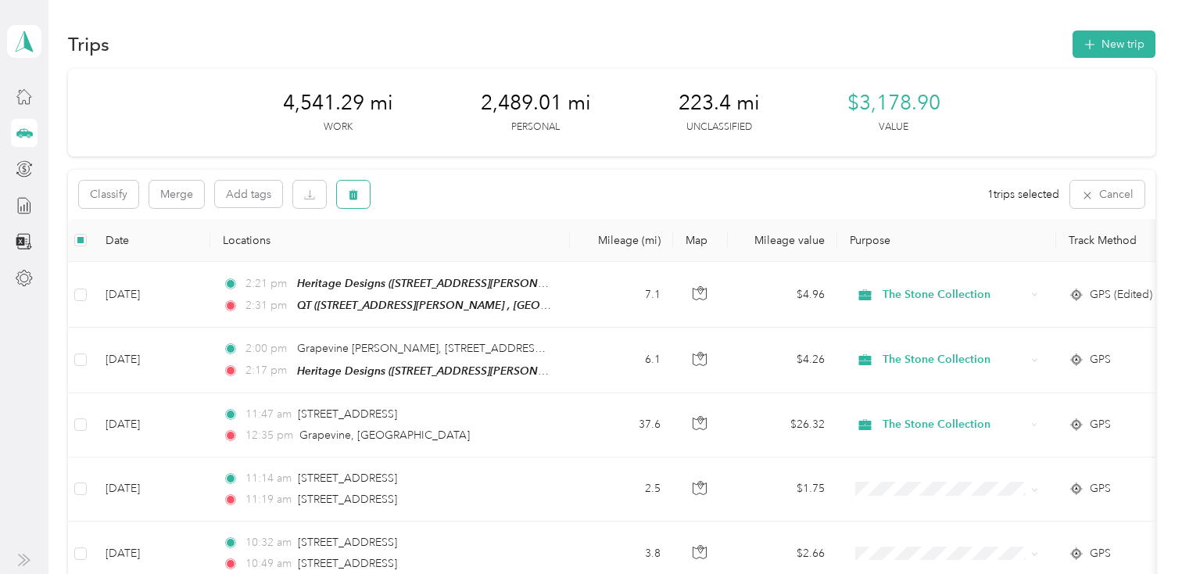
click at [347, 186] on button "button" at bounding box center [353, 194] width 33 height 27
click at [471, 262] on button "Yes" at bounding box center [469, 259] width 30 height 25
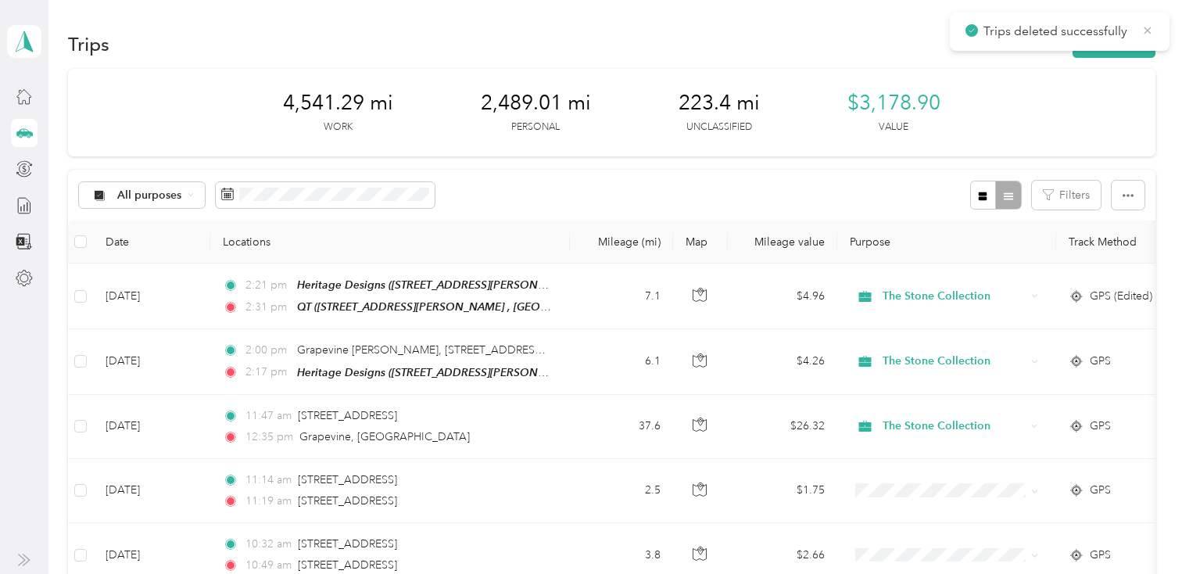
click at [1151, 29] on icon at bounding box center [1147, 30] width 13 height 14
click at [1142, 38] on button "New trip" at bounding box center [1114, 43] width 83 height 27
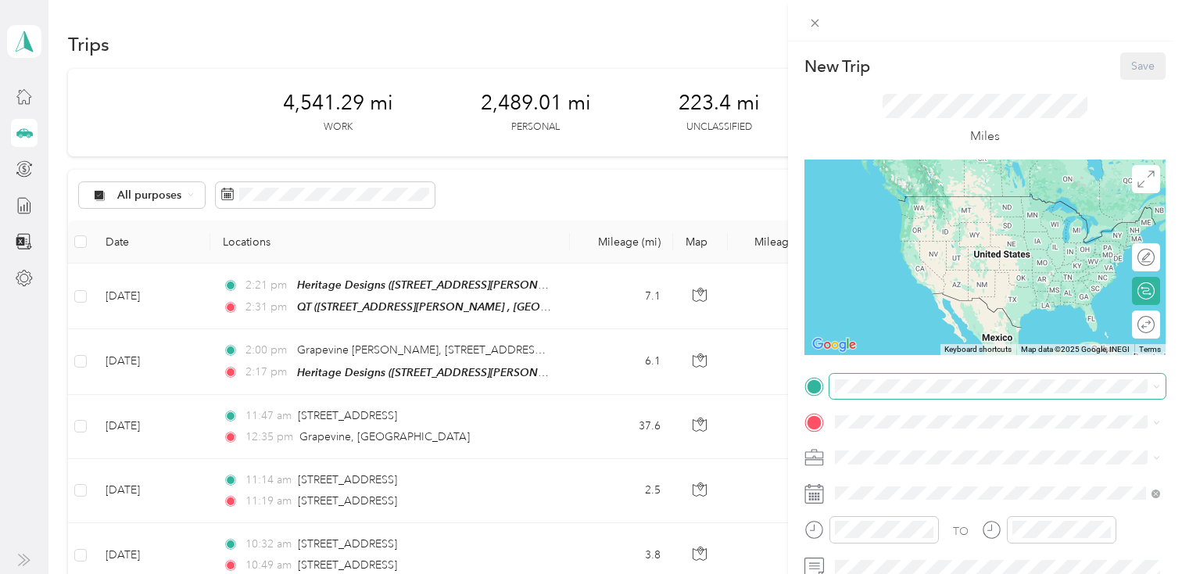
click at [897, 393] on span at bounding box center [997, 386] width 336 height 25
click at [897, 392] on span at bounding box center [997, 386] width 336 height 25
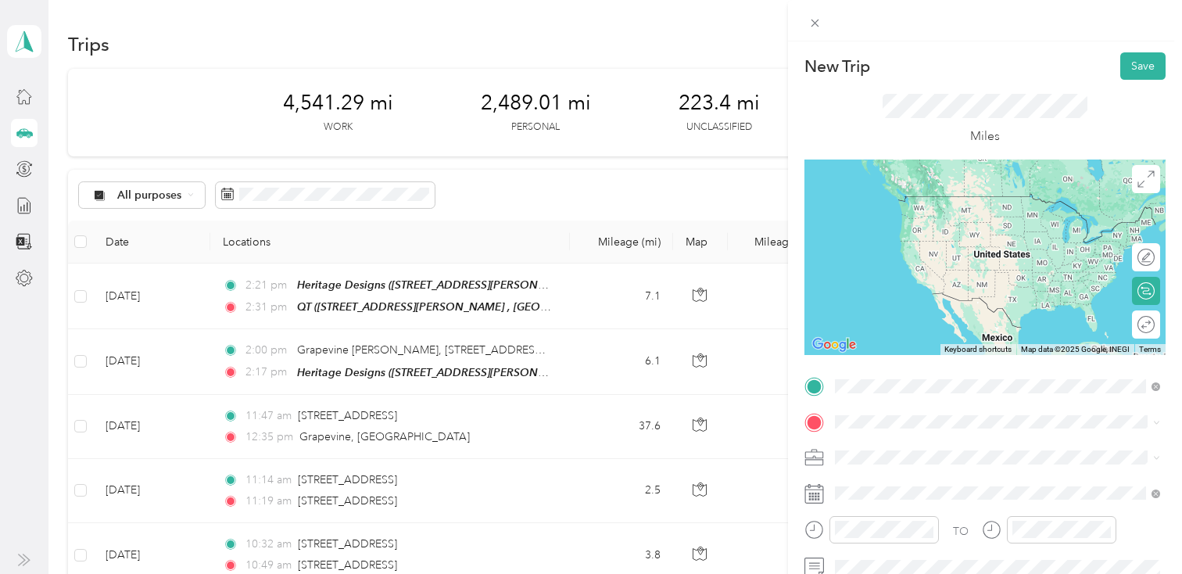
click at [902, 208] on div "The Stone Collection-Ft W [STREET_ADDRESS][PERSON_NAME]" at bounding box center [958, 211] width 186 height 33
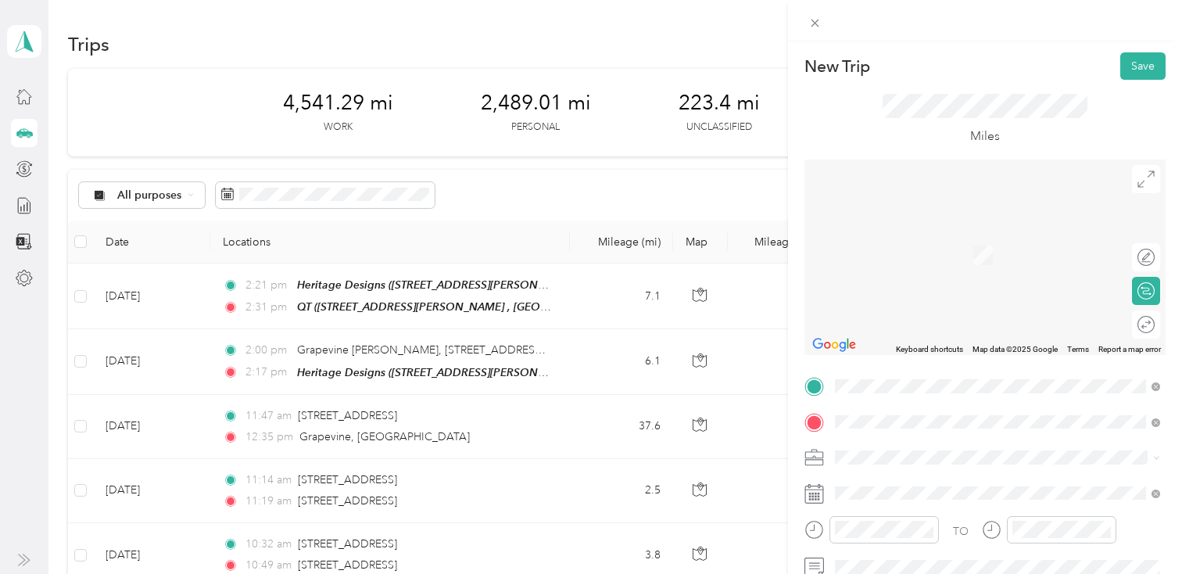
click at [915, 346] on span "[STREET_ADDRESS]" at bounding box center [914, 352] width 99 height 13
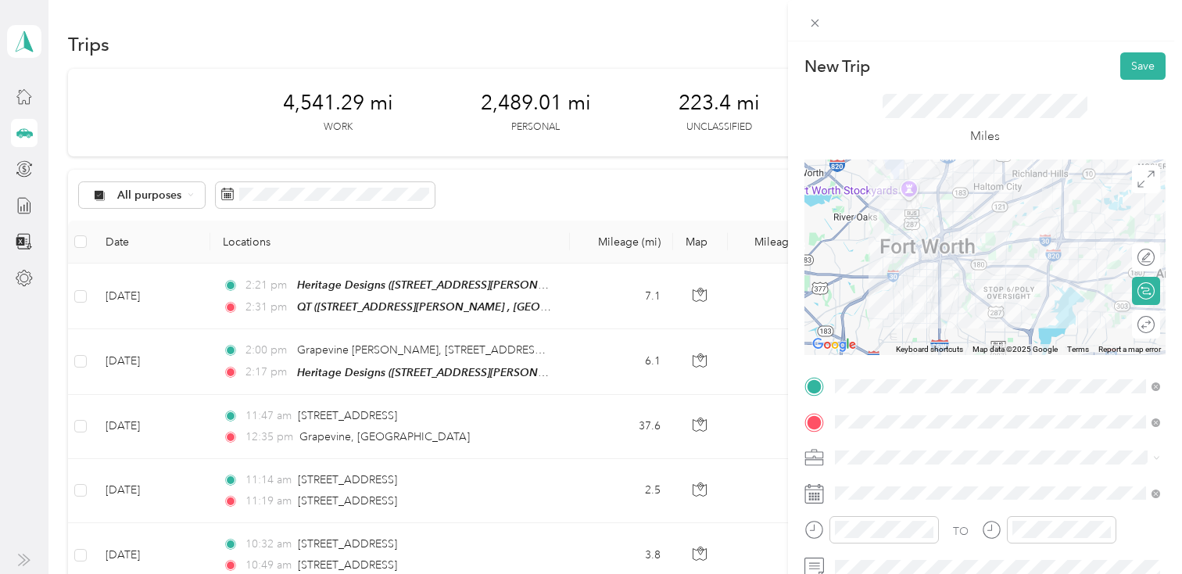
click at [814, 494] on icon at bounding box center [814, 494] width 20 height 20
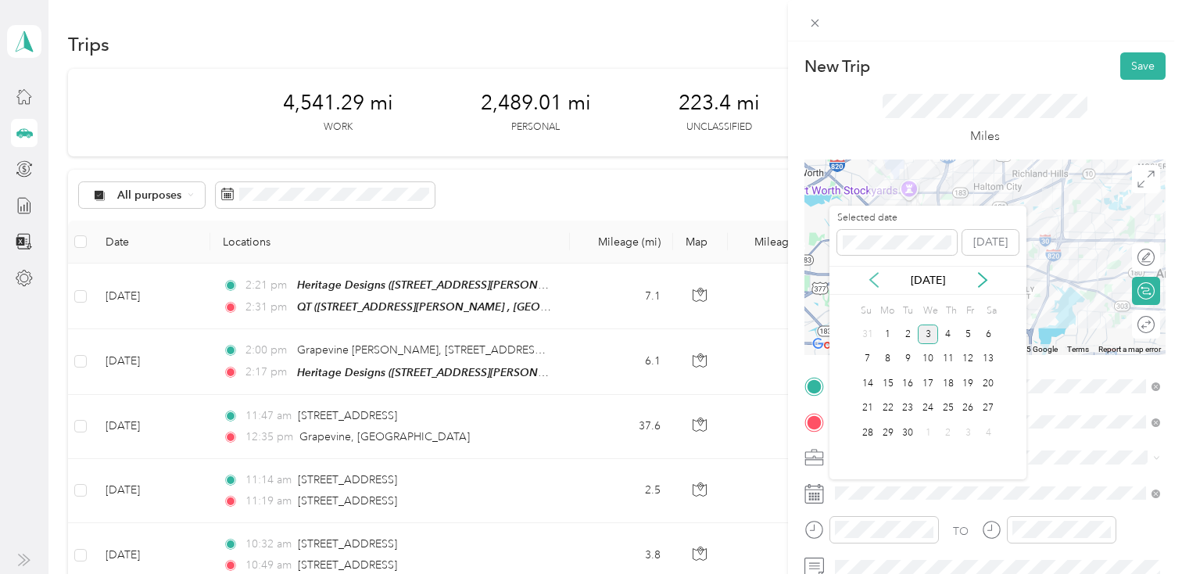
click at [879, 280] on icon at bounding box center [874, 280] width 16 height 16
click at [912, 428] on div "26" at bounding box center [907, 433] width 20 height 20
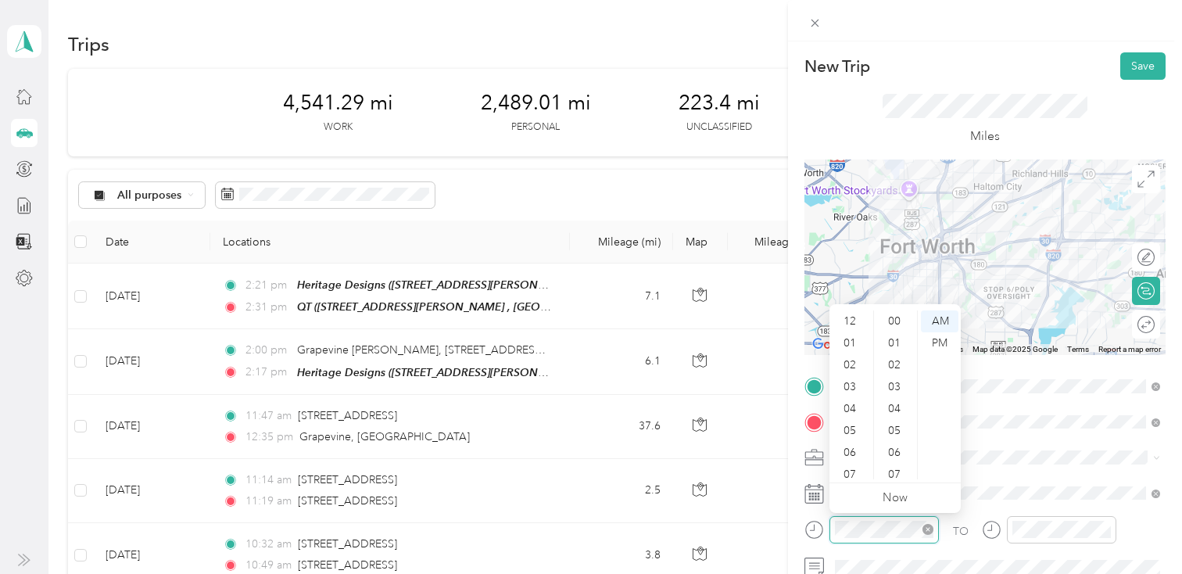
scroll to position [460, 0]
click at [856, 403] on div "08" at bounding box center [852, 403] width 38 height 22
click at [852, 376] on div "07" at bounding box center [852, 381] width 38 height 22
click at [899, 460] on div "54" at bounding box center [896, 463] width 38 height 22
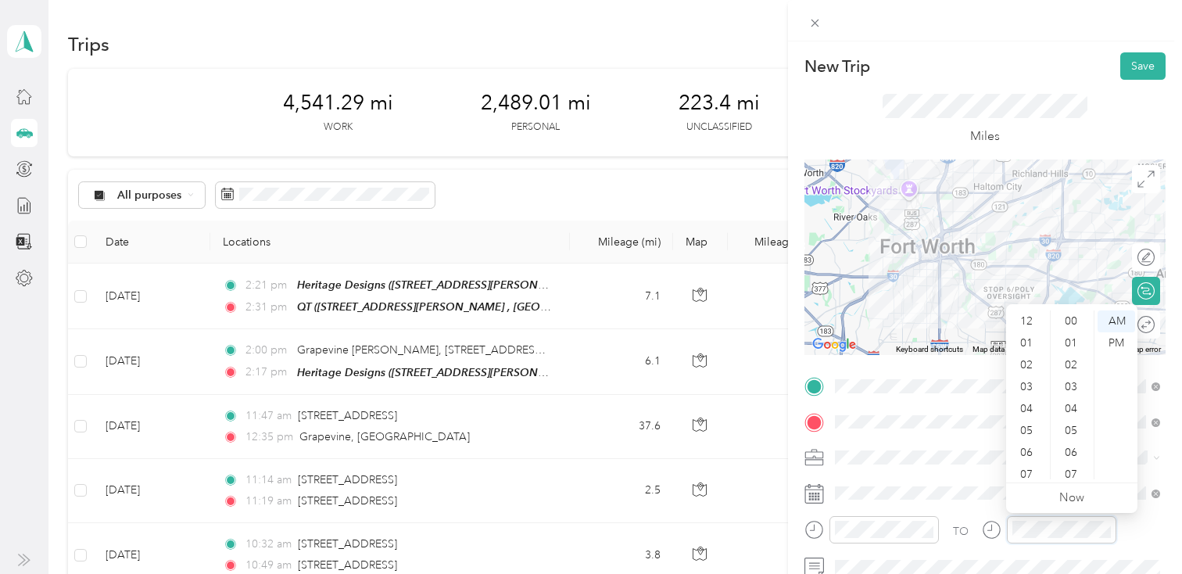
scroll to position [94, 0]
click at [1042, 399] on div "08" at bounding box center [1028, 403] width 38 height 22
click at [1080, 341] on div "22" at bounding box center [1073, 343] width 38 height 22
click at [1062, 132] on div "Miles" at bounding box center [986, 120] width 206 height 52
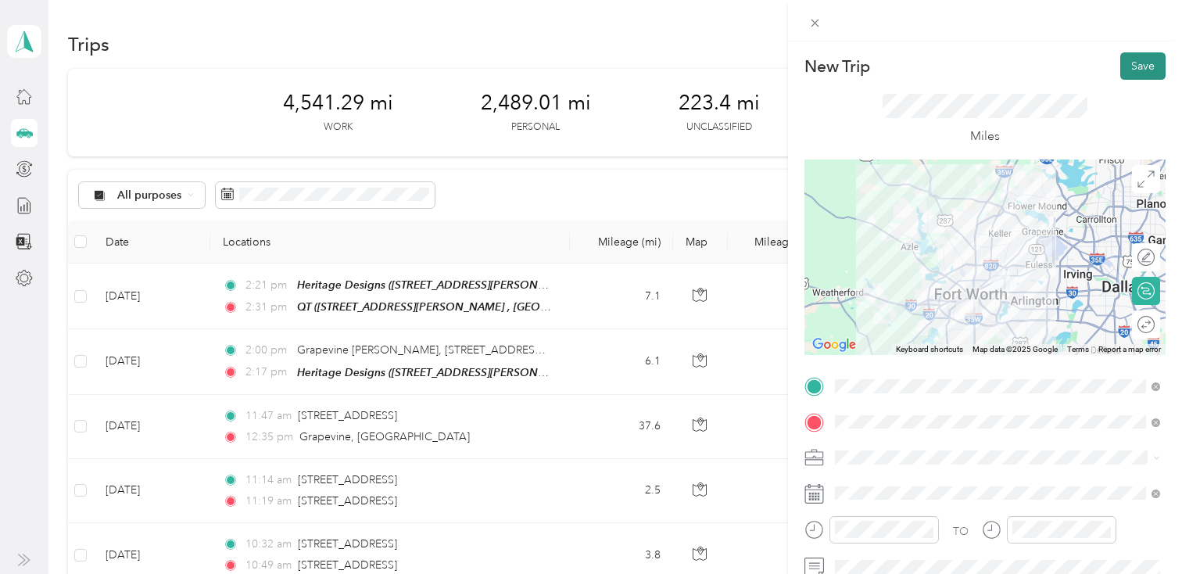
click at [1145, 56] on button "Save" at bounding box center [1142, 65] width 45 height 27
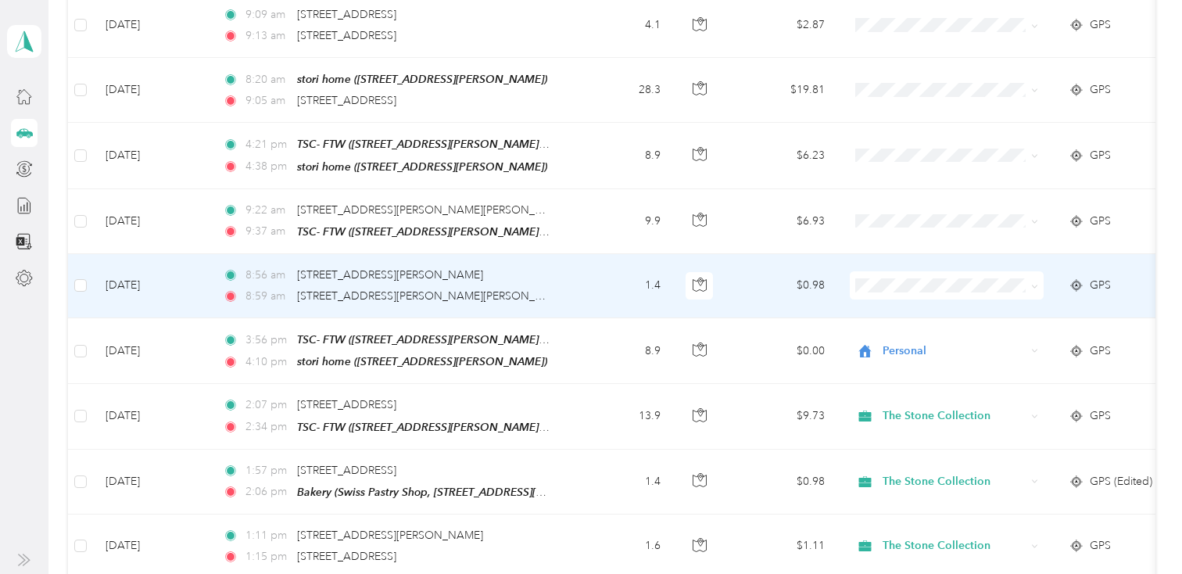
scroll to position [726, 0]
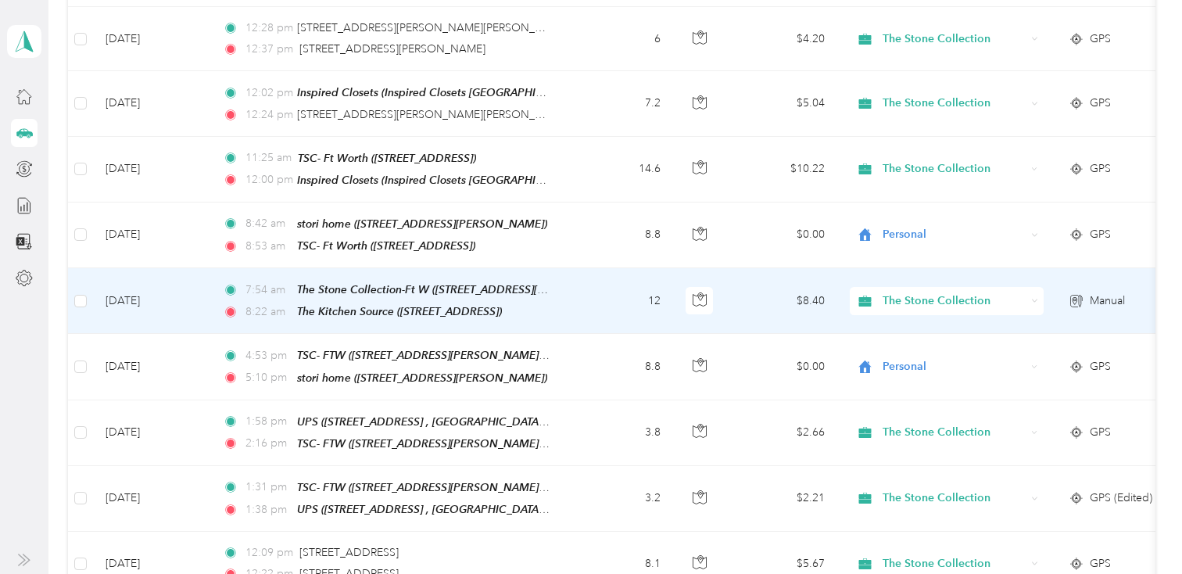
scroll to position [1294, 0]
